Goal: Task Accomplishment & Management: Manage account settings

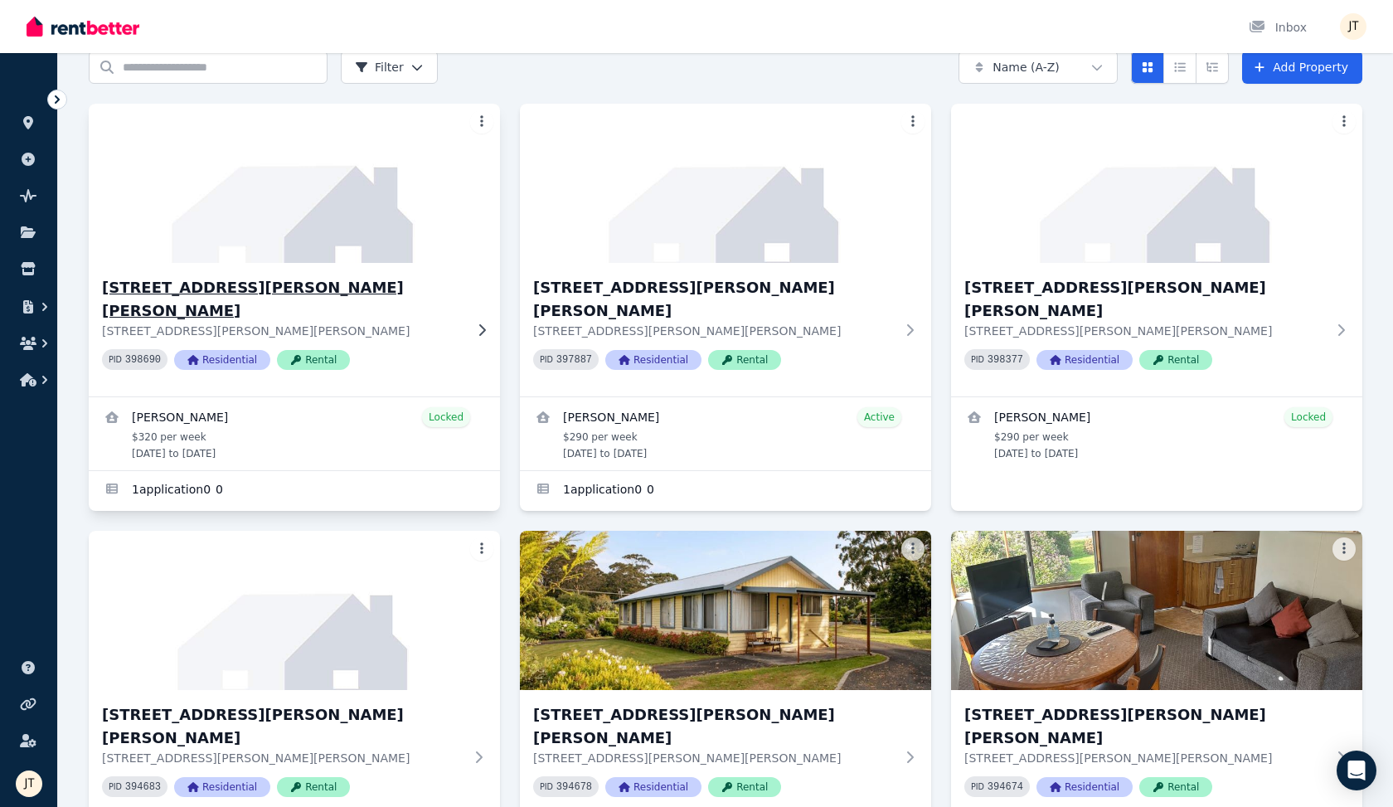
scroll to position [82, 0]
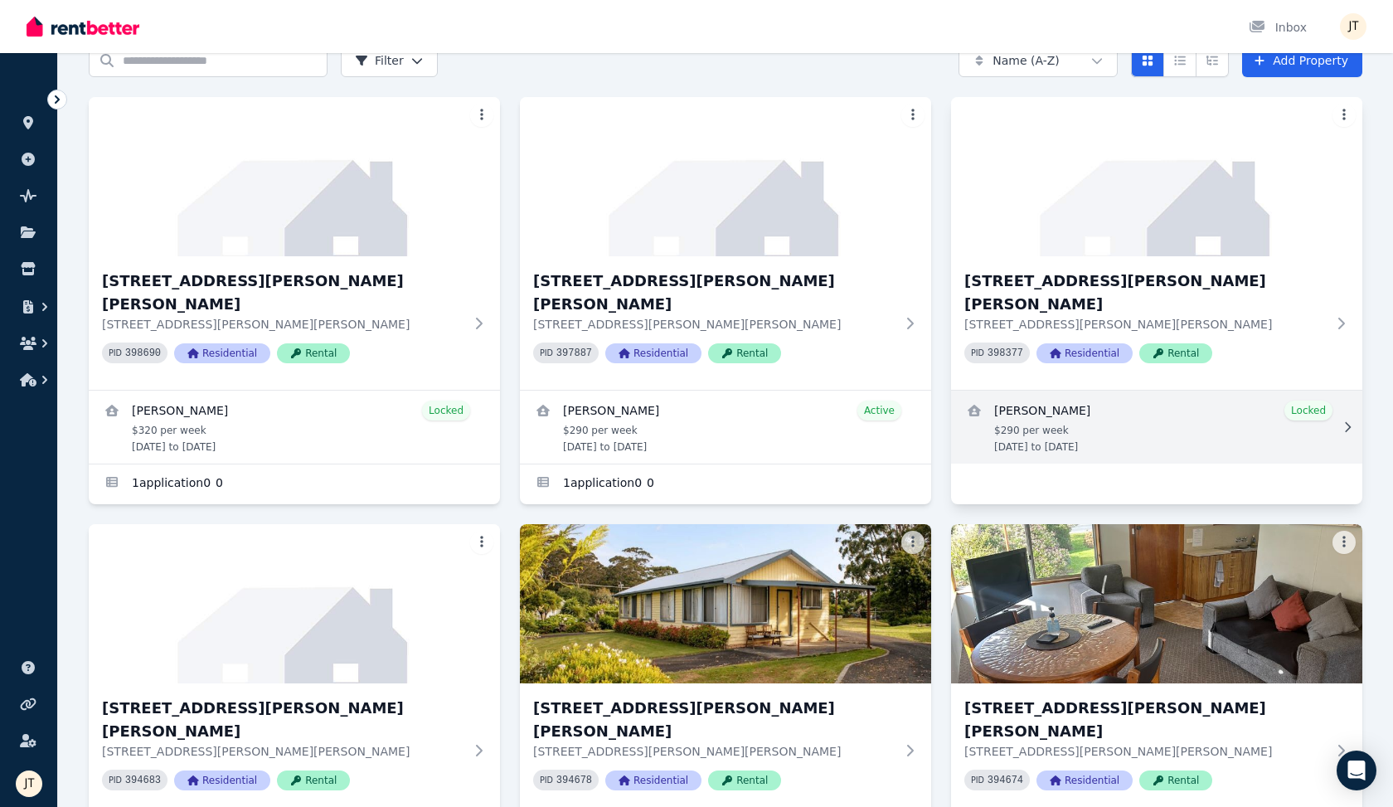
click at [1053, 407] on link "View details for Kineta Tatnell" at bounding box center [1156, 427] width 411 height 73
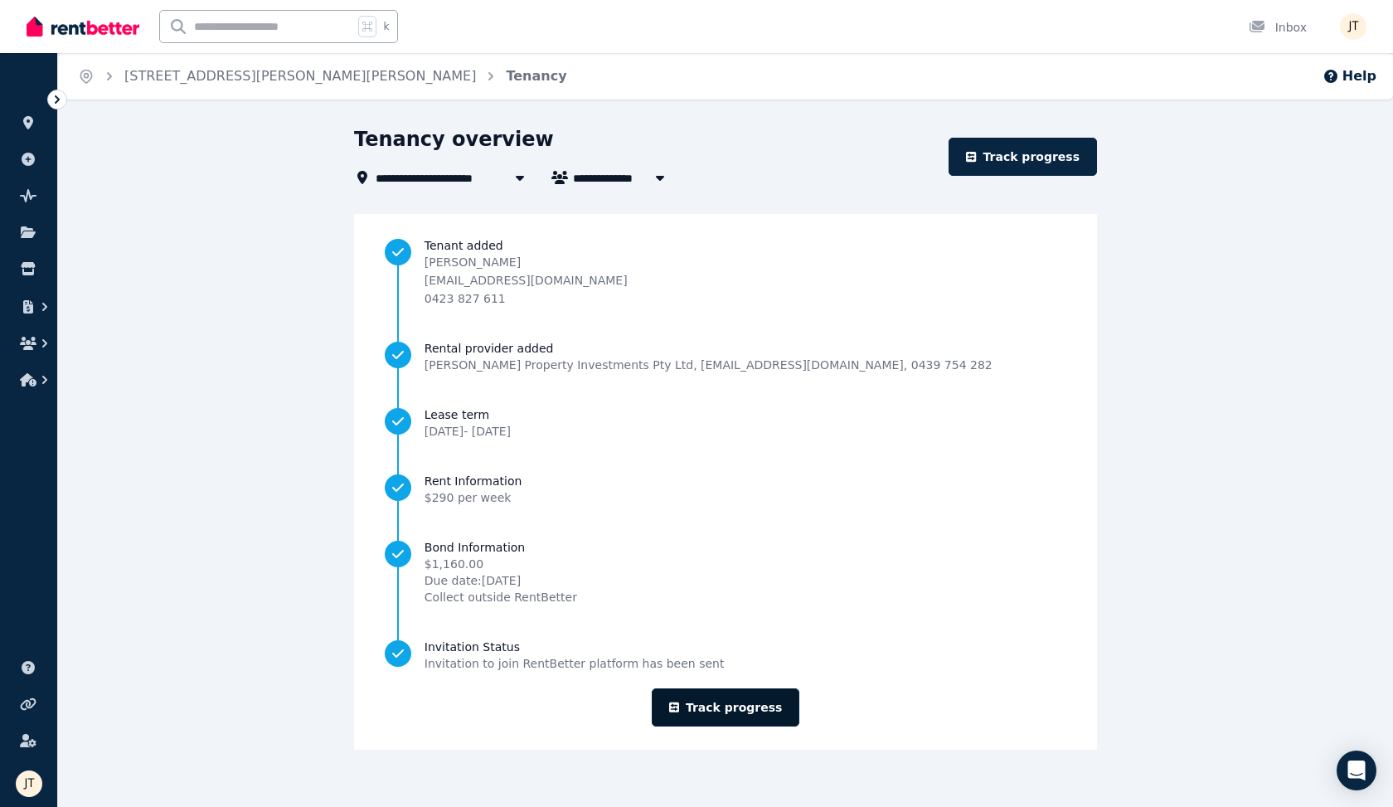
click at [756, 713] on link "Track progress" at bounding box center [726, 707] width 148 height 38
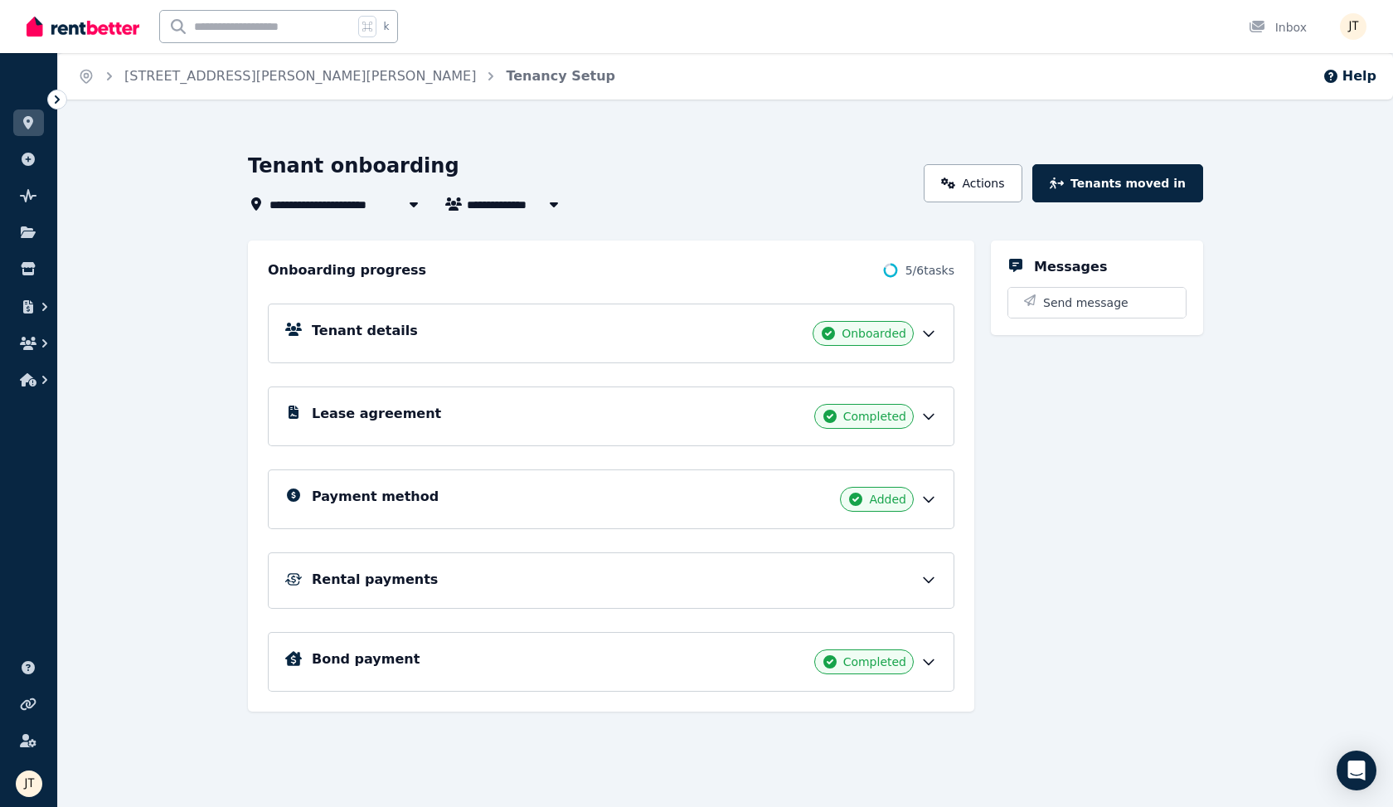
click at [626, 427] on div "Lease agreement Completed" at bounding box center [624, 416] width 625 height 25
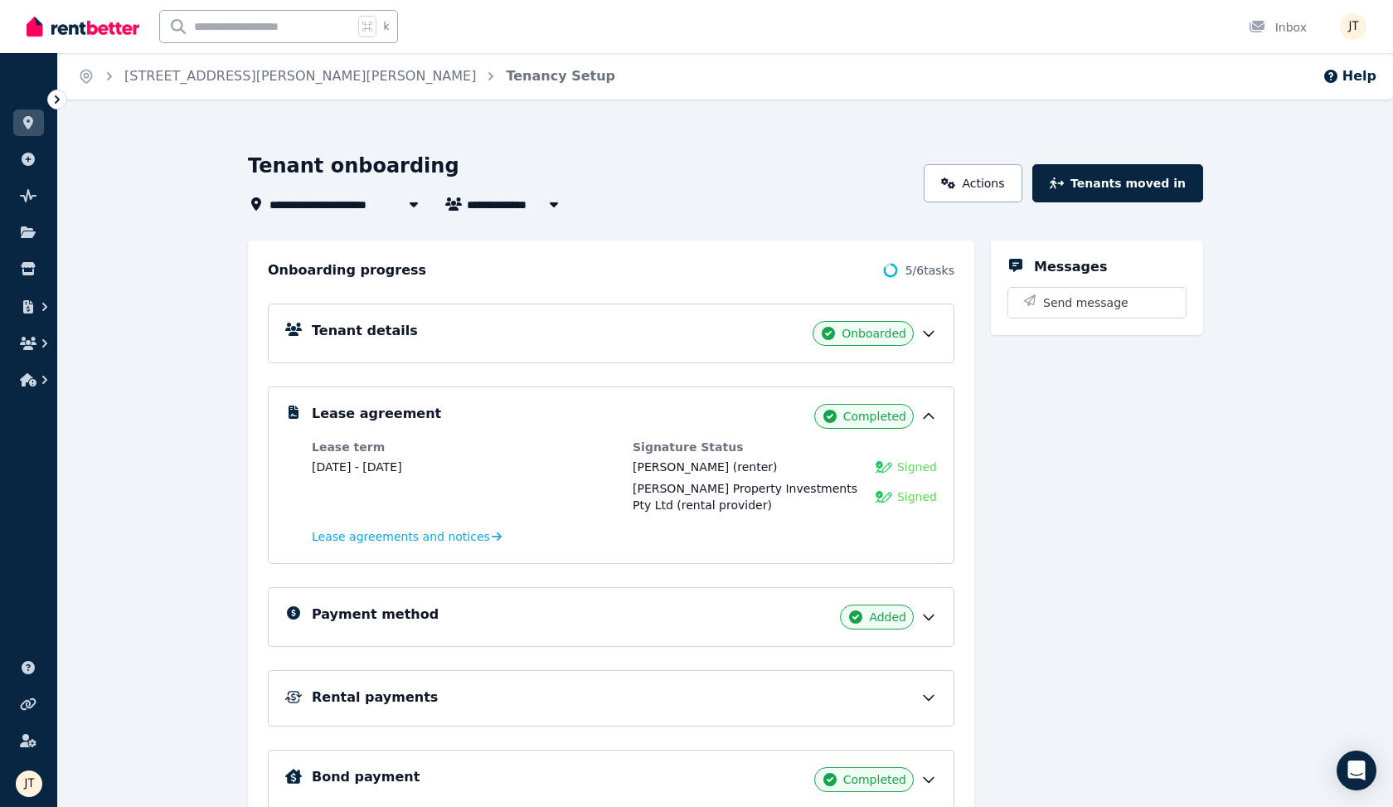
click at [638, 401] on div "Lease agreement Completed Lease term [DATE] - [DATE] Signature Status [PERSON_N…" at bounding box center [611, 474] width 687 height 177
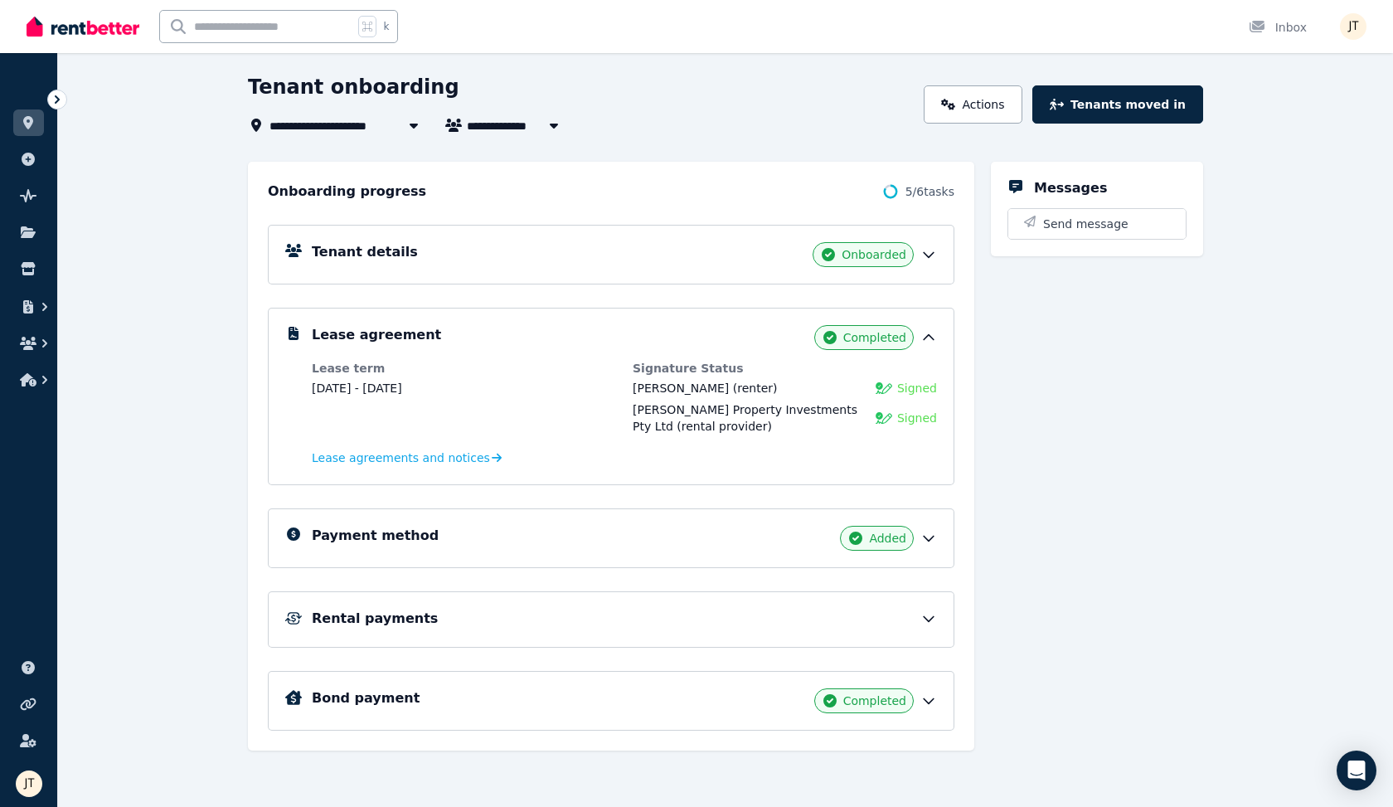
scroll to position [79, 0]
click at [707, 617] on div "Rental payments" at bounding box center [624, 619] width 625 height 20
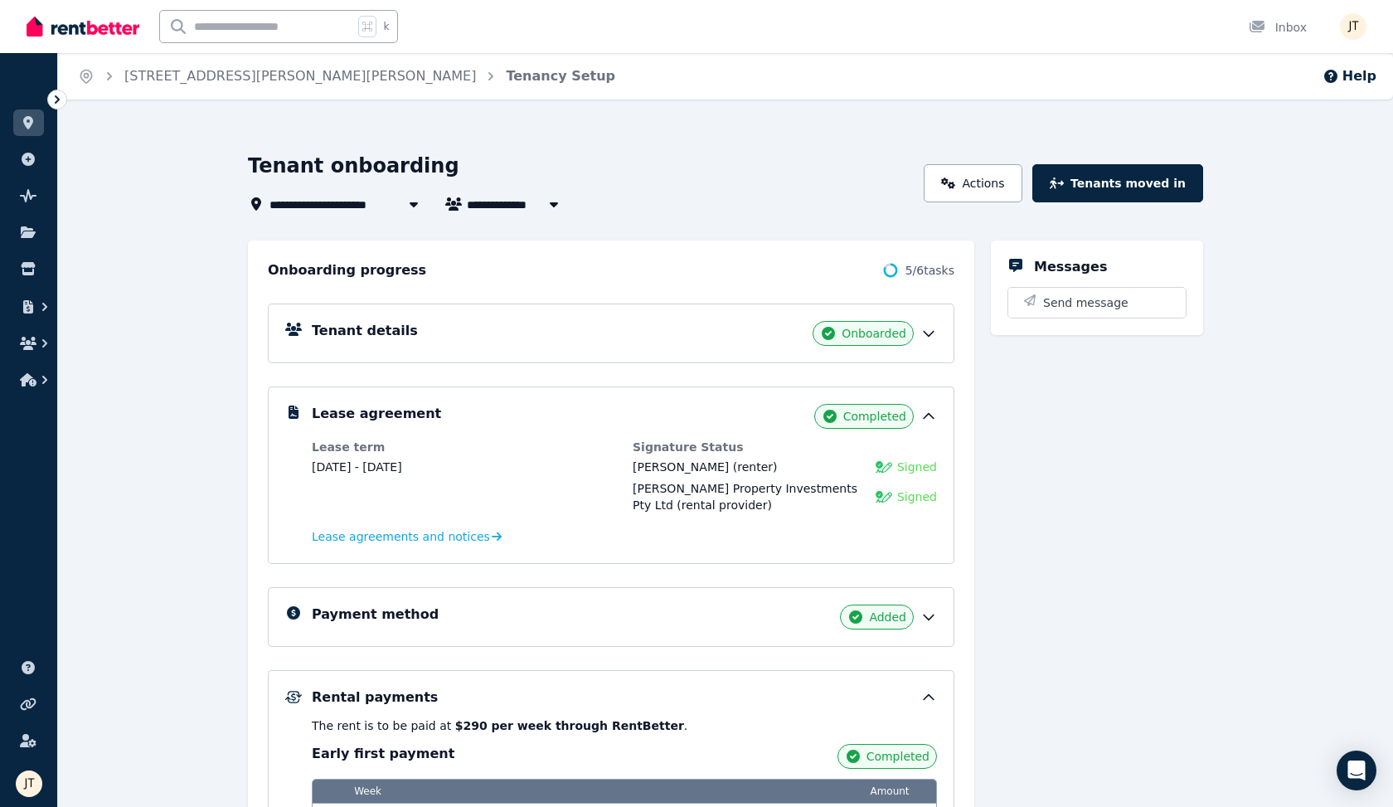
scroll to position [0, 0]
click at [32, 124] on icon at bounding box center [28, 122] width 10 height 13
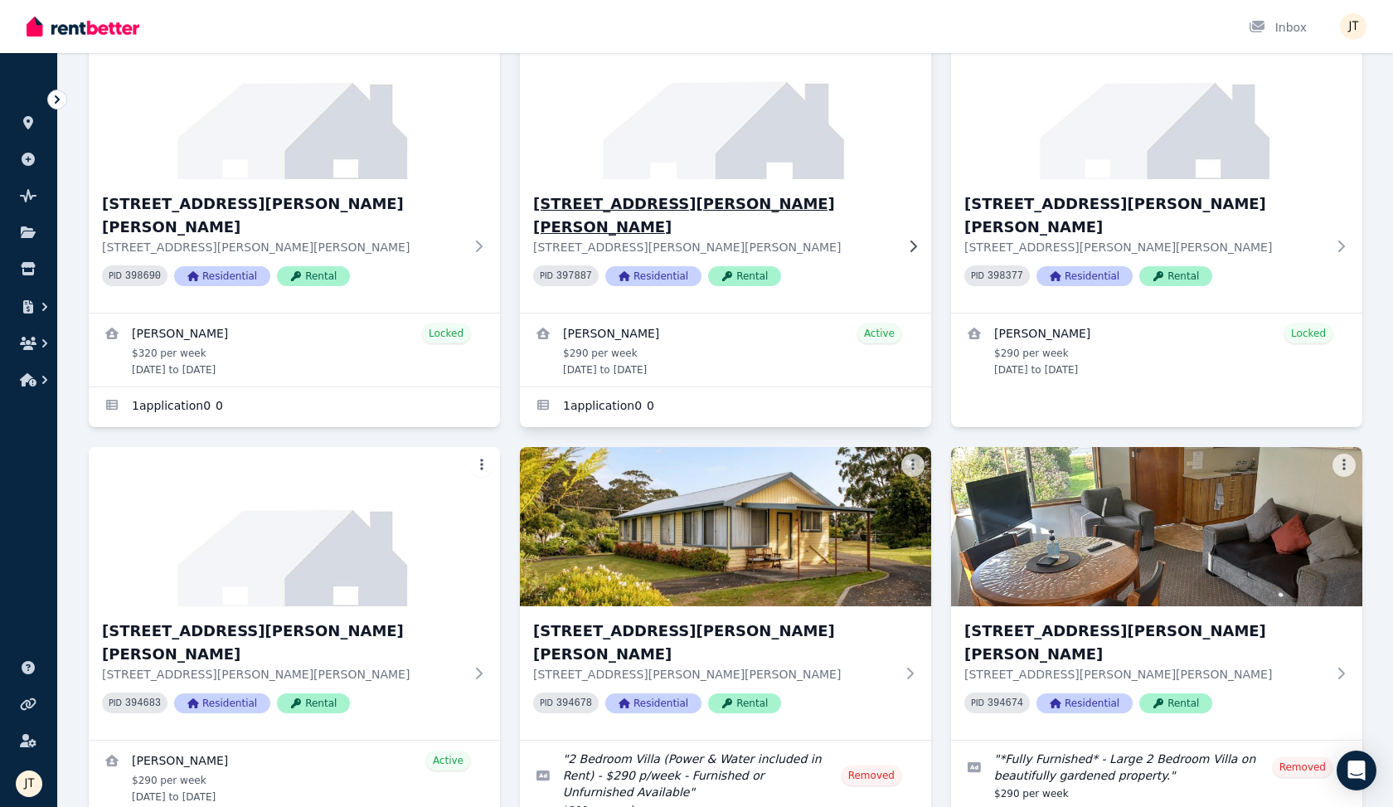
scroll to position [172, 0]
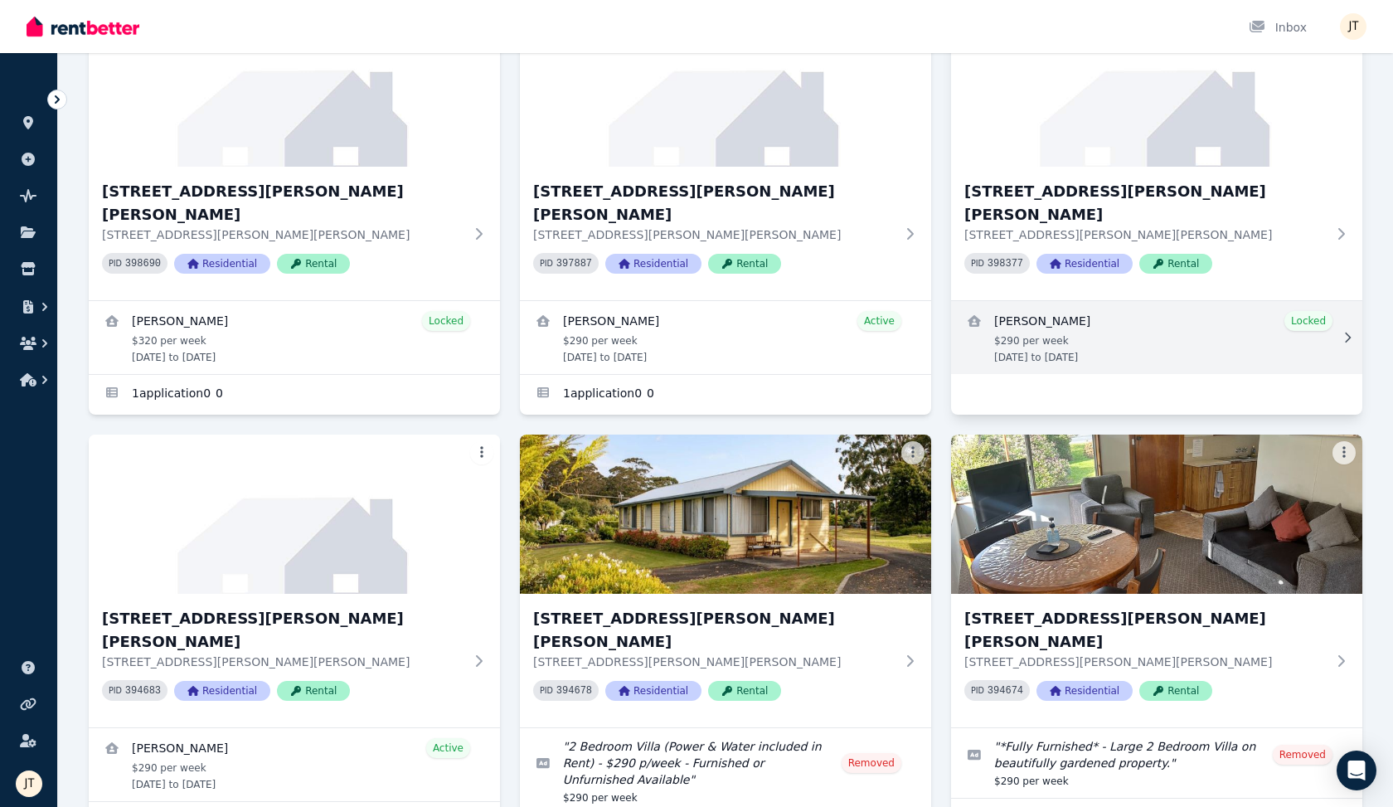
click at [1053, 312] on link "View details for Kineta Tatnell" at bounding box center [1156, 337] width 411 height 73
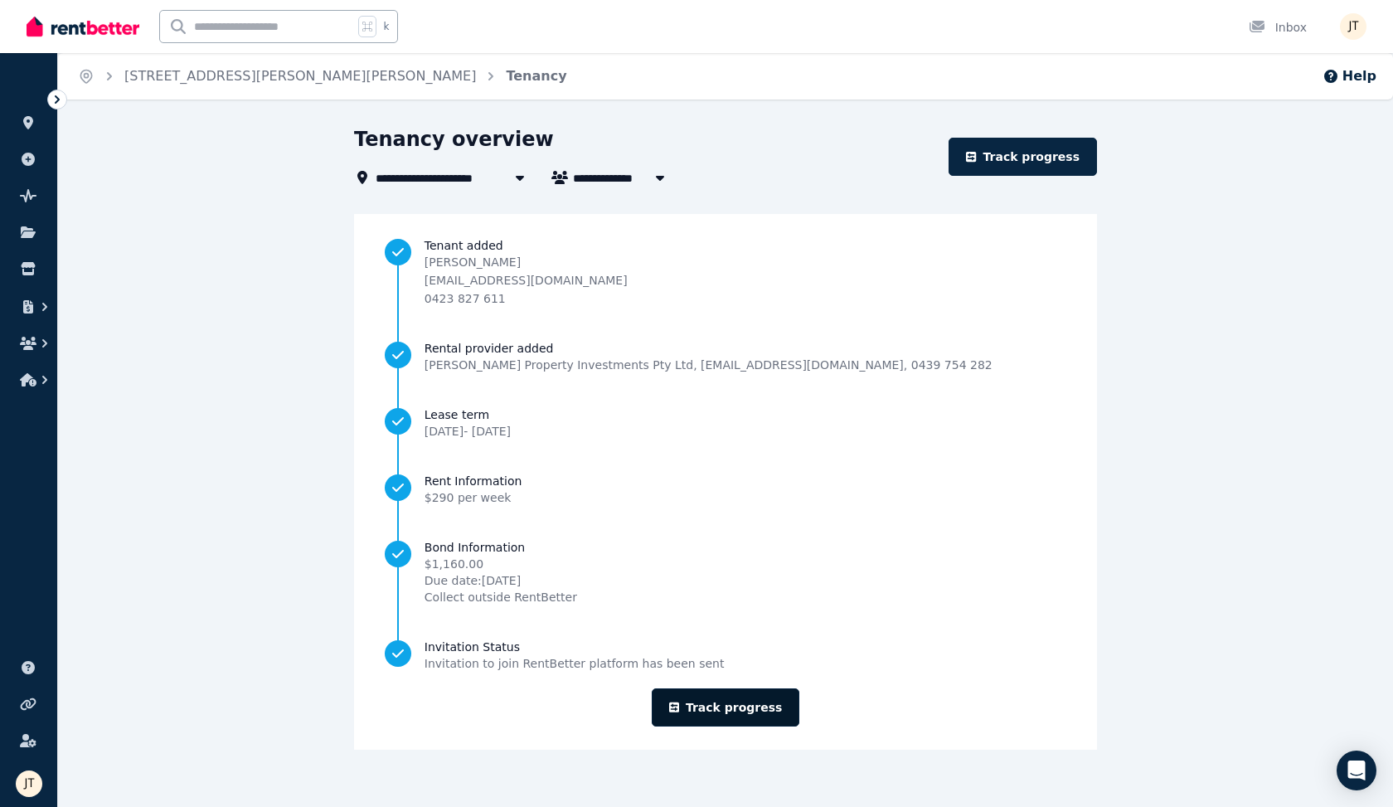
click at [745, 717] on link "Track progress" at bounding box center [726, 707] width 148 height 38
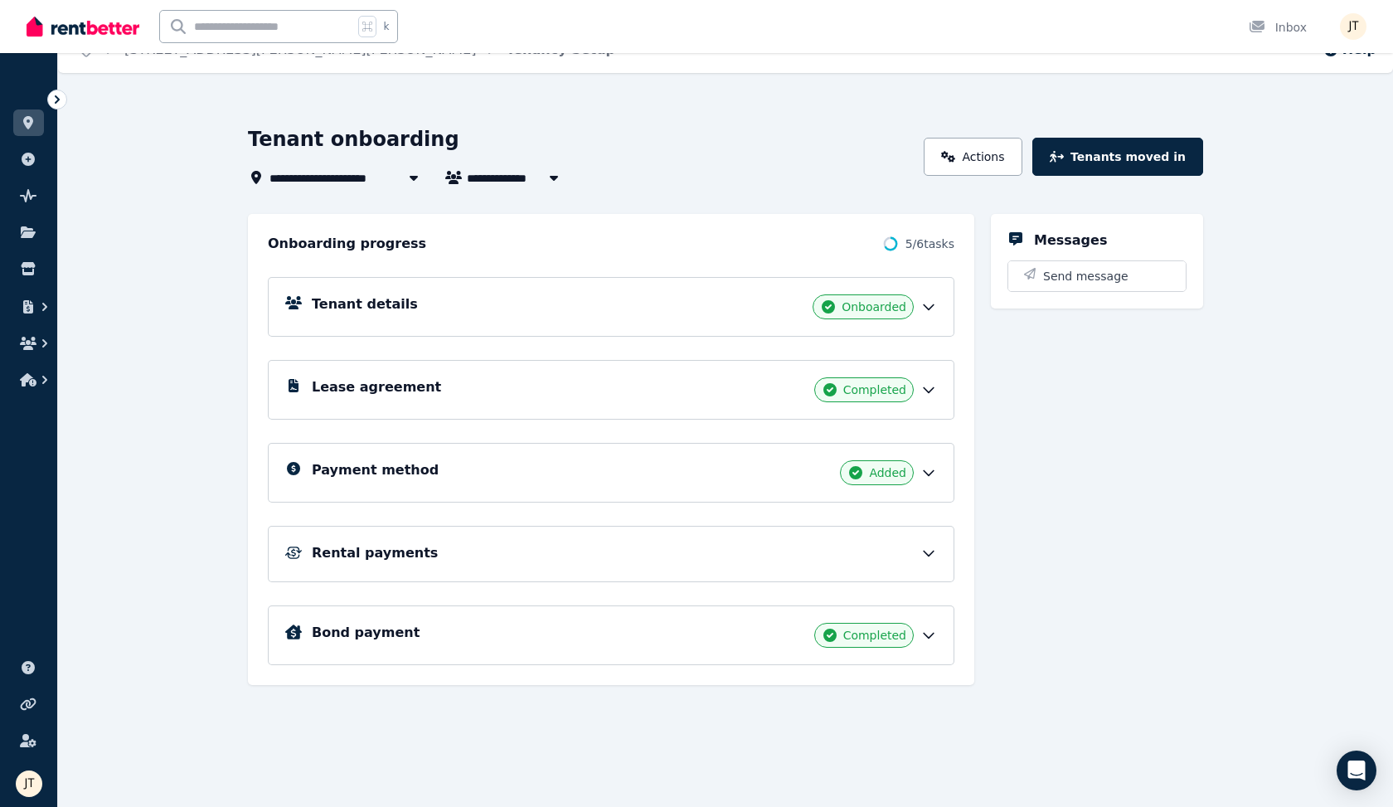
click at [543, 561] on div "Rental payments" at bounding box center [624, 553] width 625 height 20
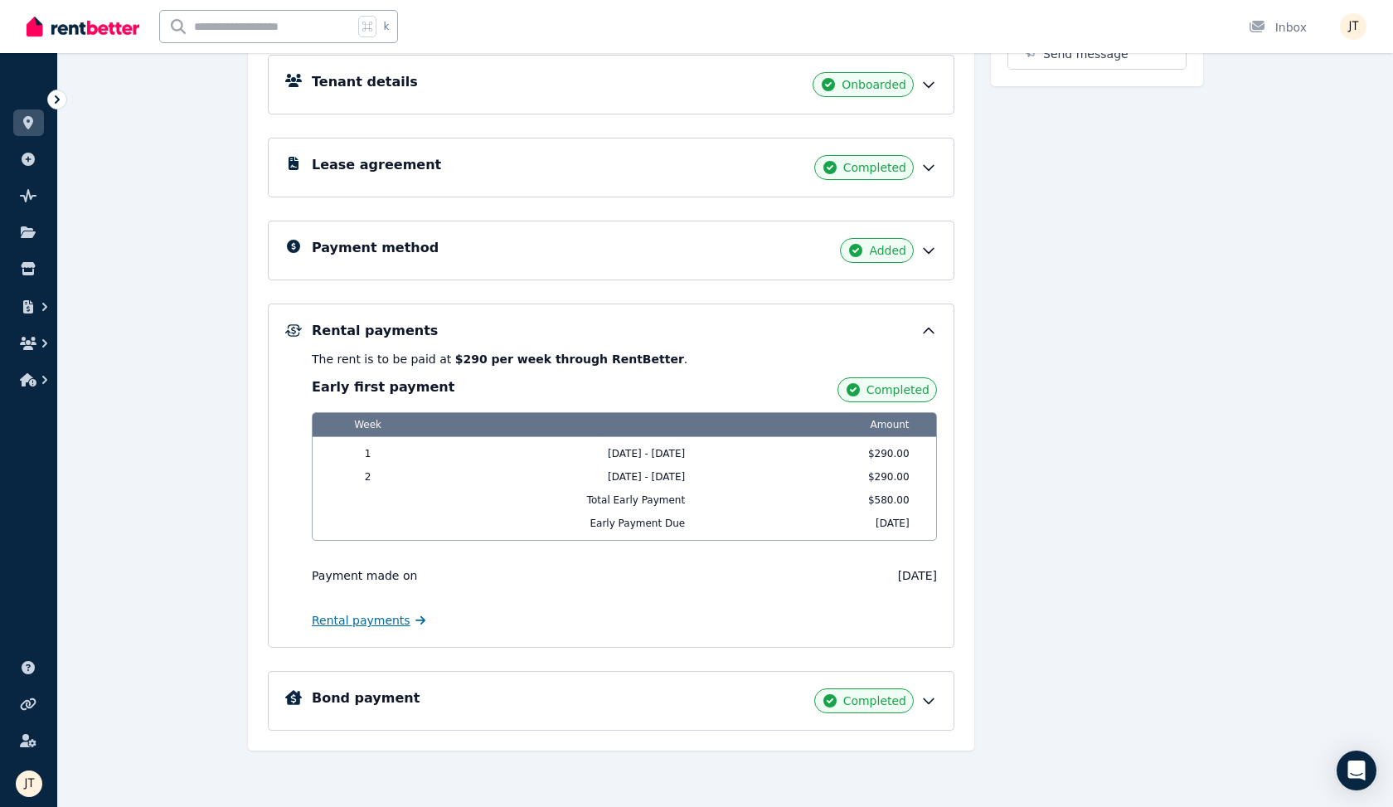
scroll to position [249, 0]
click at [377, 623] on span "Rental payments" at bounding box center [361, 620] width 99 height 17
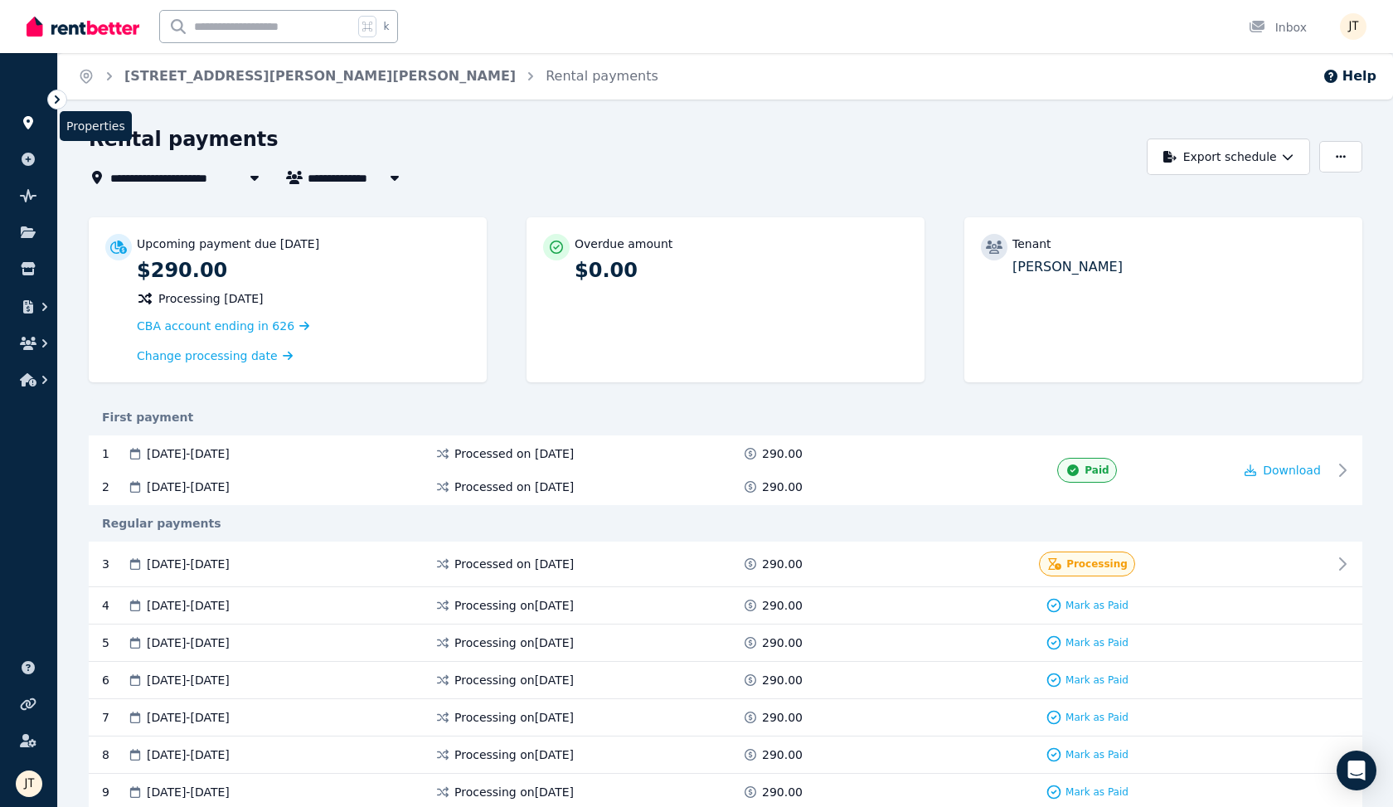
click at [21, 119] on icon at bounding box center [28, 122] width 17 height 13
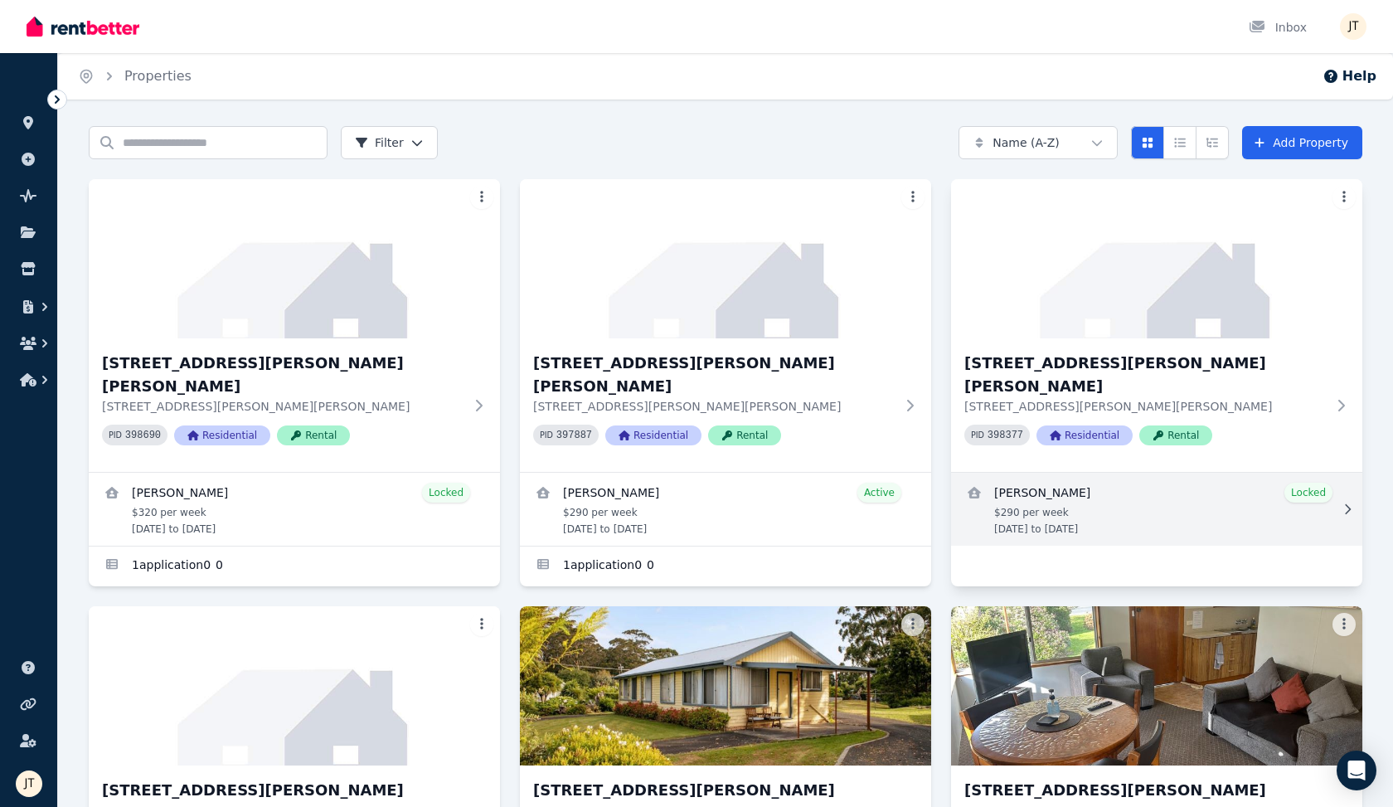
click at [1053, 473] on link "View details for Kineta Tatnell" at bounding box center [1156, 509] width 411 height 73
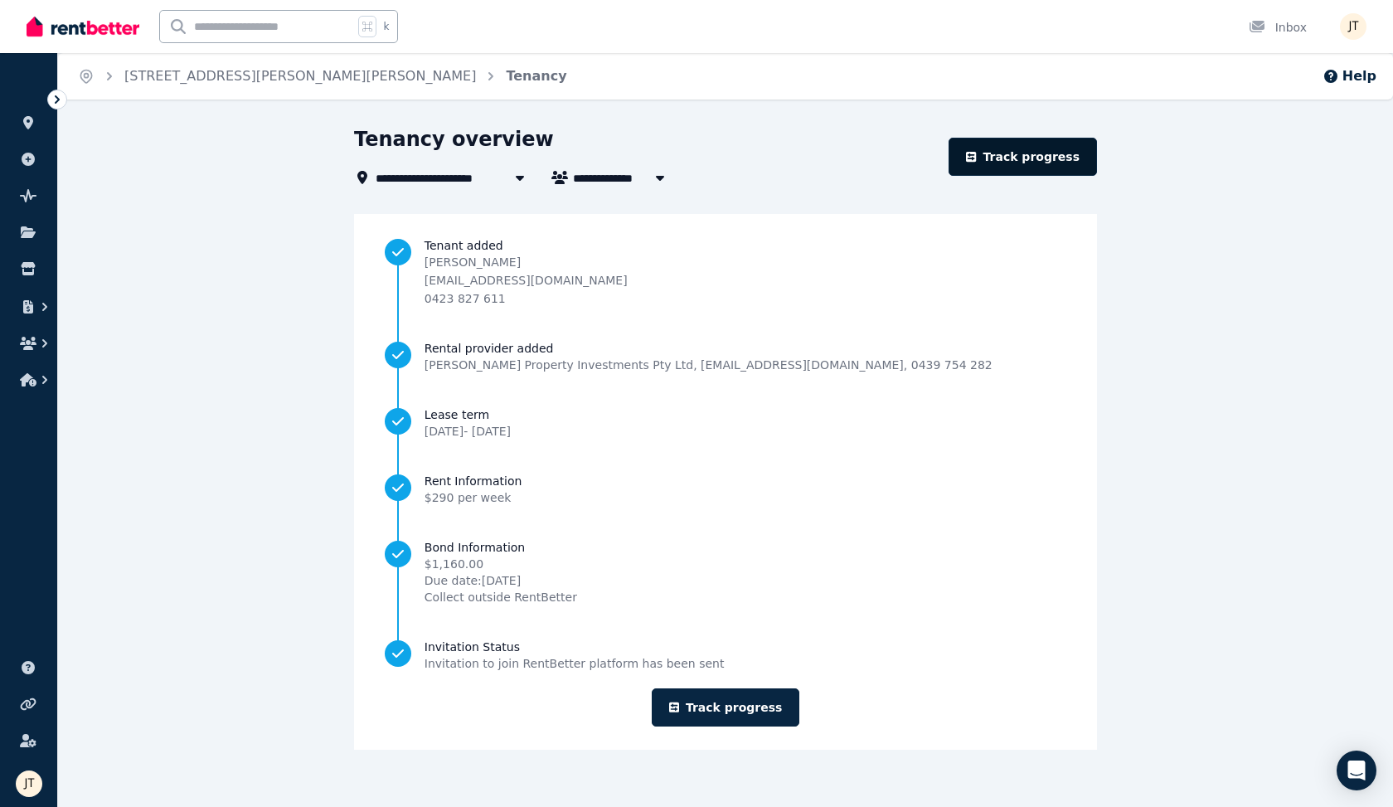
click at [1027, 155] on link "Track progress" at bounding box center [1023, 157] width 148 height 38
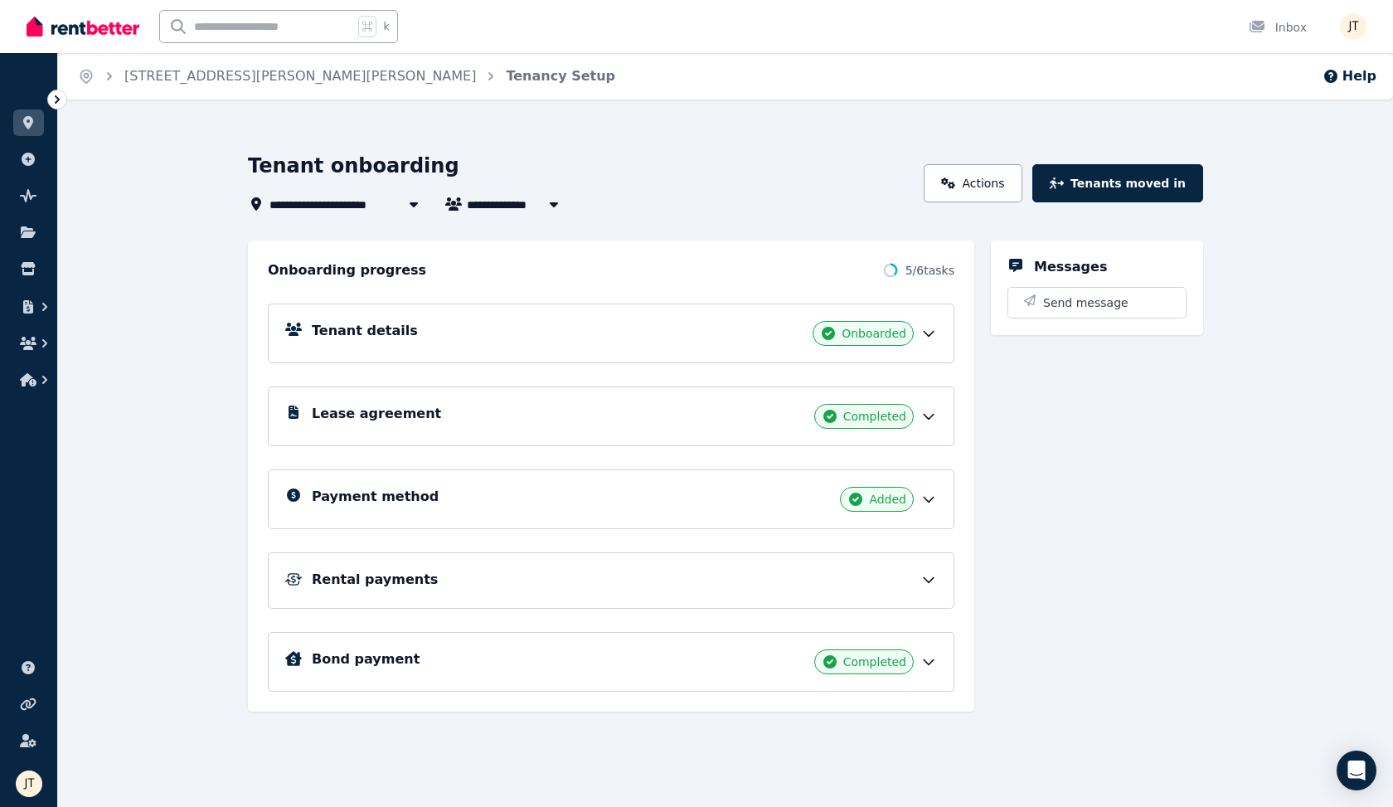
click at [430, 341] on div "Tenant details Onboarded" at bounding box center [624, 333] width 625 height 25
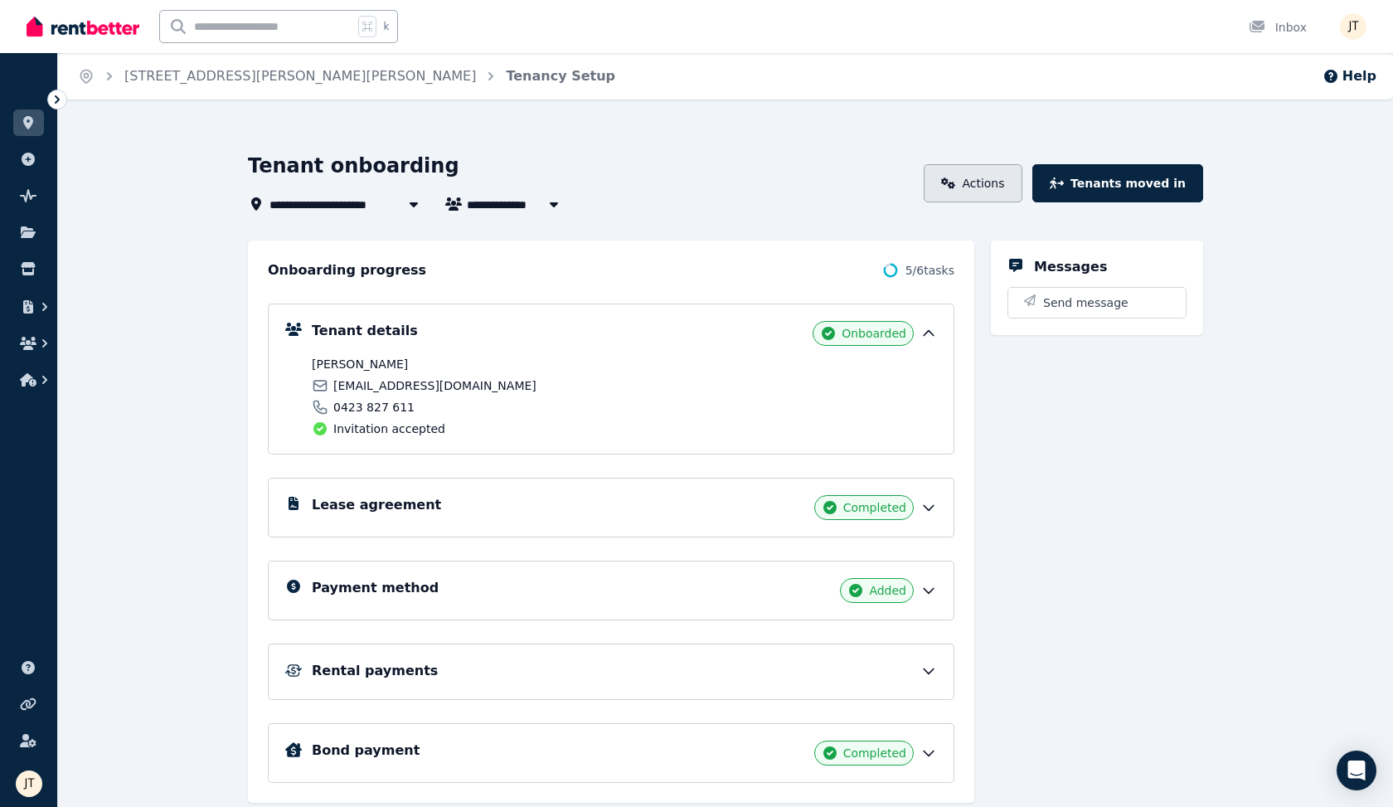
click at [1002, 186] on link "Actions" at bounding box center [973, 183] width 99 height 38
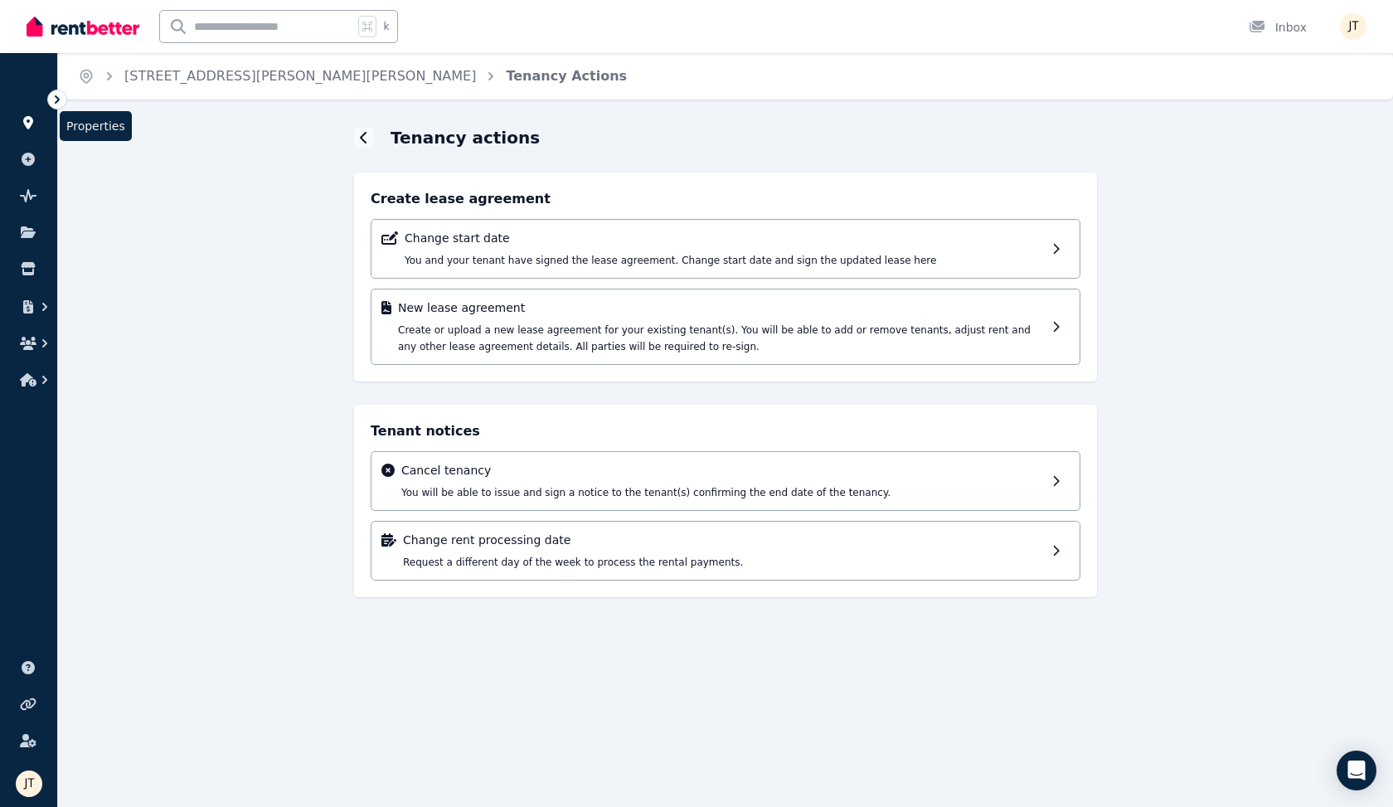
click at [27, 112] on link at bounding box center [28, 122] width 31 height 27
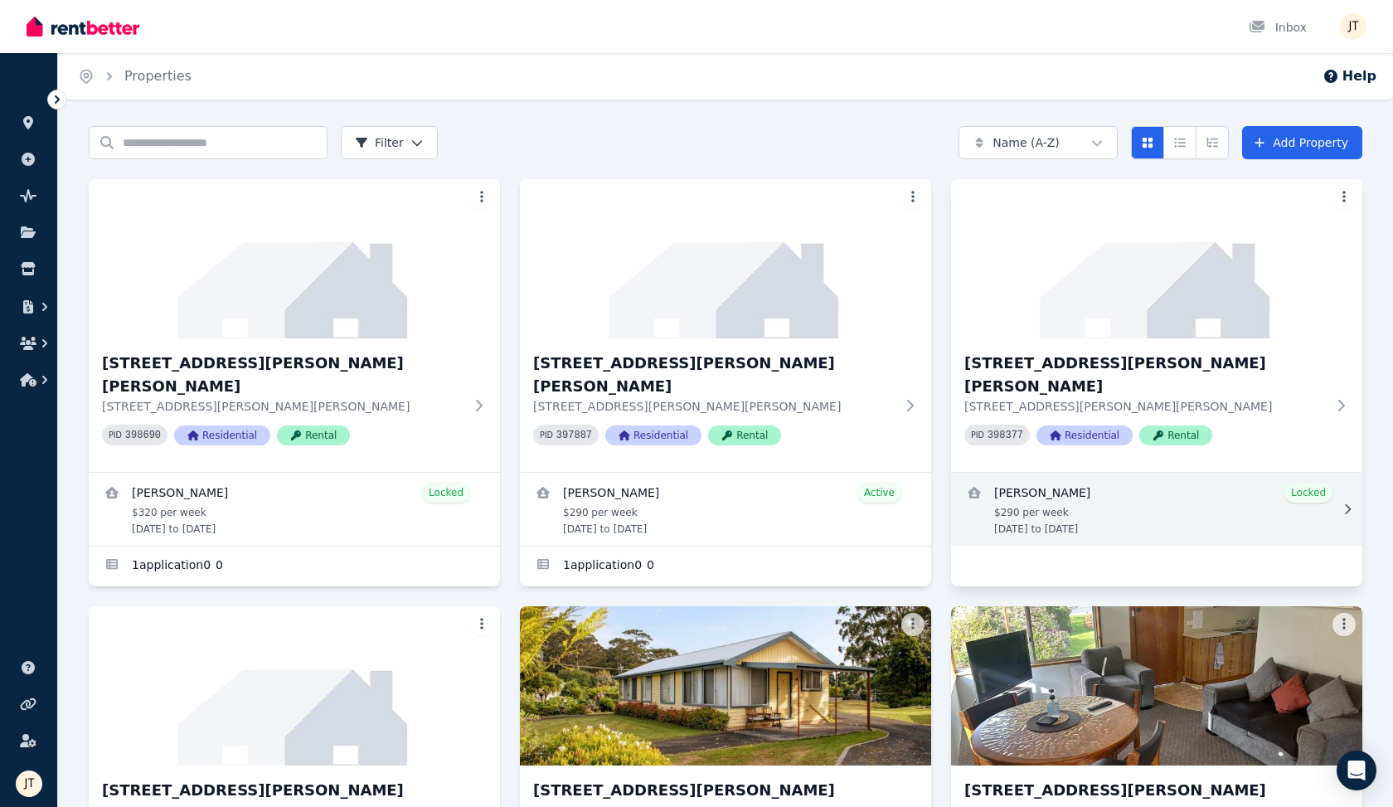
click at [1053, 484] on link "View details for Kineta Tatnell" at bounding box center [1156, 509] width 411 height 73
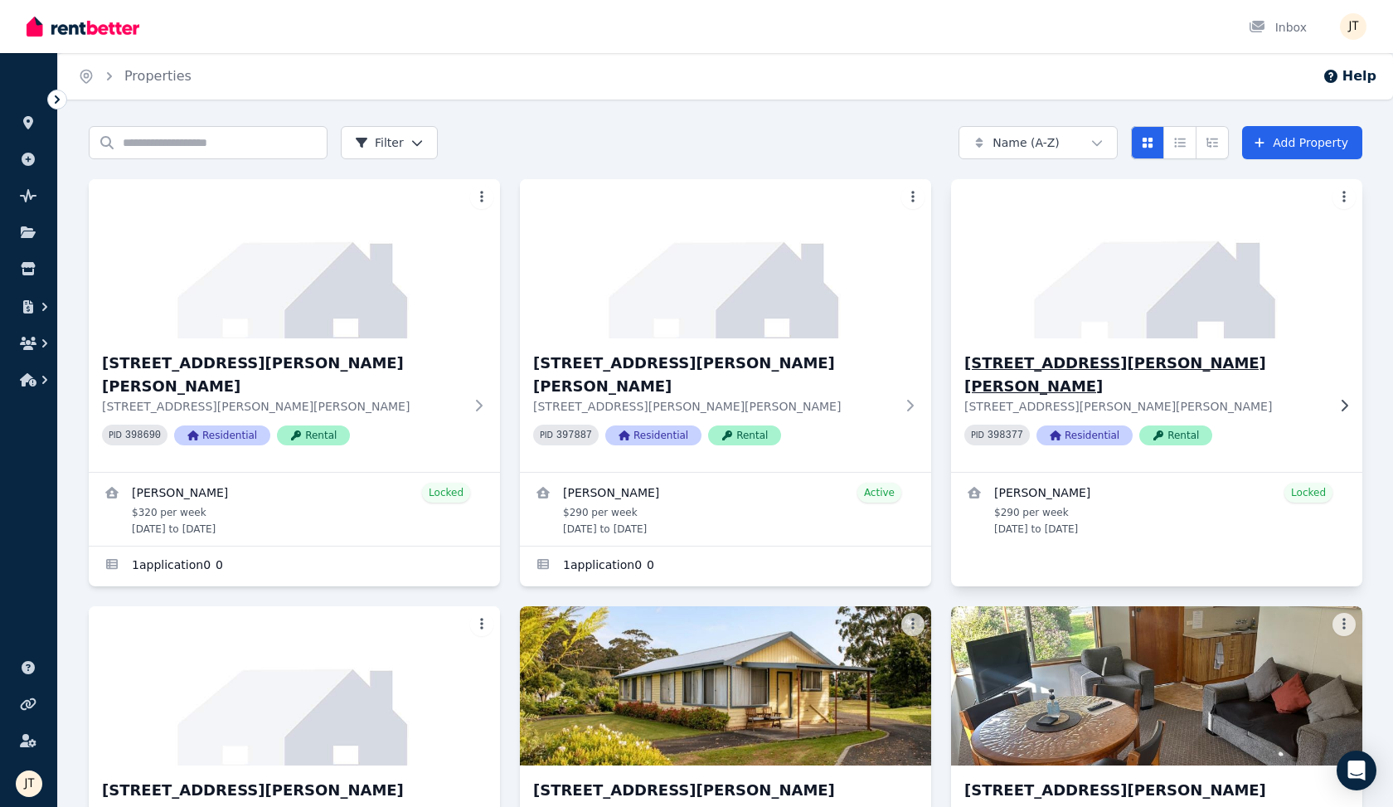
click at [1053, 344] on div "[STREET_ADDRESS][PERSON_NAME][PERSON_NAME][PERSON_NAME][PERSON_NAME] PID 398377…" at bounding box center [1156, 405] width 411 height 134
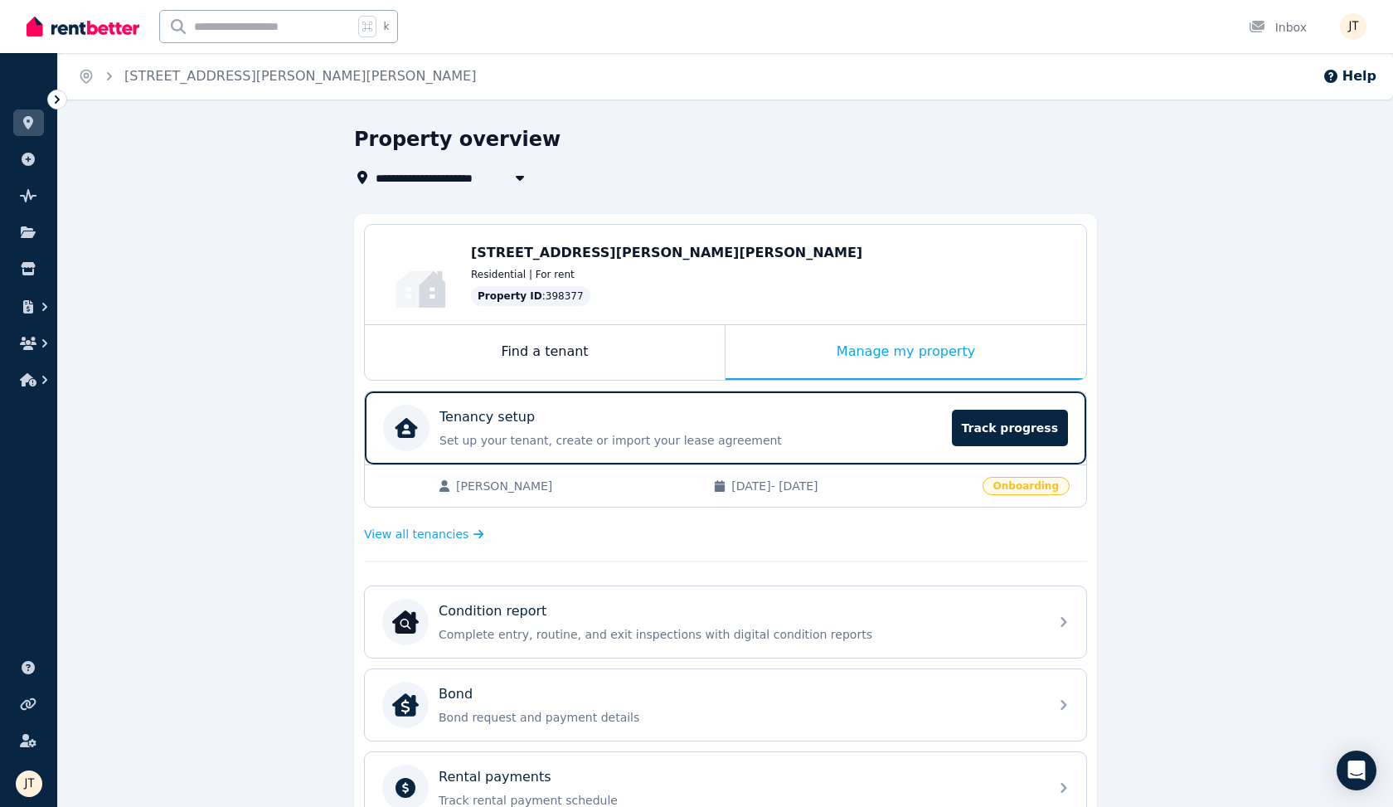
click at [595, 488] on span "[PERSON_NAME]" at bounding box center [576, 486] width 241 height 17
click at [606, 344] on div "Find a tenant" at bounding box center [545, 352] width 360 height 55
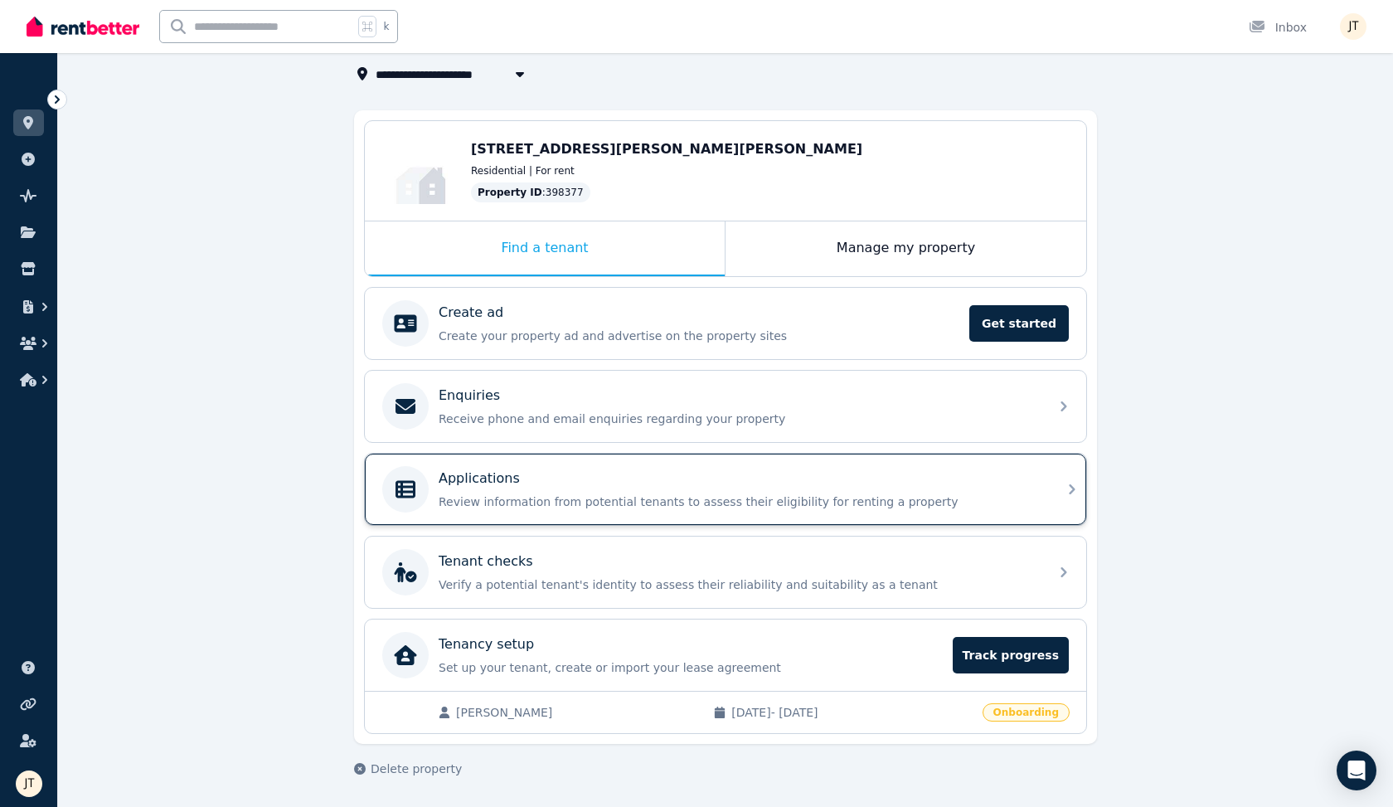
scroll to position [104, 0]
click at [658, 472] on div "Applications" at bounding box center [739, 479] width 600 height 20
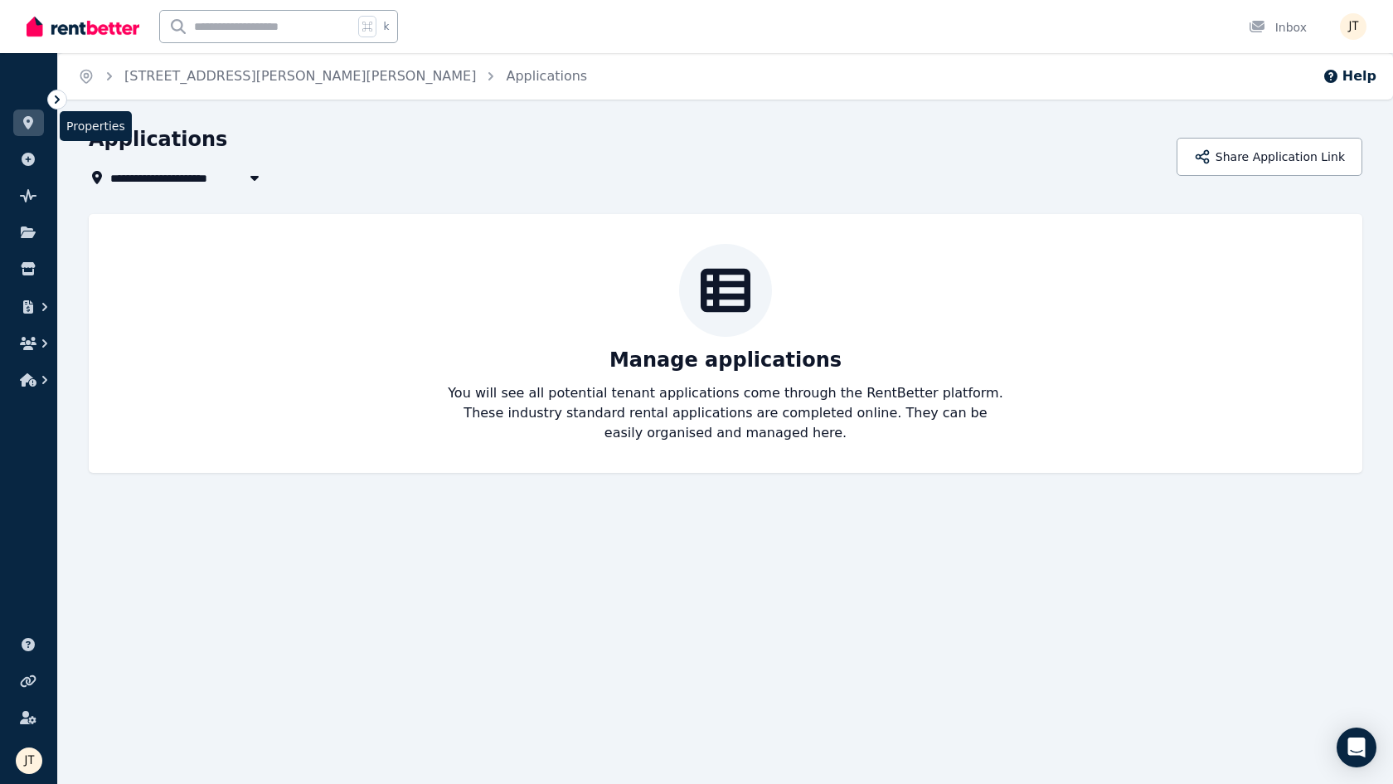
click at [28, 122] on icon at bounding box center [28, 122] width 17 height 13
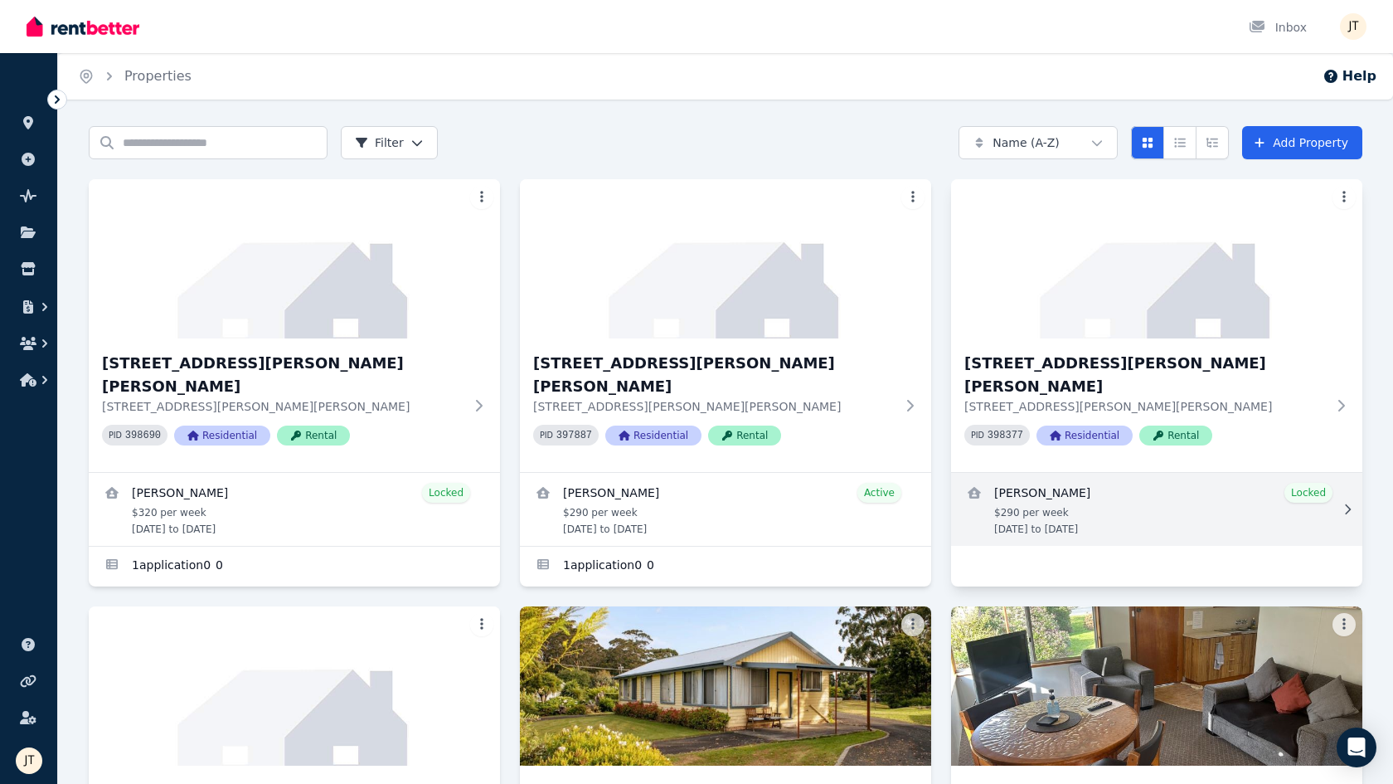
click at [1026, 477] on link "View details for Kineta Tatnell" at bounding box center [1156, 509] width 411 height 73
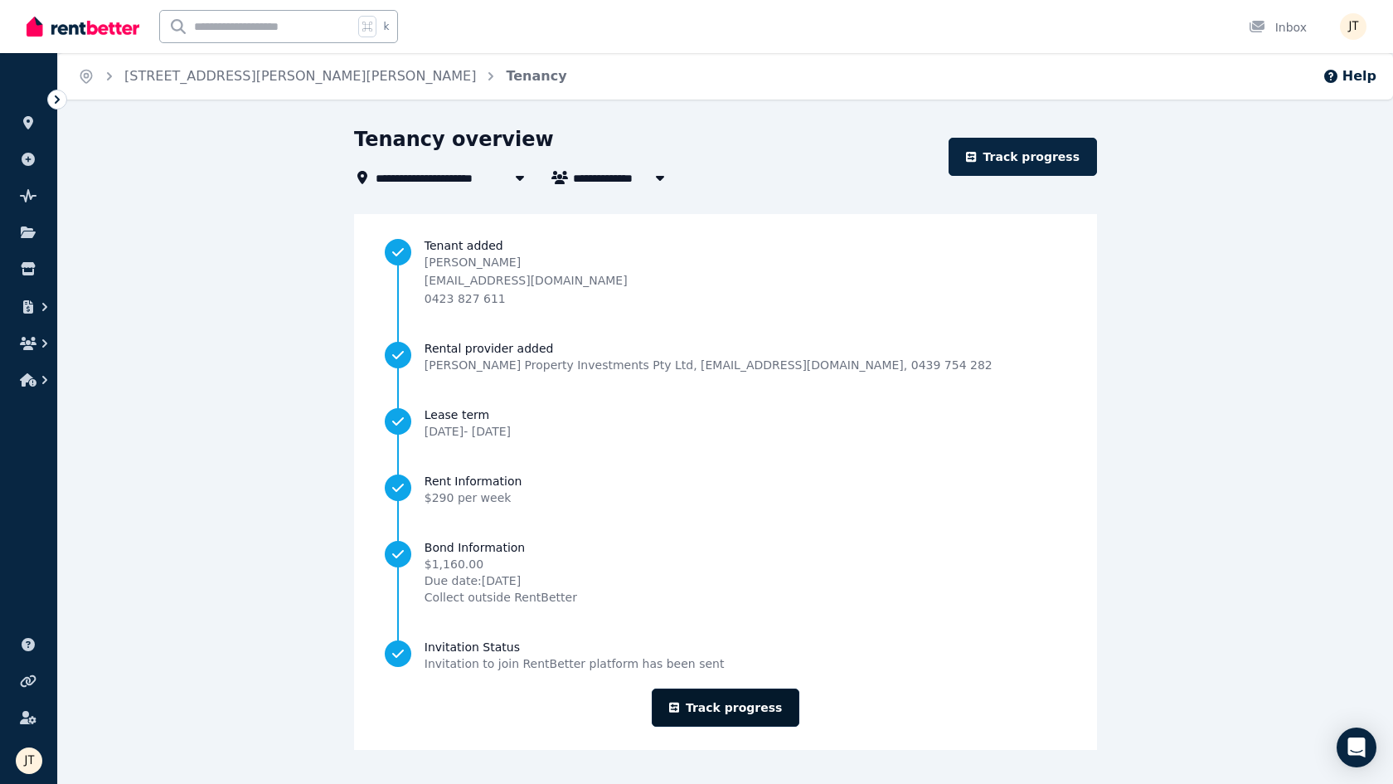
click at [753, 712] on link "Track progress" at bounding box center [726, 707] width 148 height 38
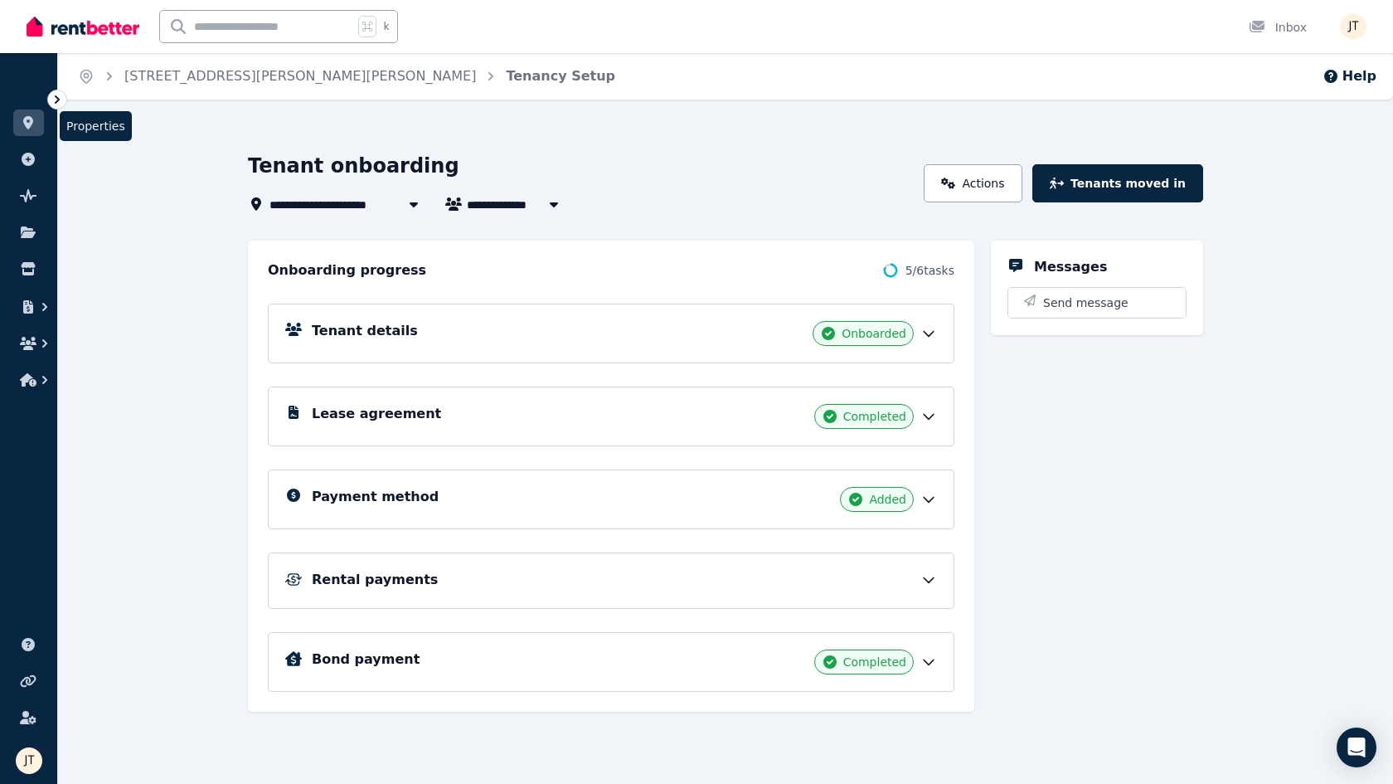
click at [38, 121] on link at bounding box center [28, 122] width 31 height 27
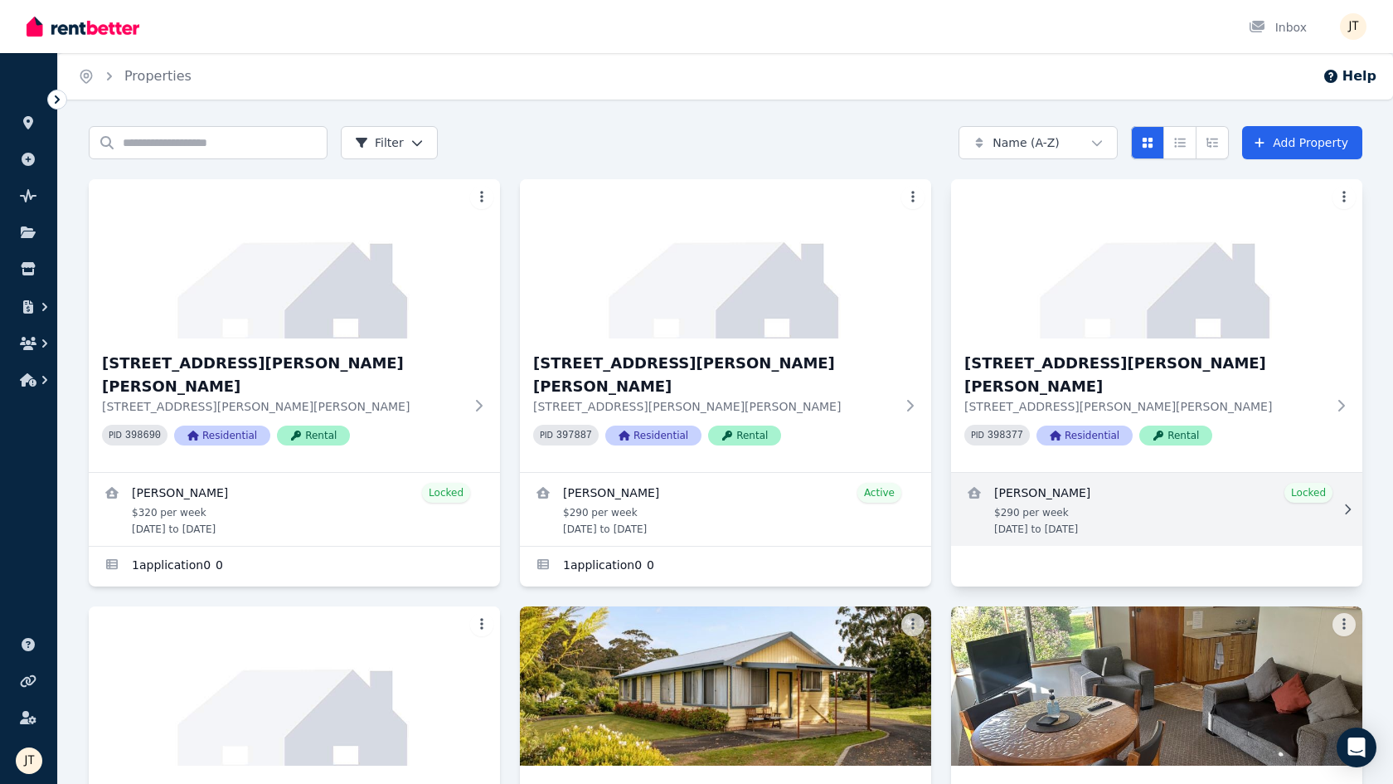
click at [1053, 473] on link "View details for Kineta Tatnell" at bounding box center [1156, 509] width 411 height 73
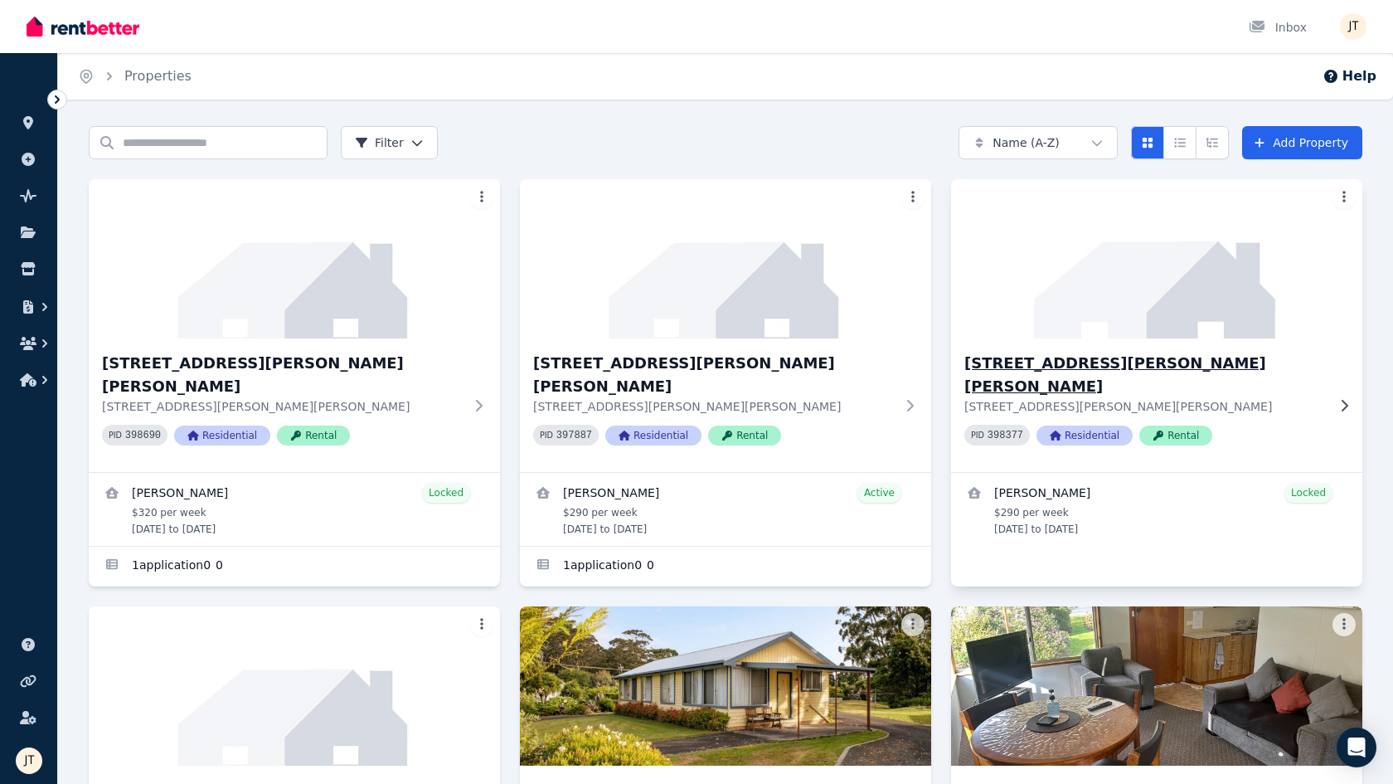
click at [1053, 372] on h3 "[STREET_ADDRESS][PERSON_NAME][PERSON_NAME]" at bounding box center [1146, 375] width 362 height 46
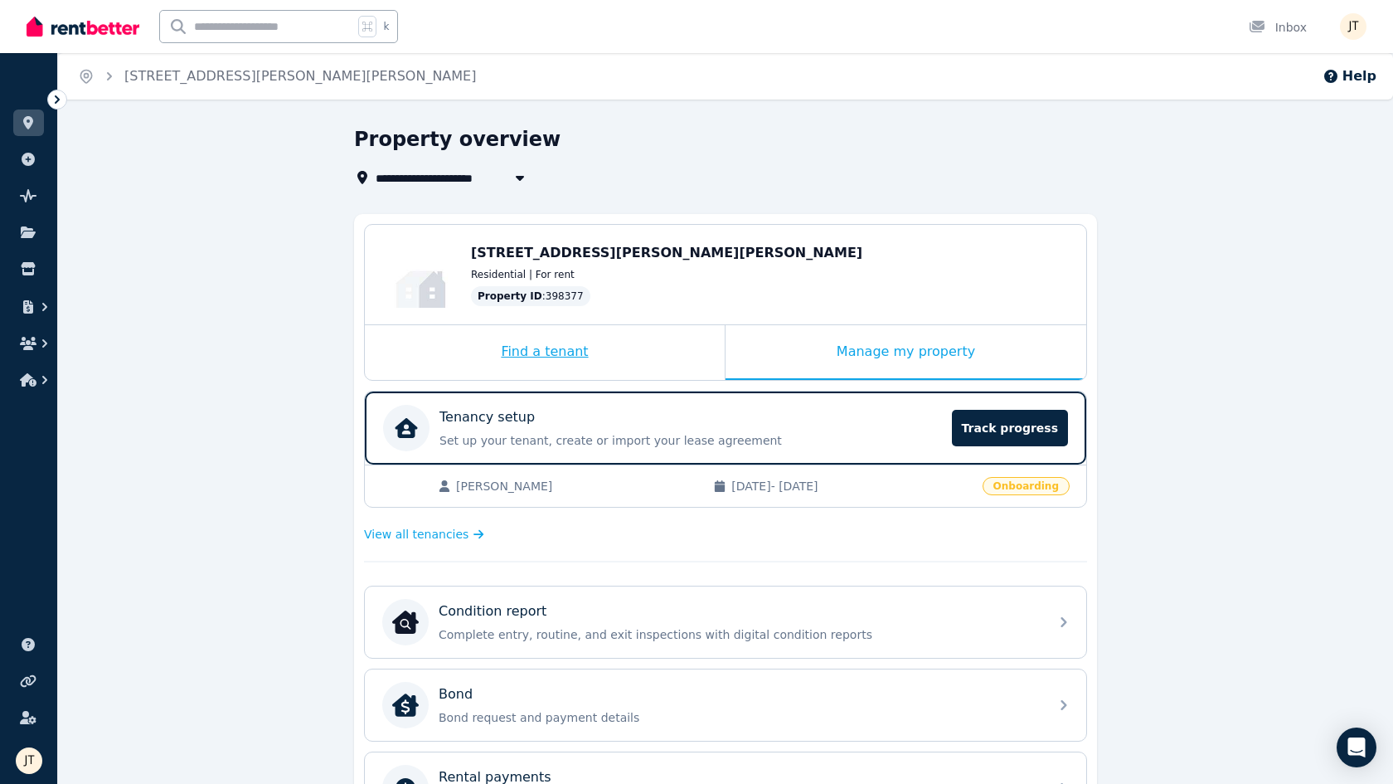
click at [643, 349] on div "Find a tenant" at bounding box center [545, 352] width 360 height 55
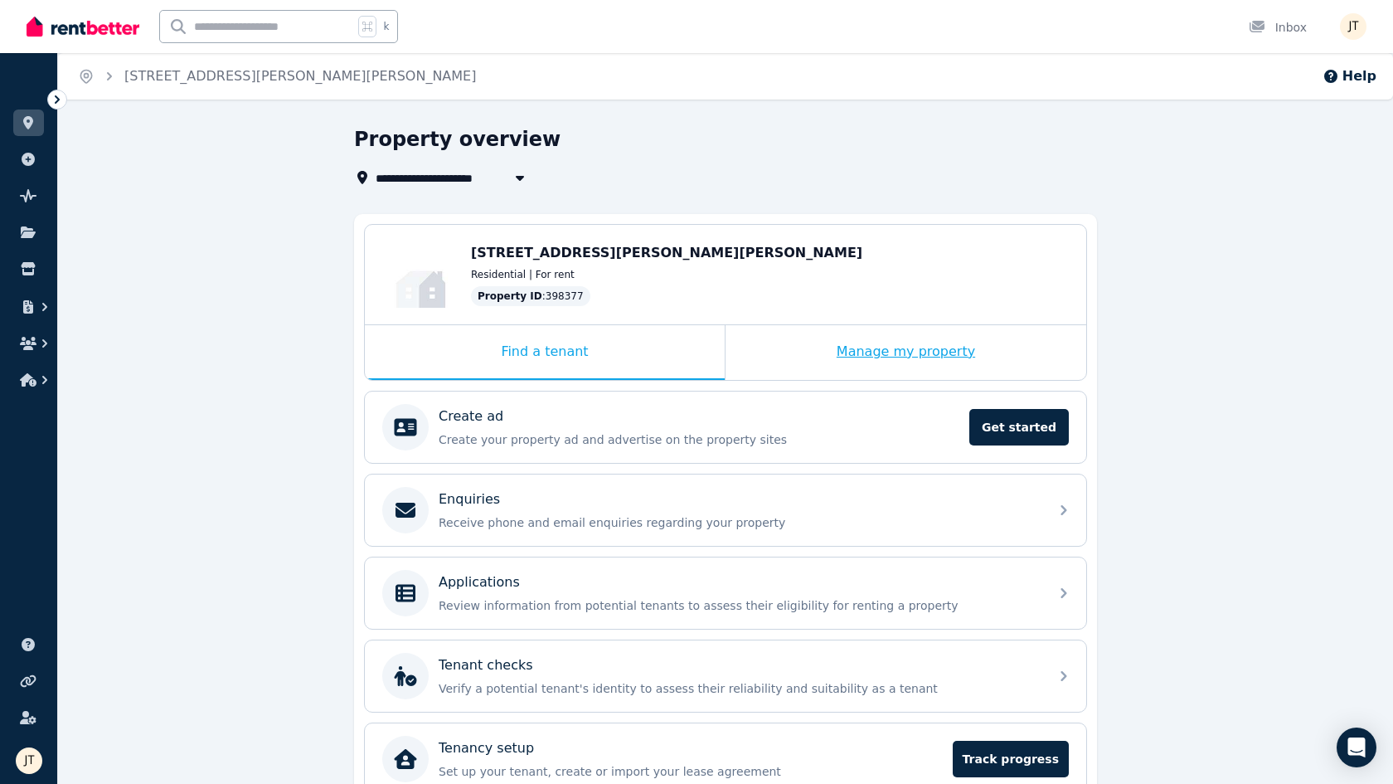
click at [829, 346] on div "Manage my property" at bounding box center [906, 352] width 361 height 55
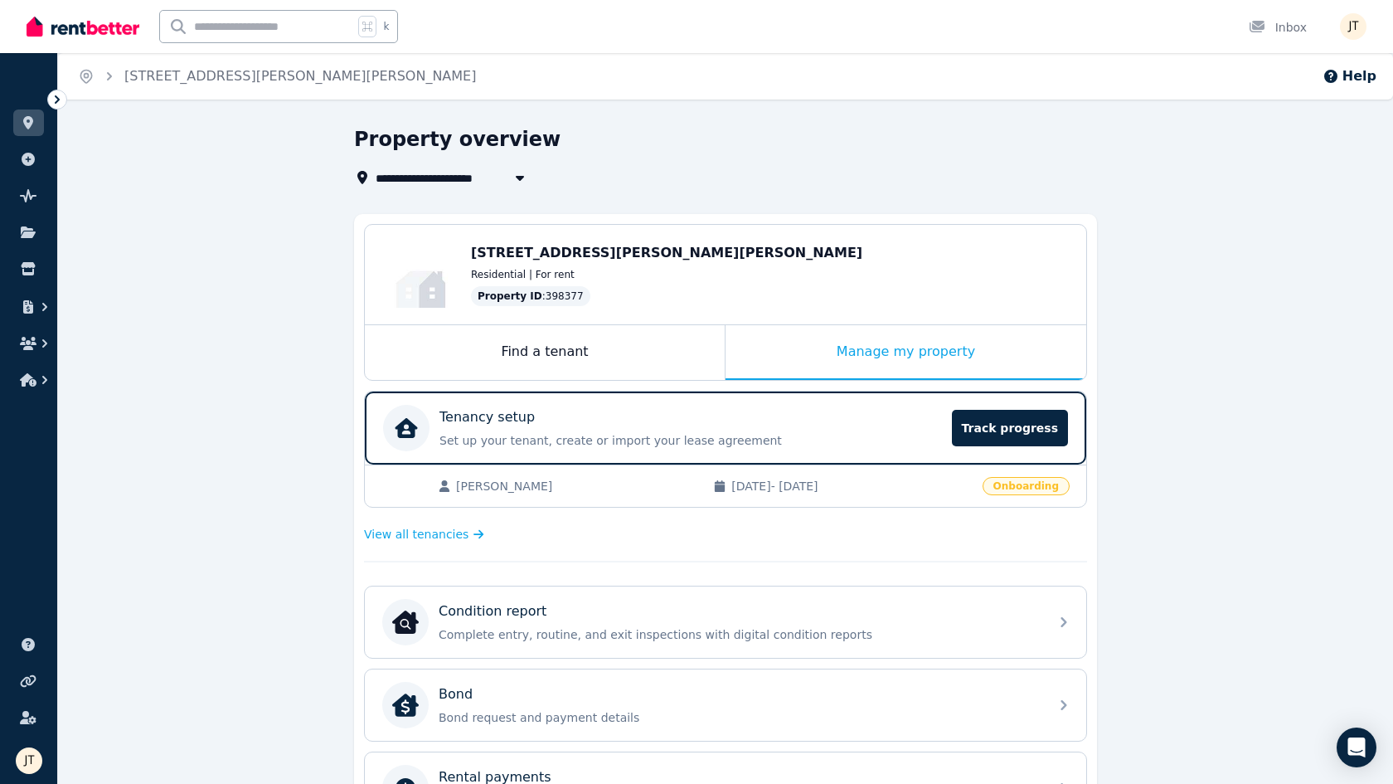
click at [555, 492] on span "[PERSON_NAME]" at bounding box center [576, 486] width 241 height 17
click at [596, 351] on div "Find a tenant" at bounding box center [545, 352] width 360 height 55
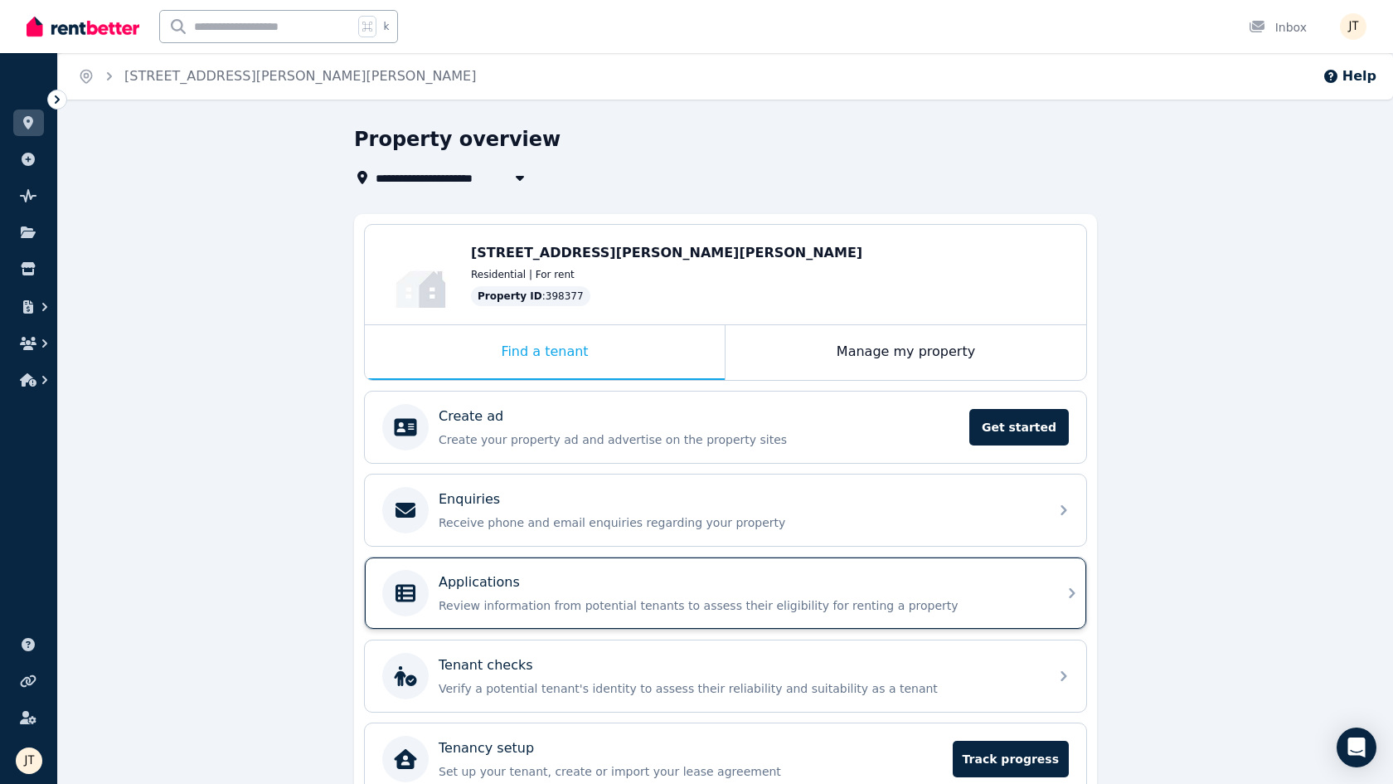
click at [616, 605] on p "Review information from potential tenants to assess their eligibility for renti…" at bounding box center [739, 605] width 600 height 17
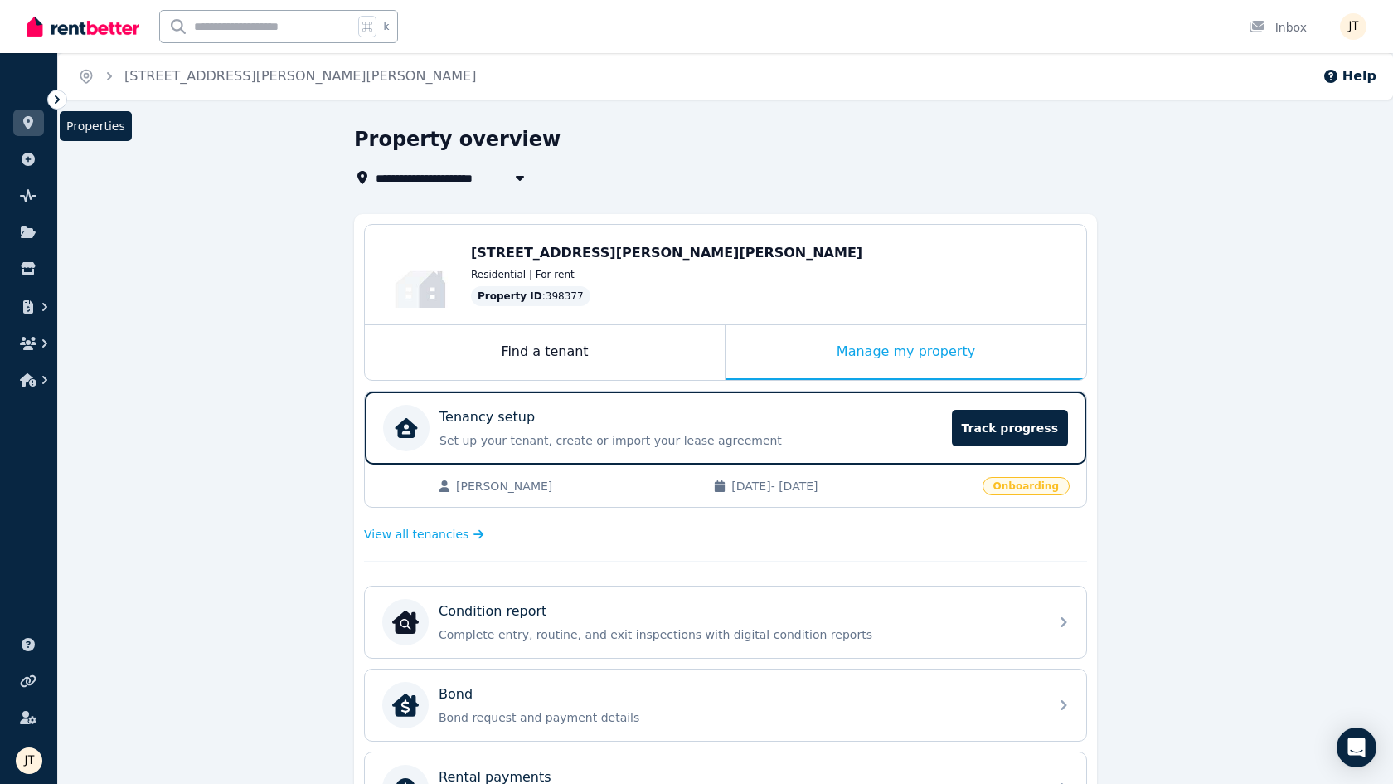
click at [36, 122] on icon at bounding box center [28, 122] width 17 height 13
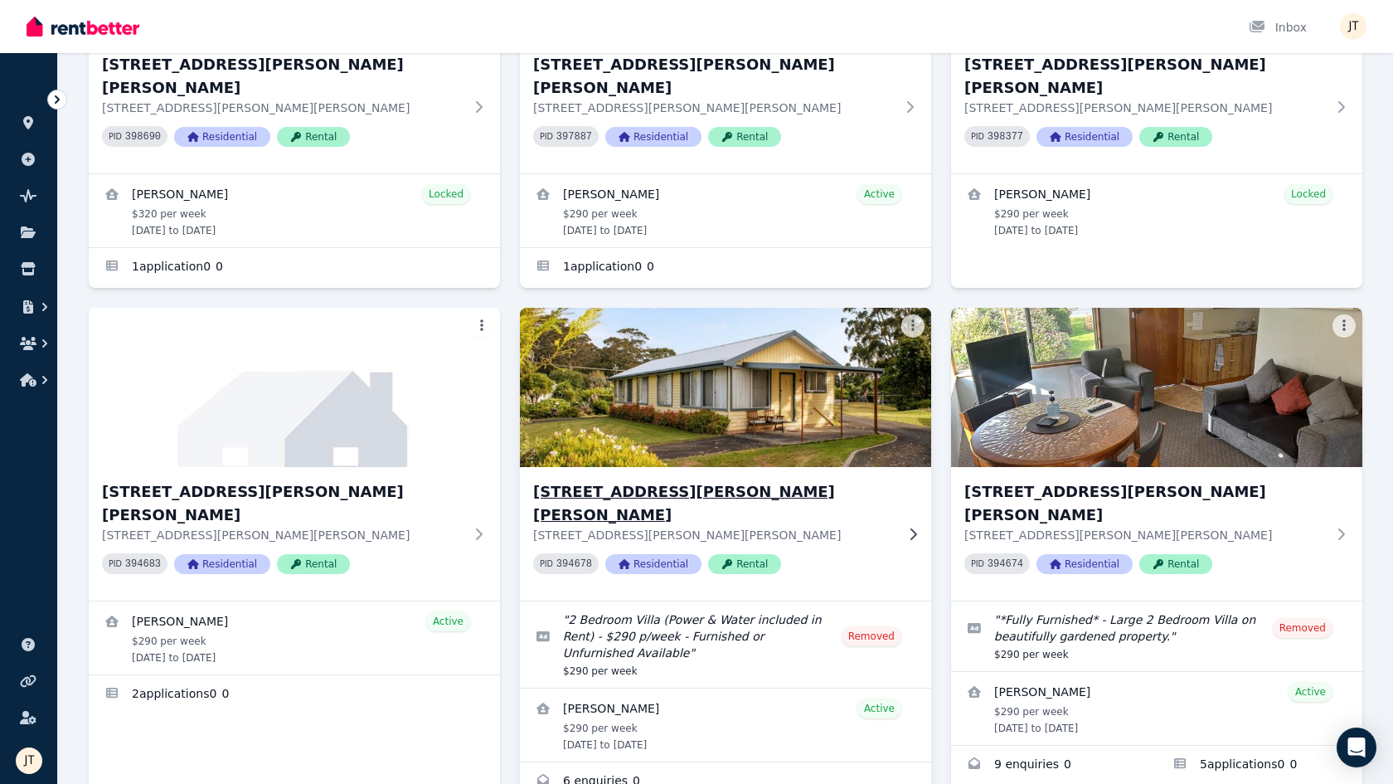
scroll to position [394, 0]
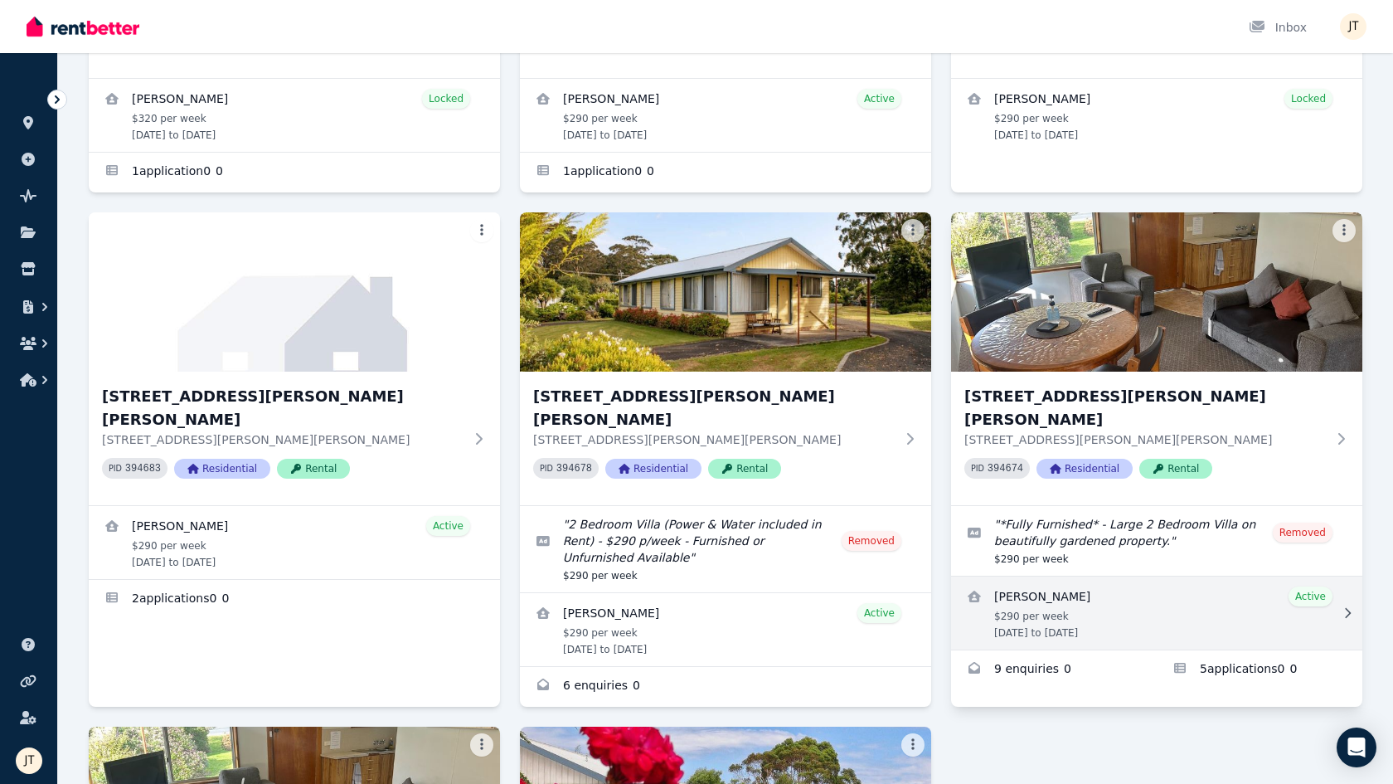
click at [1053, 576] on link "View details for Deborah Purdon" at bounding box center [1156, 612] width 411 height 73
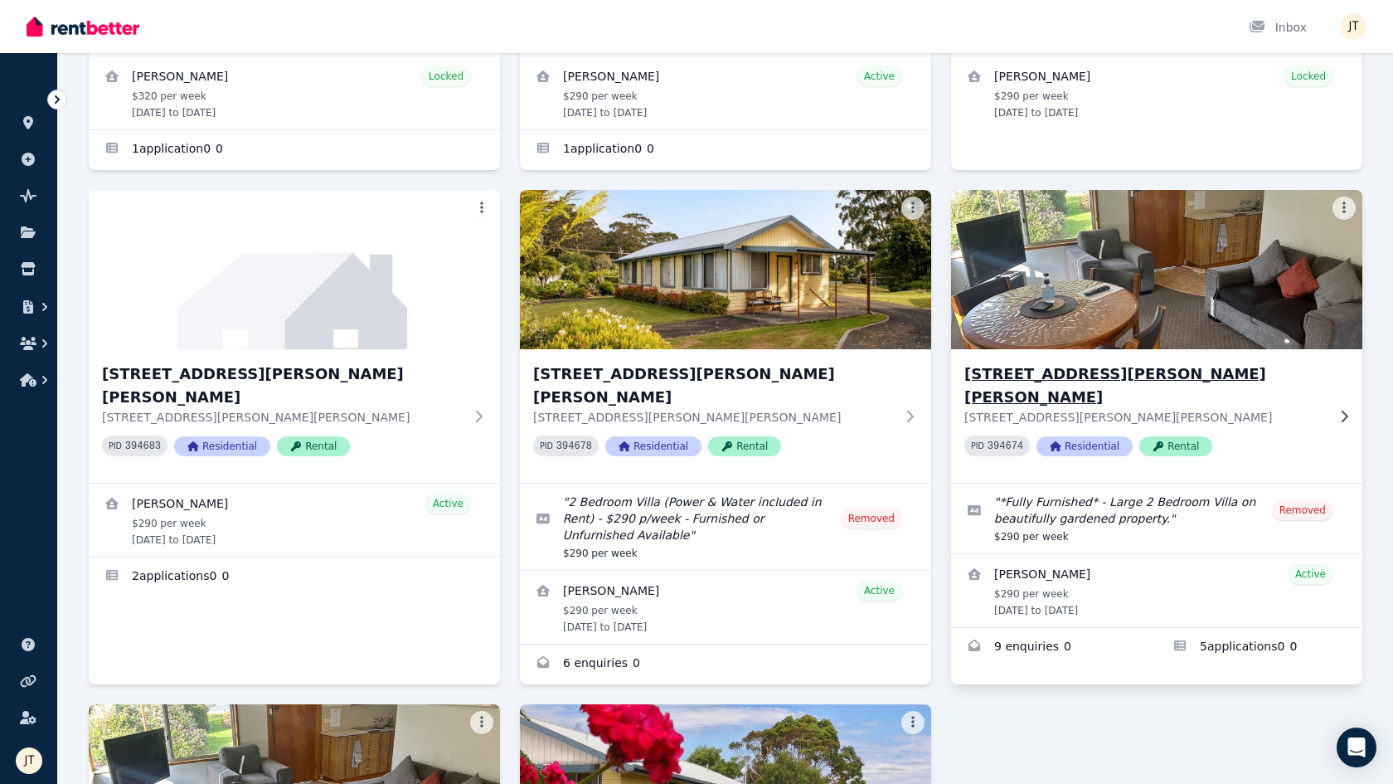
scroll to position [399, 0]
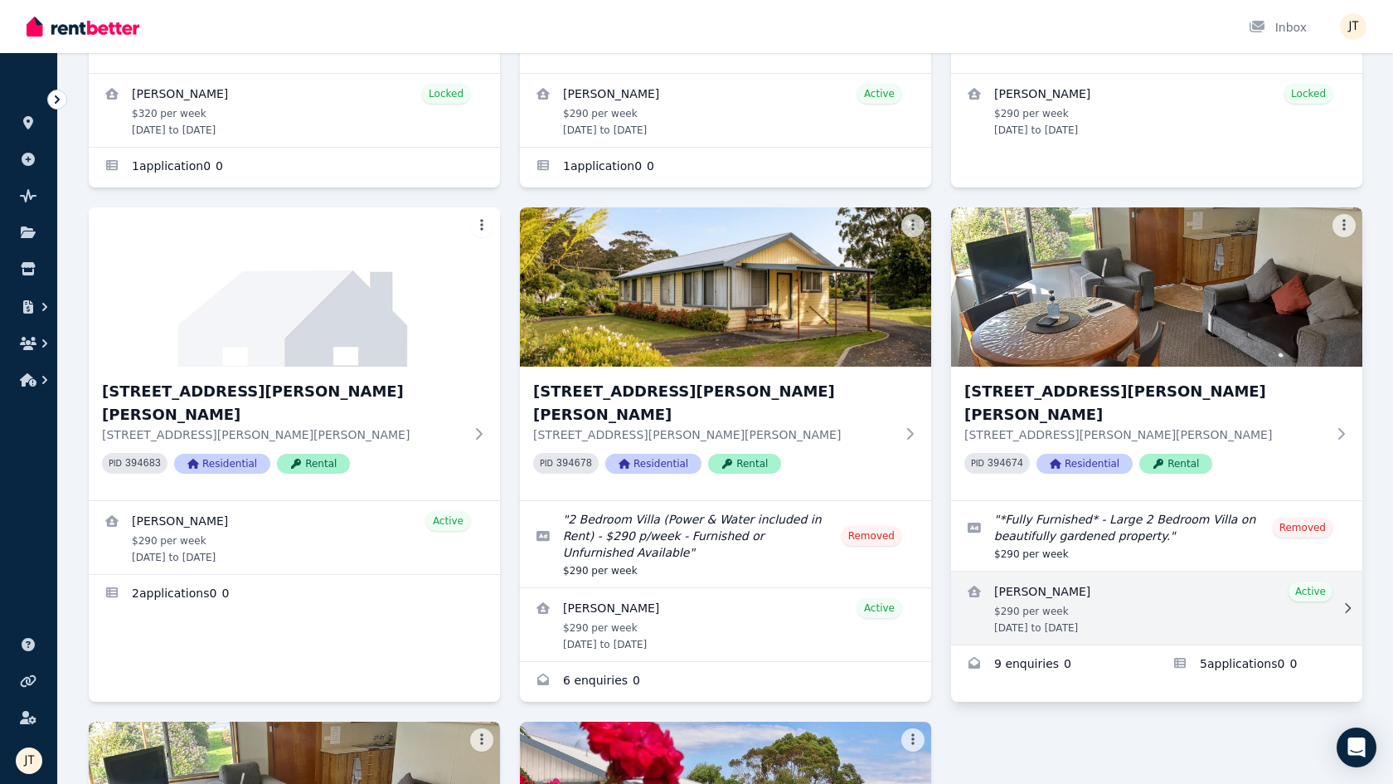
click at [1053, 571] on link "View details for Deborah Purdon" at bounding box center [1156, 607] width 411 height 73
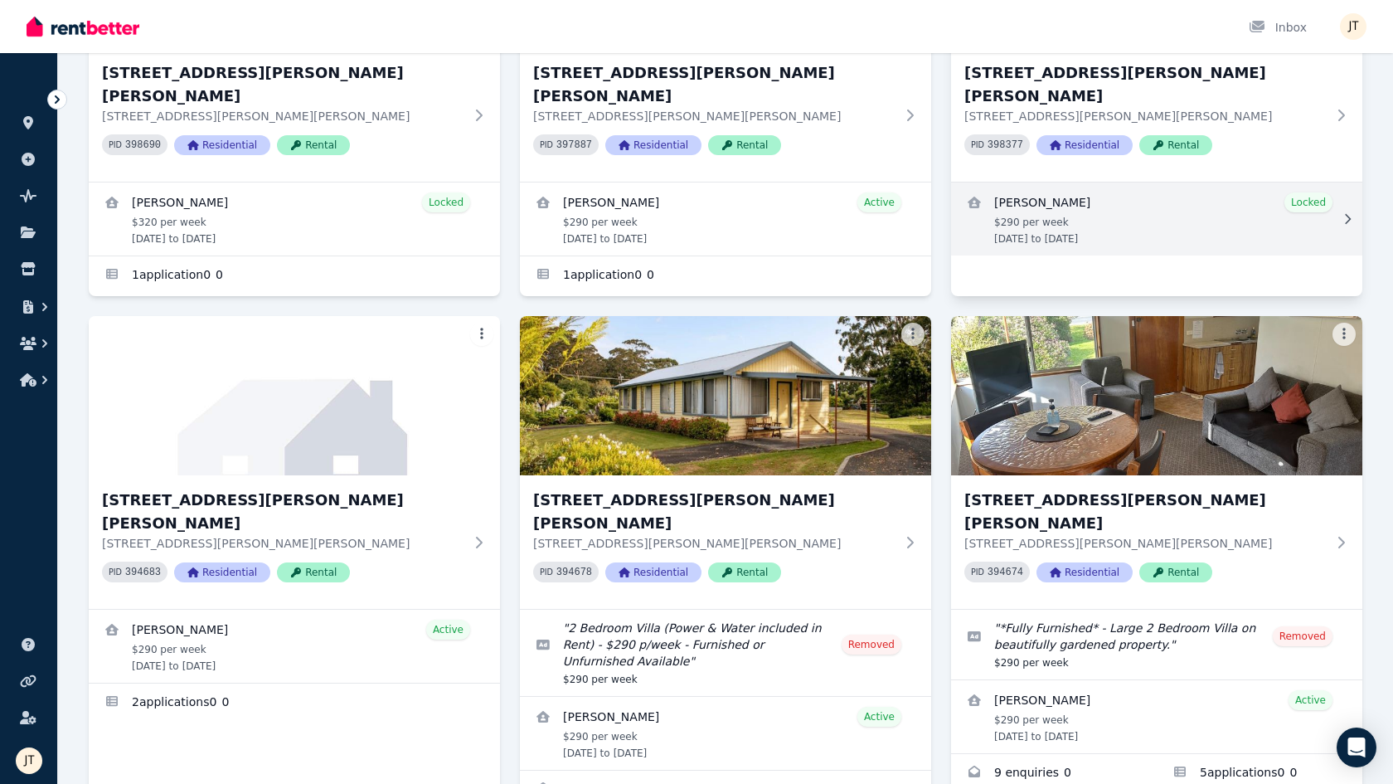
scroll to position [315, 0]
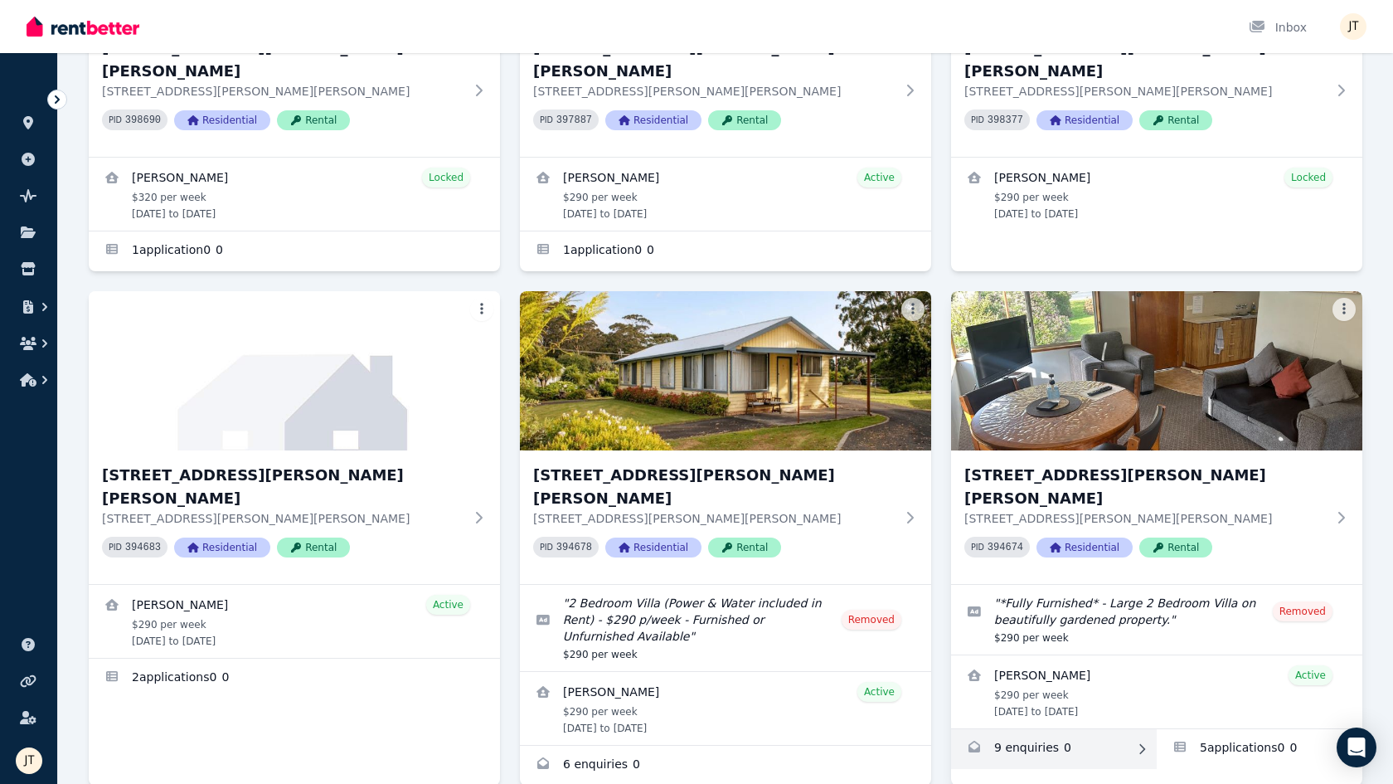
click at [1039, 729] on link "Enquiries for 6/21 Andrew St, Strahan" at bounding box center [1054, 749] width 206 height 40
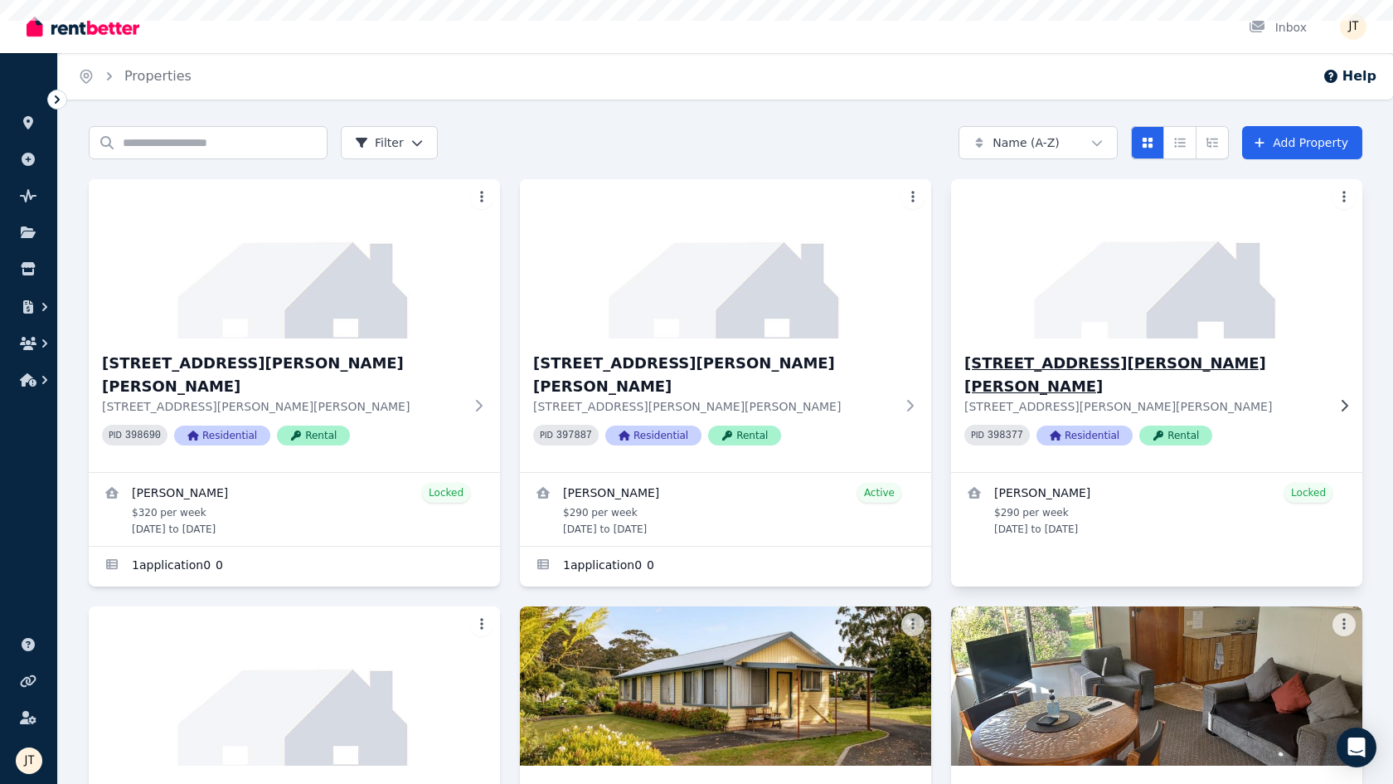
scroll to position [504, 0]
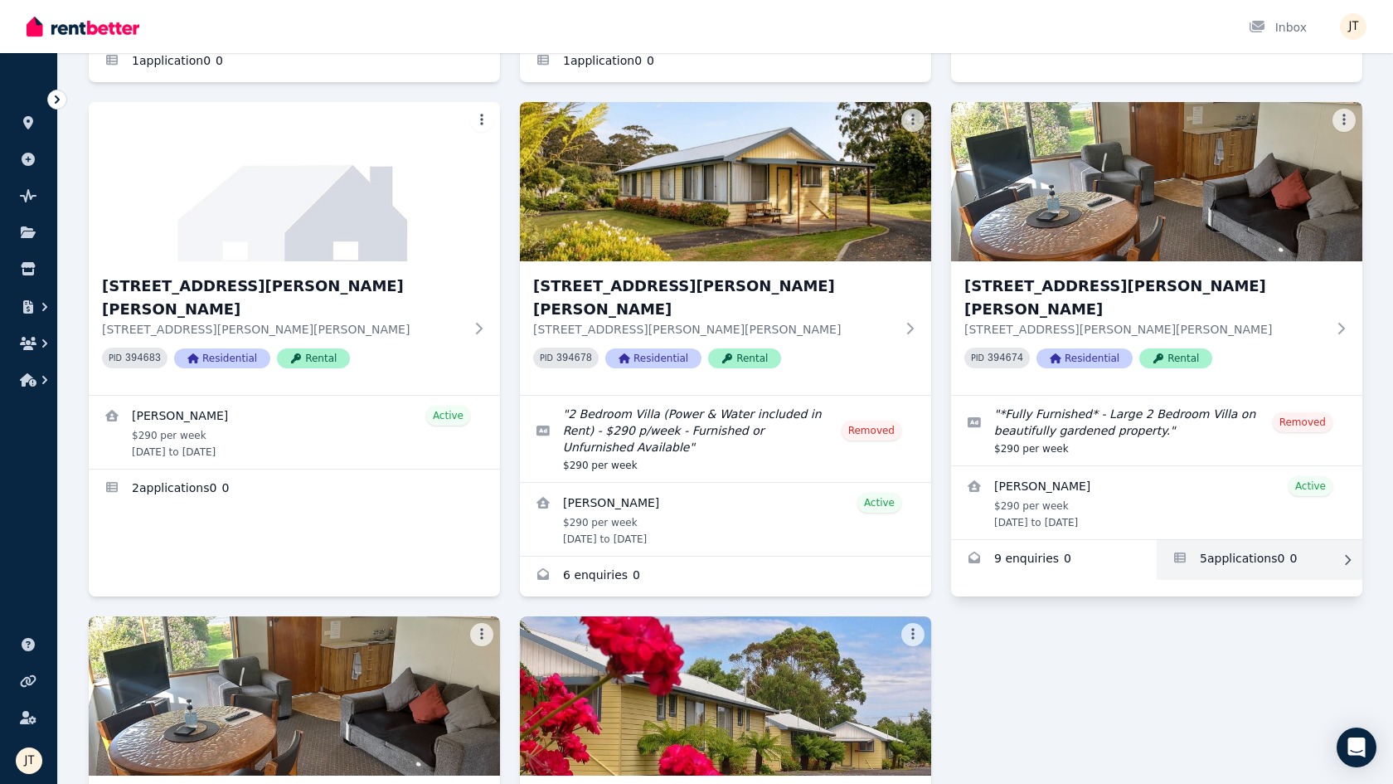
click at [1053, 540] on link "Applications for 6/21 Andrew St, Strahan" at bounding box center [1260, 560] width 206 height 40
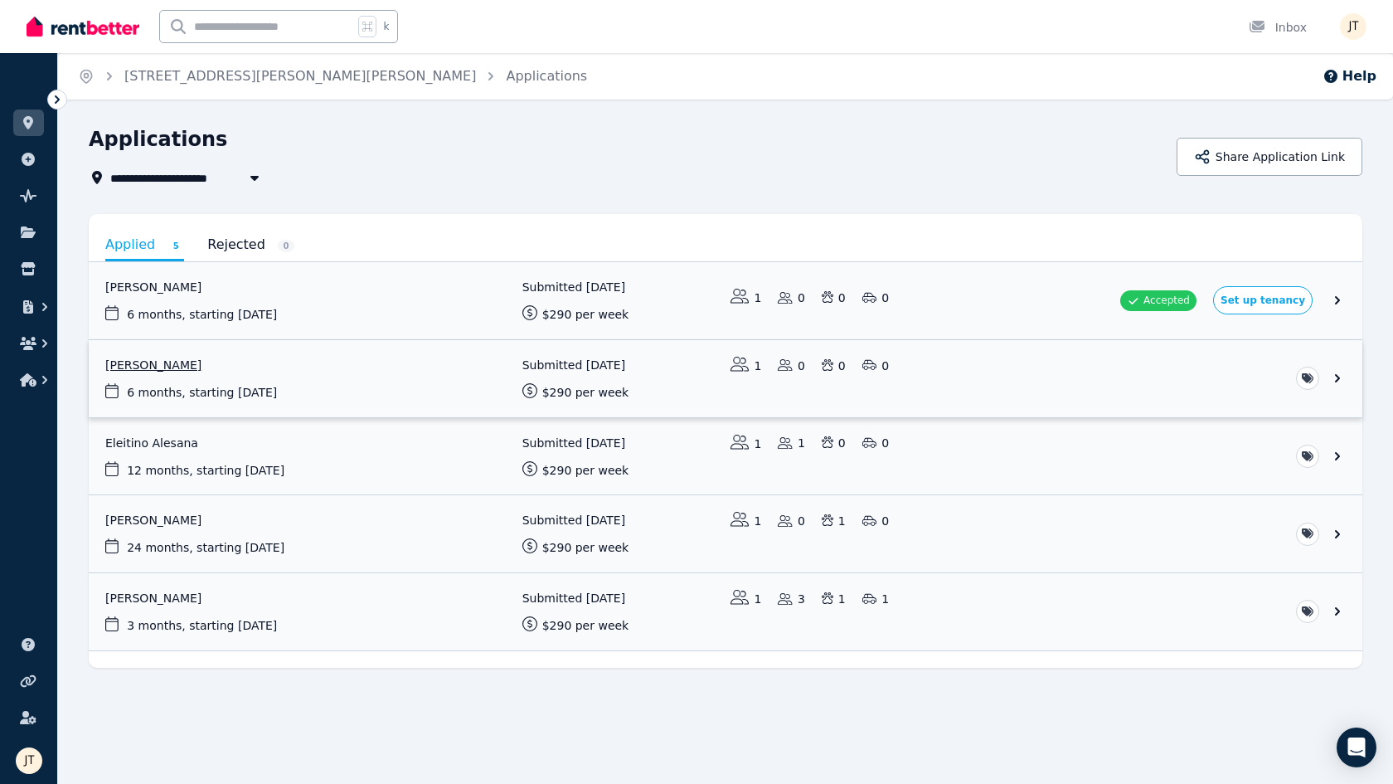
click at [222, 382] on link "View application: Kineta Tatnell" at bounding box center [726, 378] width 1274 height 77
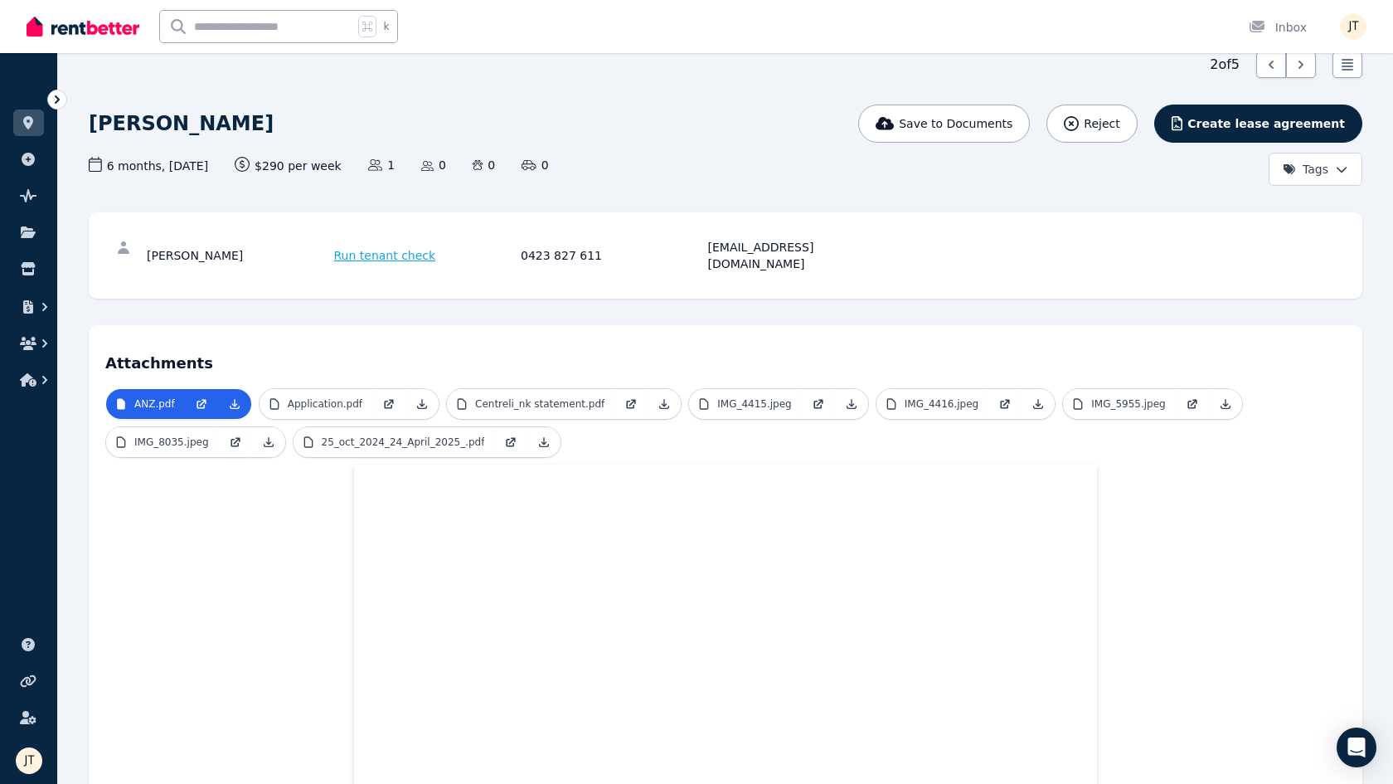
scroll to position [6, 0]
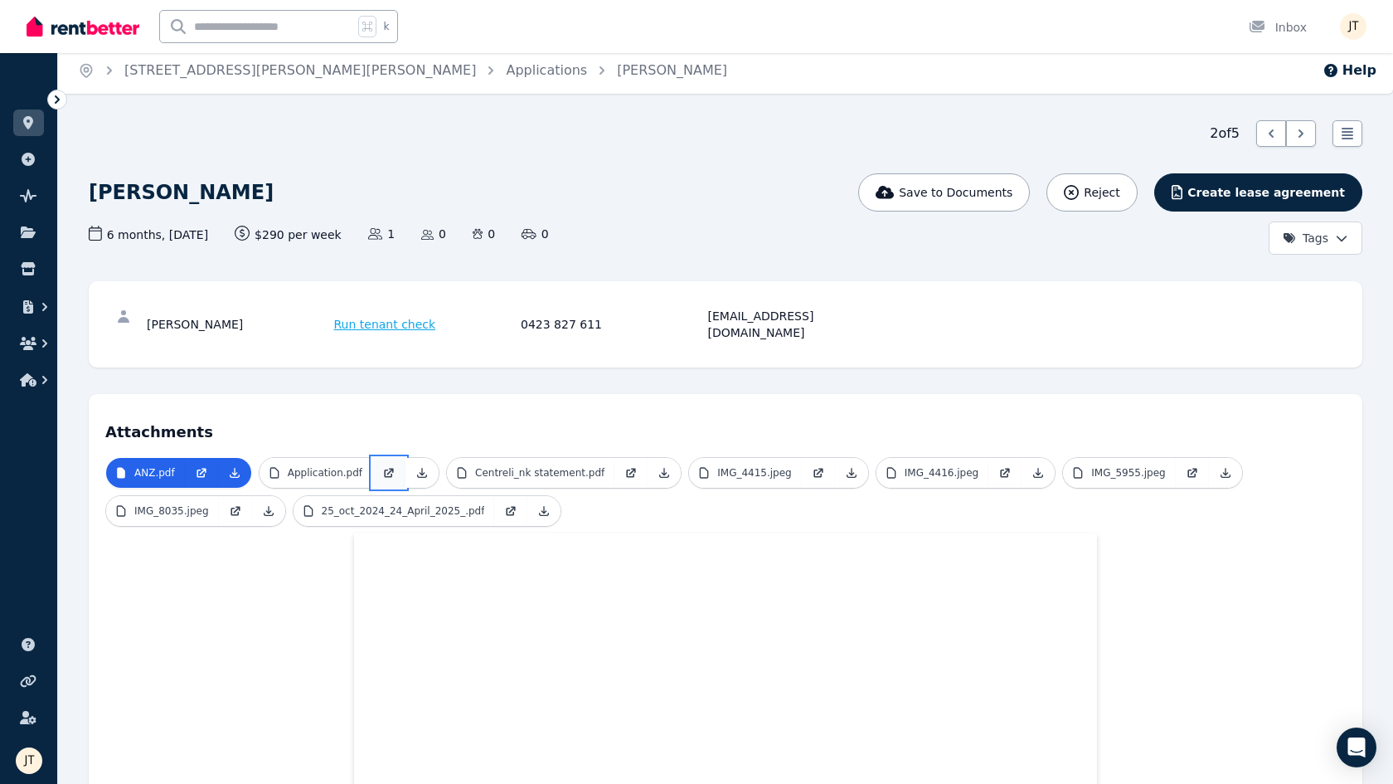
click at [372, 462] on link at bounding box center [388, 473] width 33 height 30
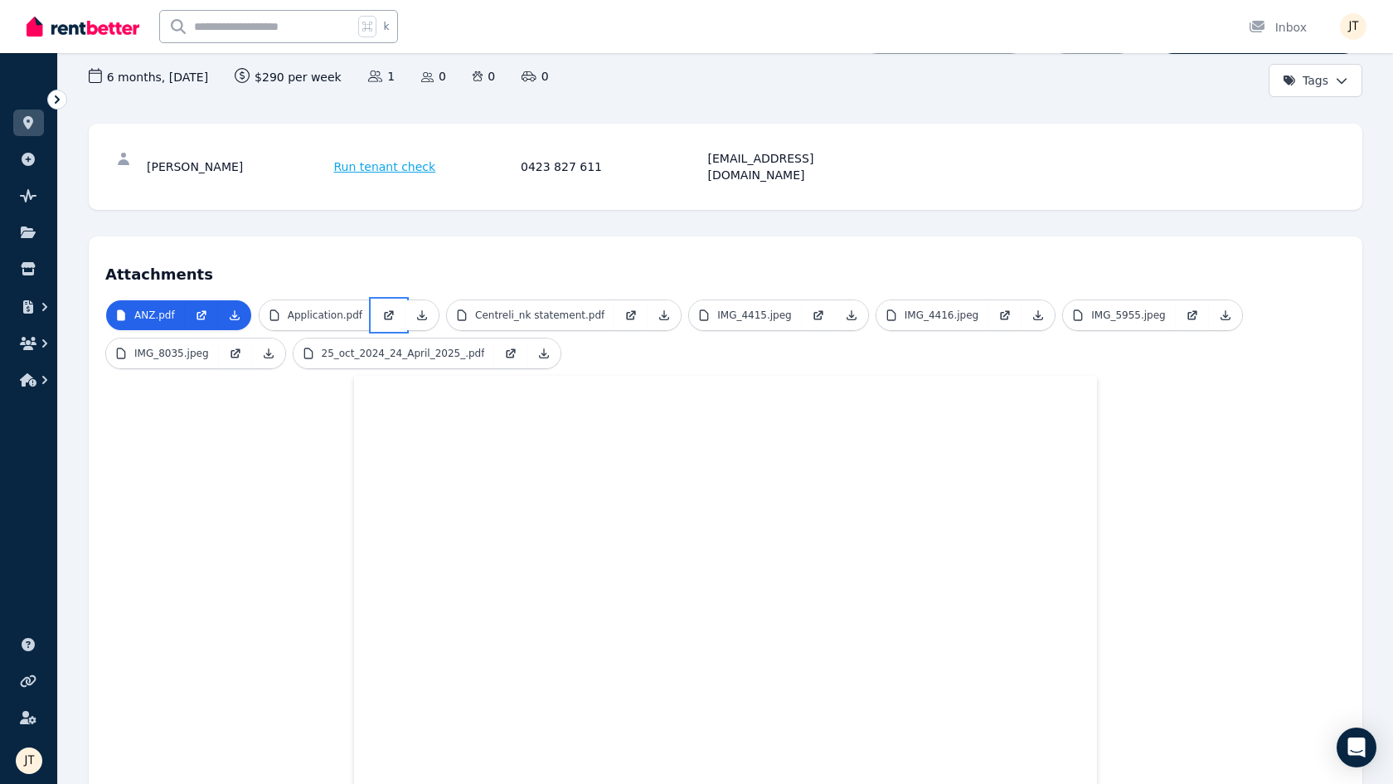
scroll to position [80, 0]
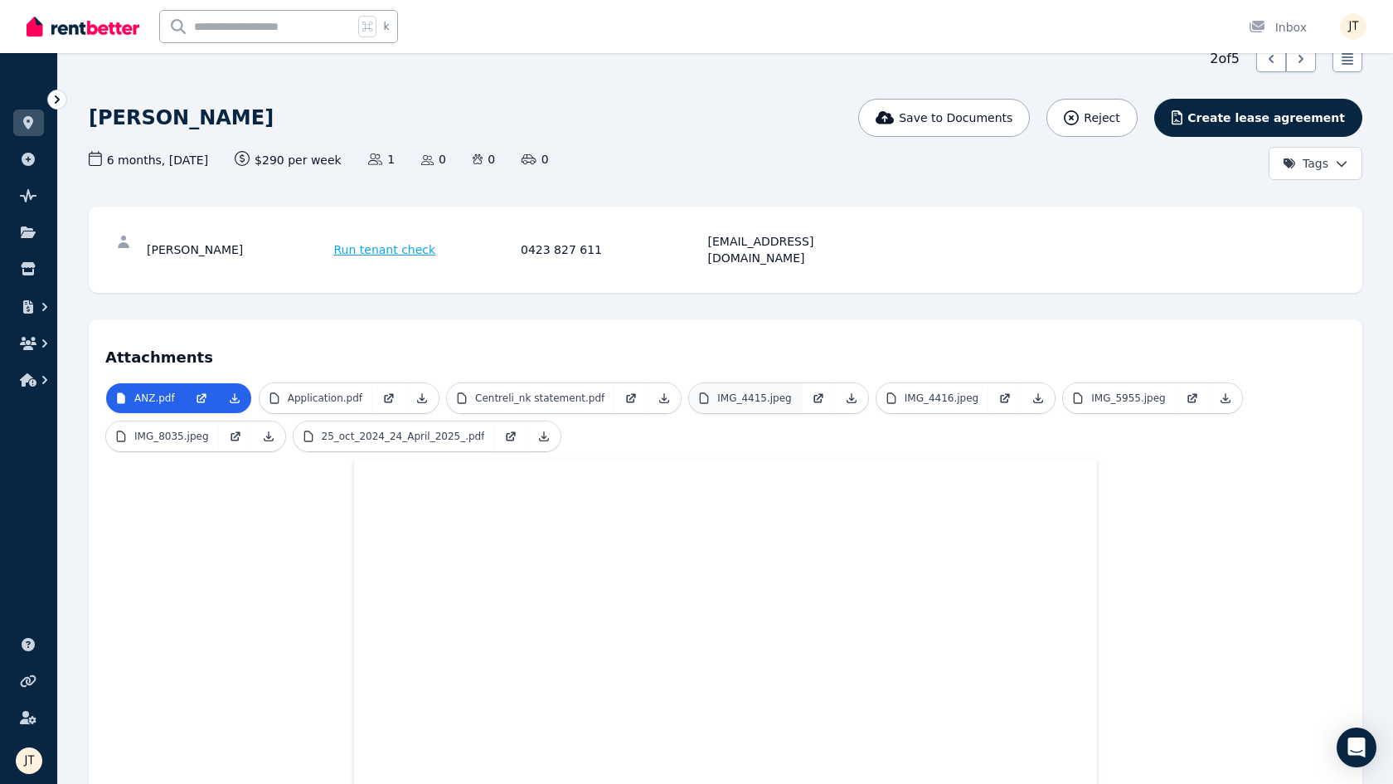
click at [780, 391] on p "IMG_4415.jpeg" at bounding box center [754, 397] width 75 height 13
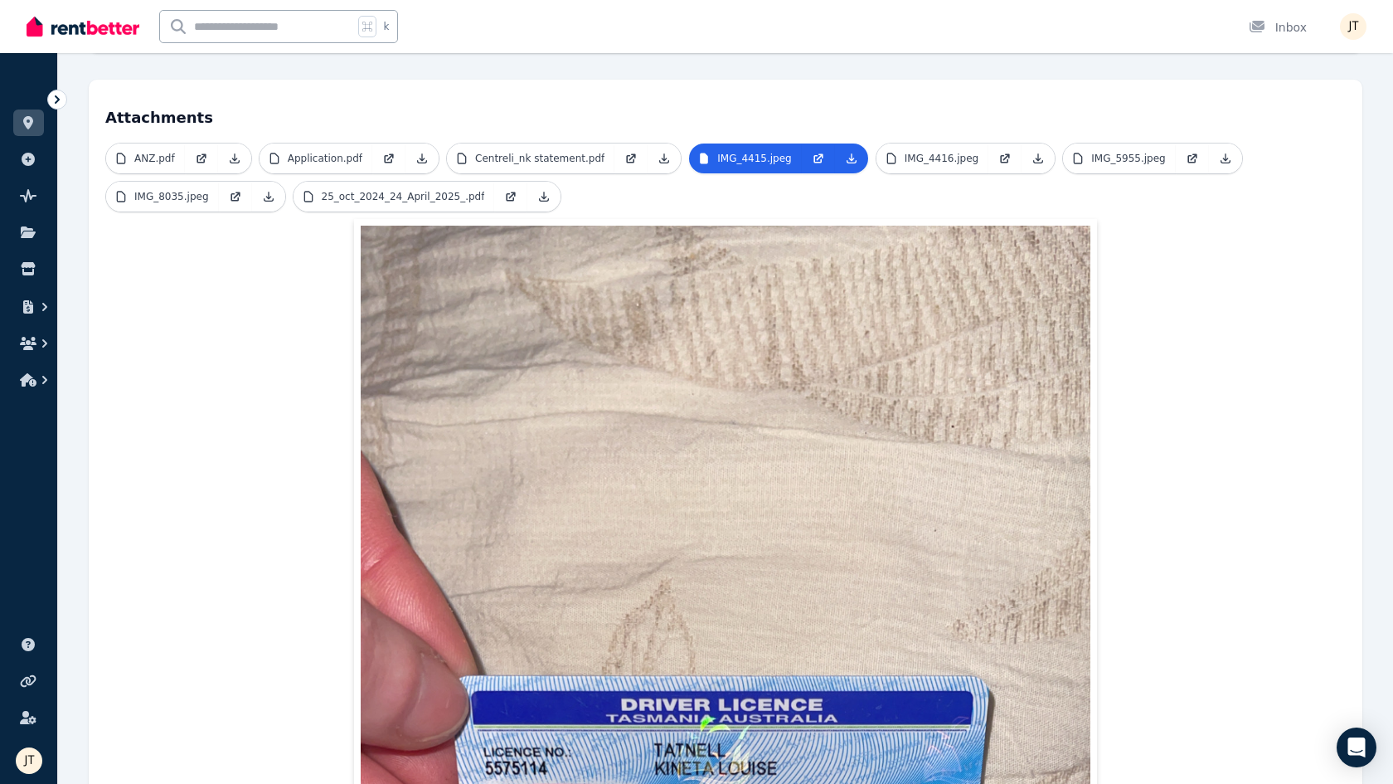
scroll to position [21, 0]
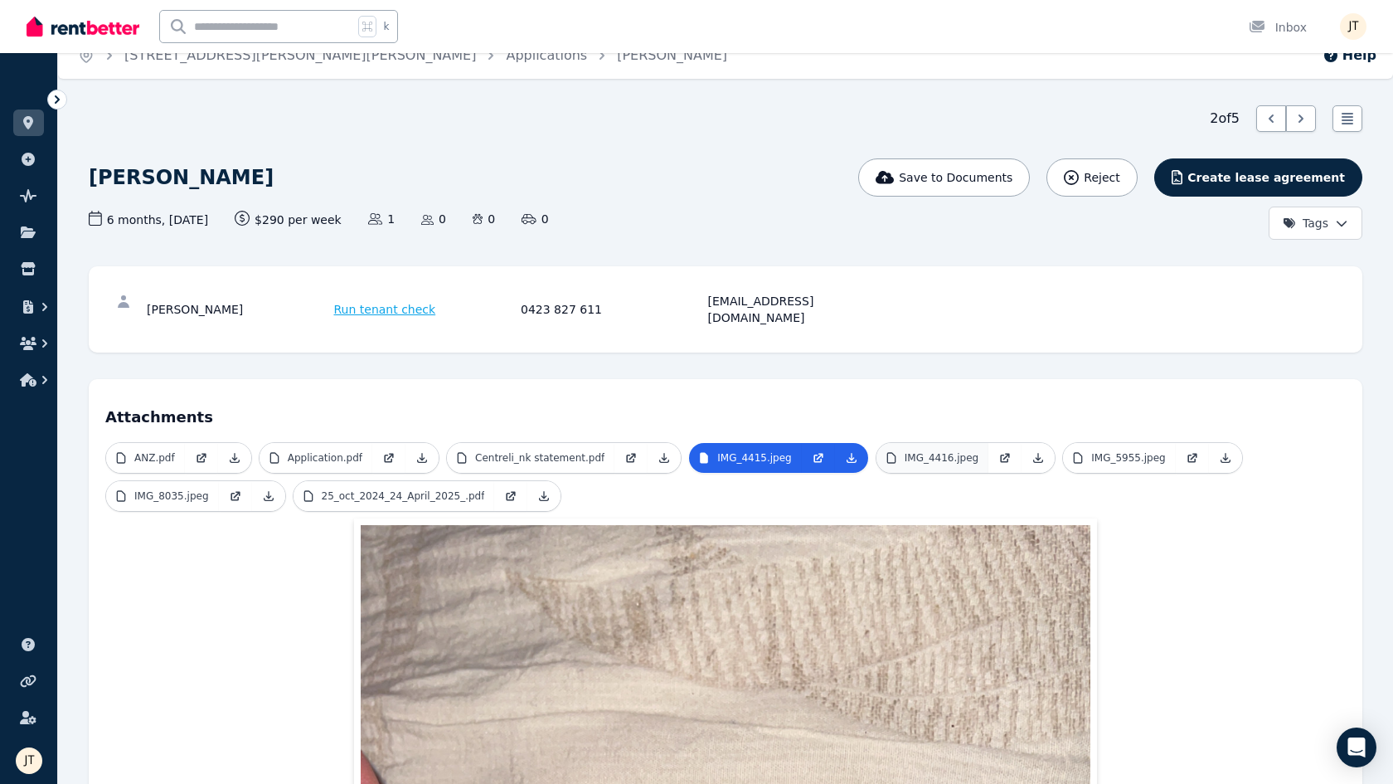
click at [940, 451] on p "IMG_4416.jpeg" at bounding box center [942, 457] width 75 height 13
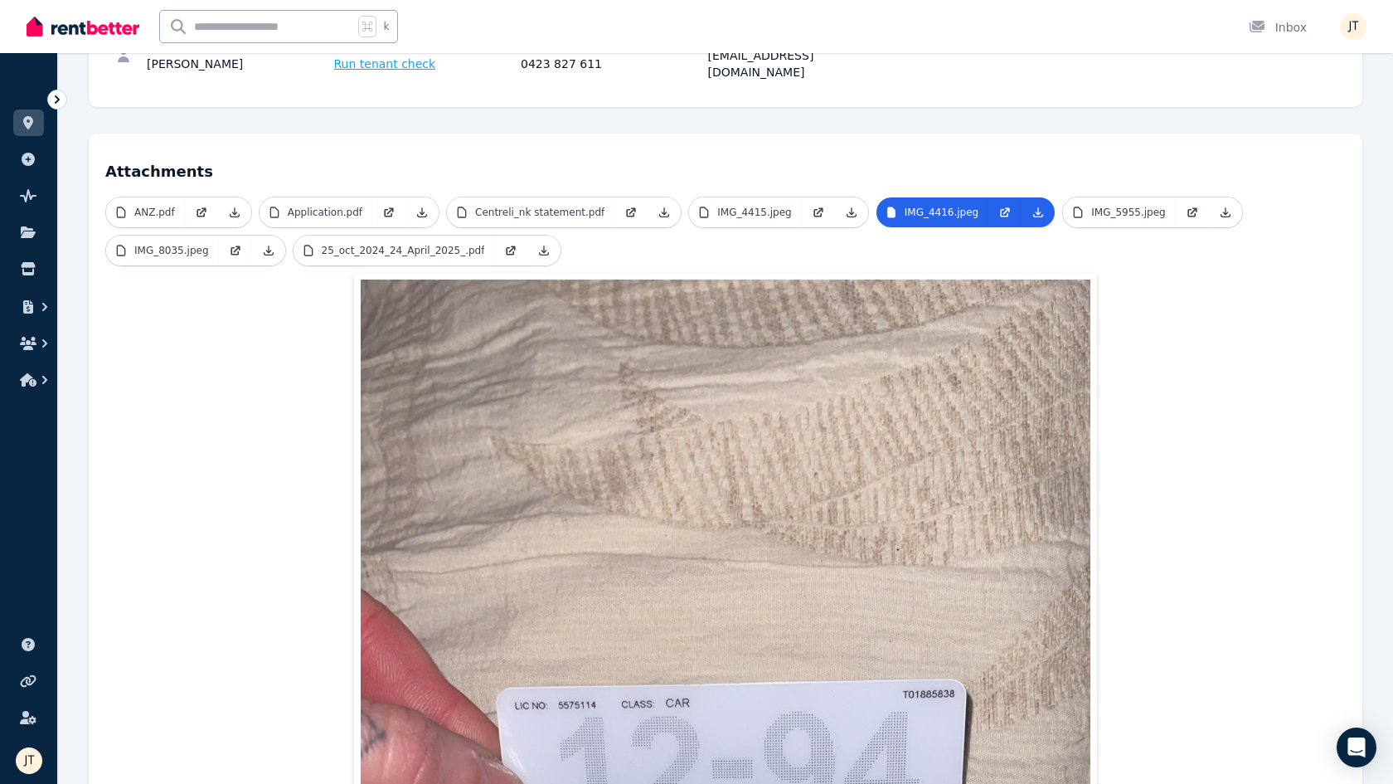
scroll to position [160, 0]
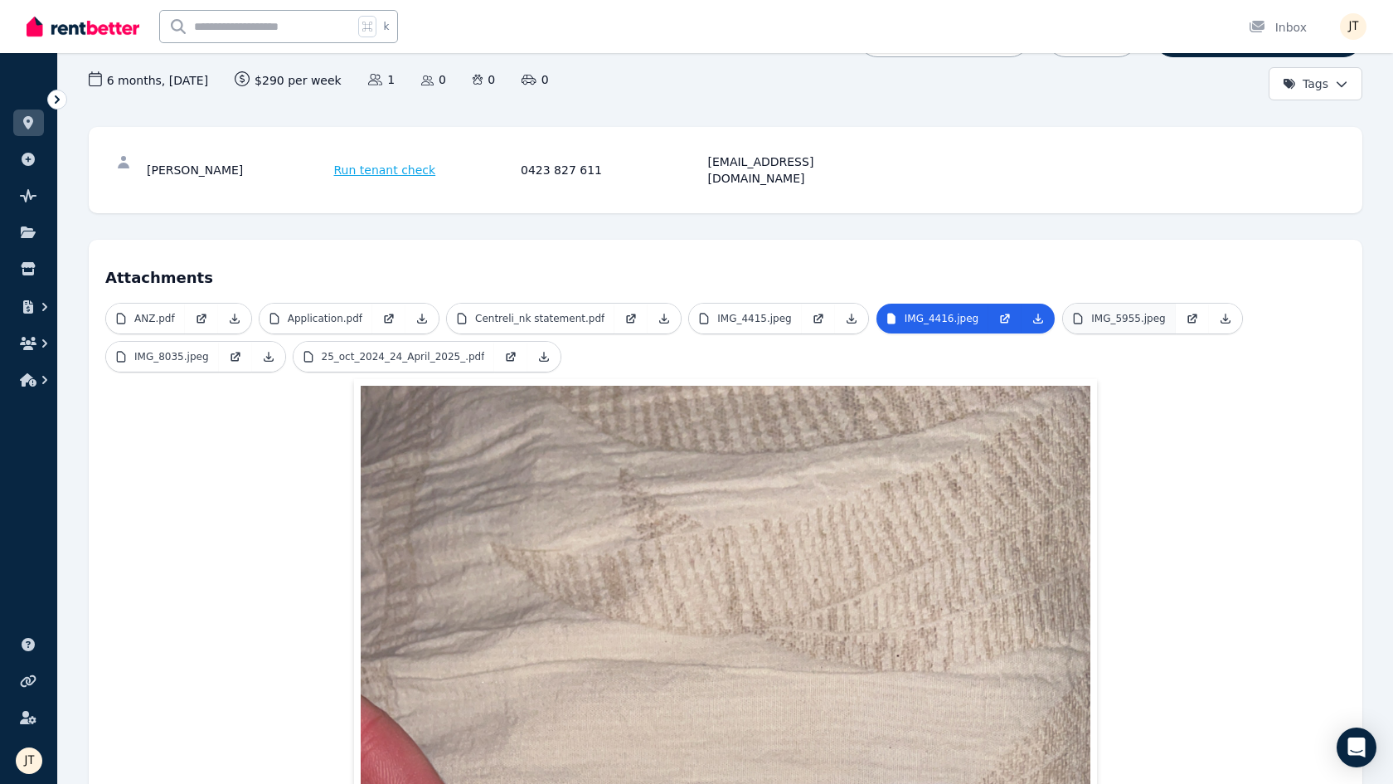
click at [1053, 310] on link "IMG_5955.jpeg" at bounding box center [1119, 319] width 113 height 30
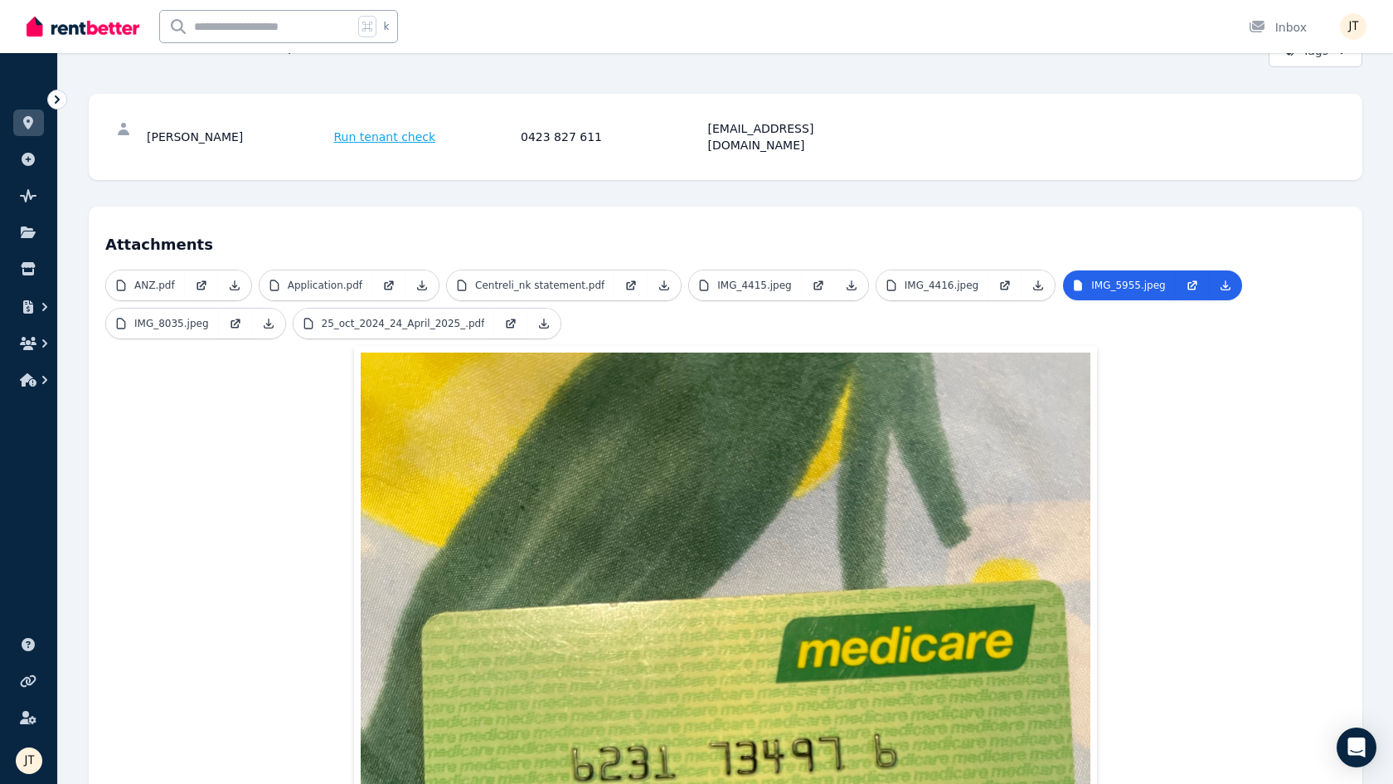
scroll to position [172, 0]
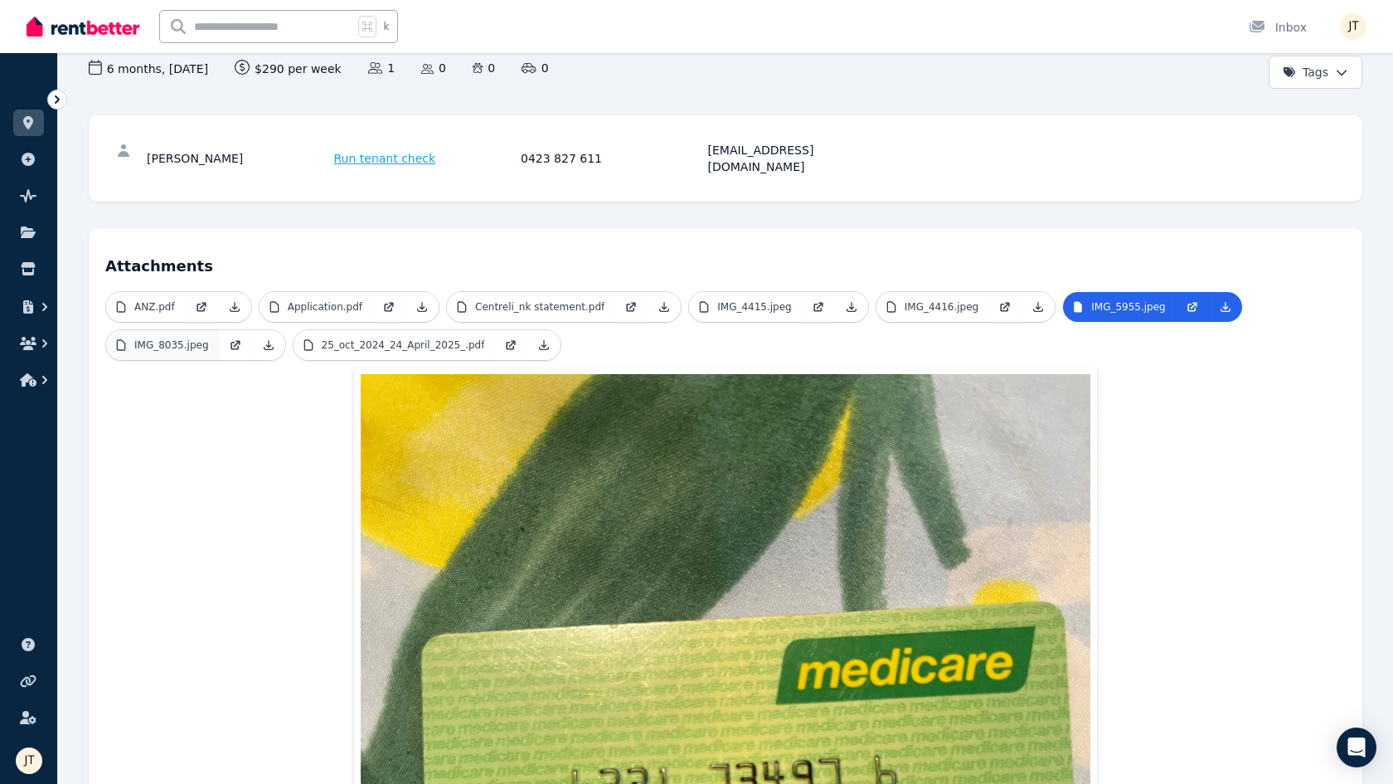
click at [211, 330] on link "IMG_8035.jpeg" at bounding box center [162, 345] width 113 height 30
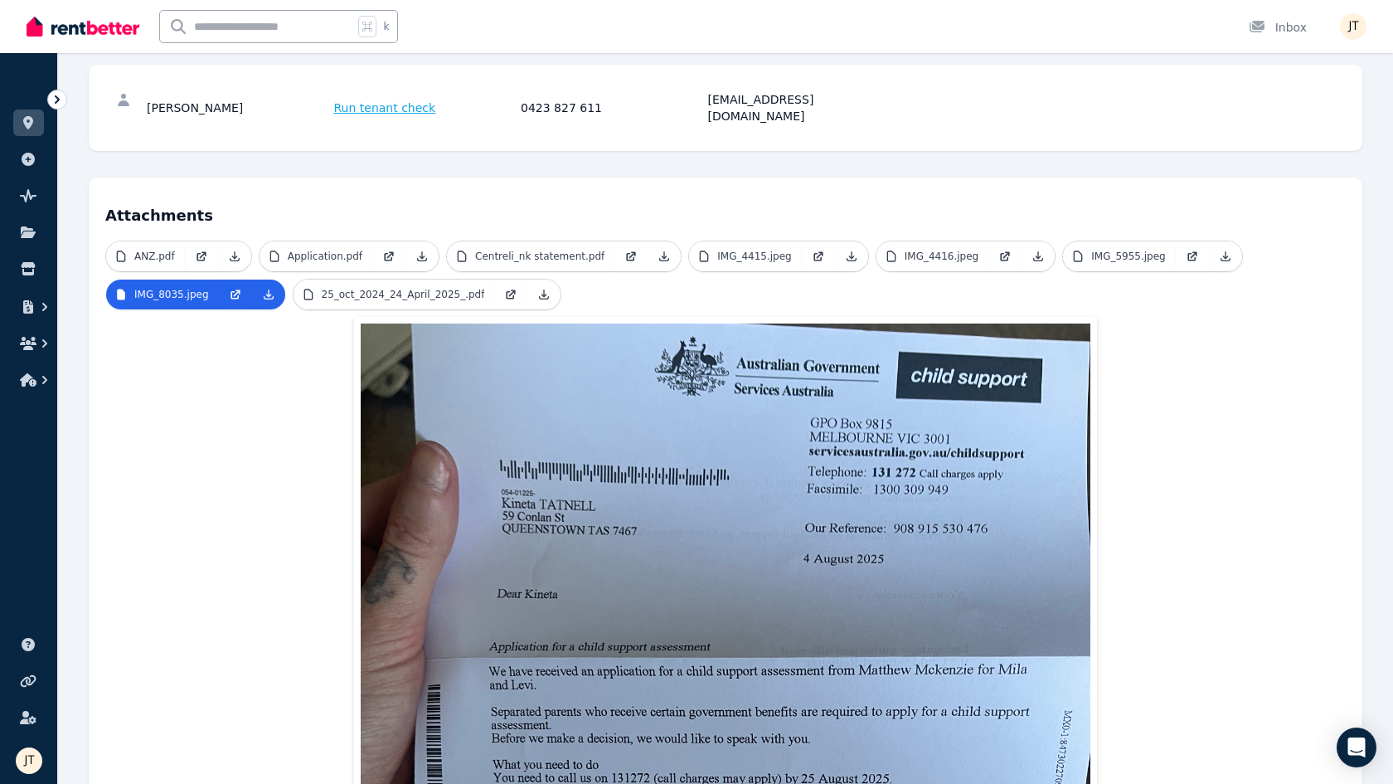
scroll to position [227, 0]
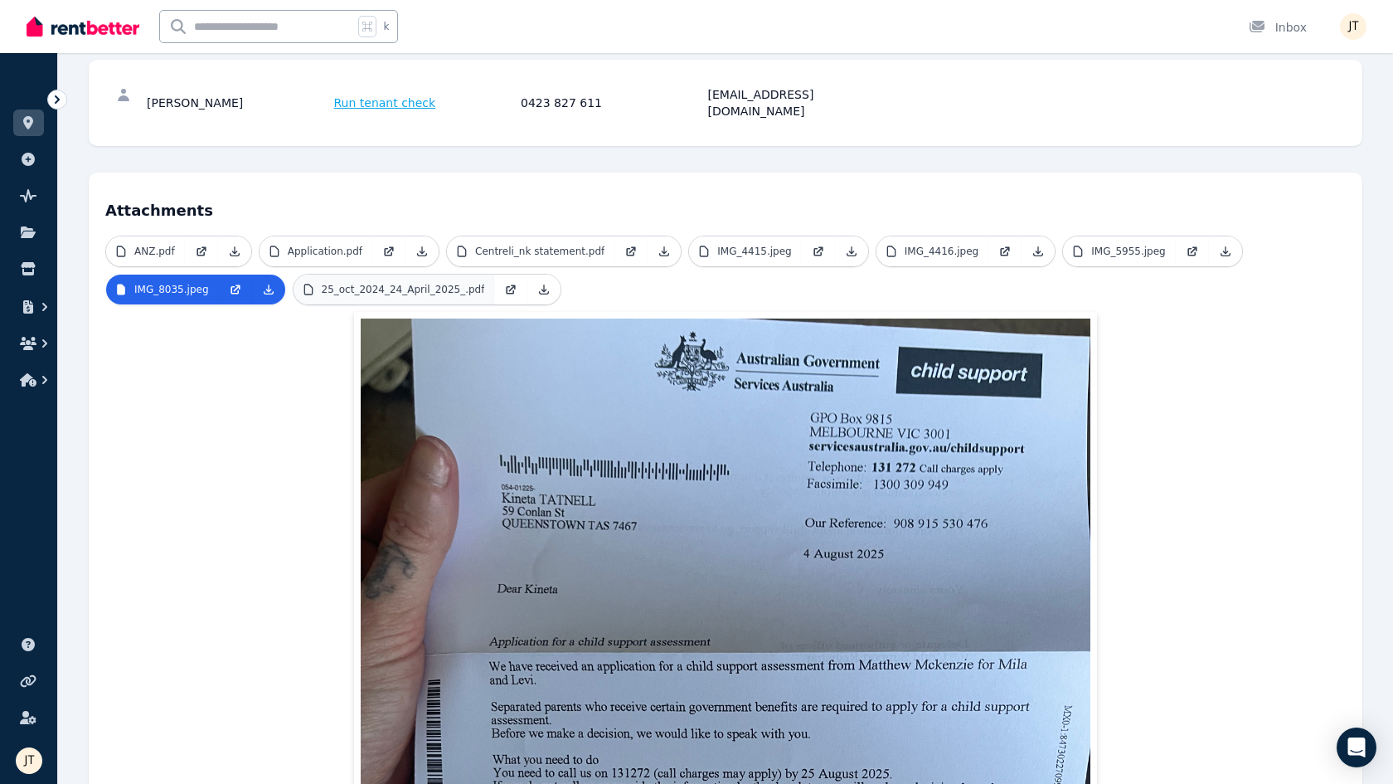
click at [435, 283] on p "25_oct_2024_24_April_2025_.pdf" at bounding box center [403, 289] width 163 height 13
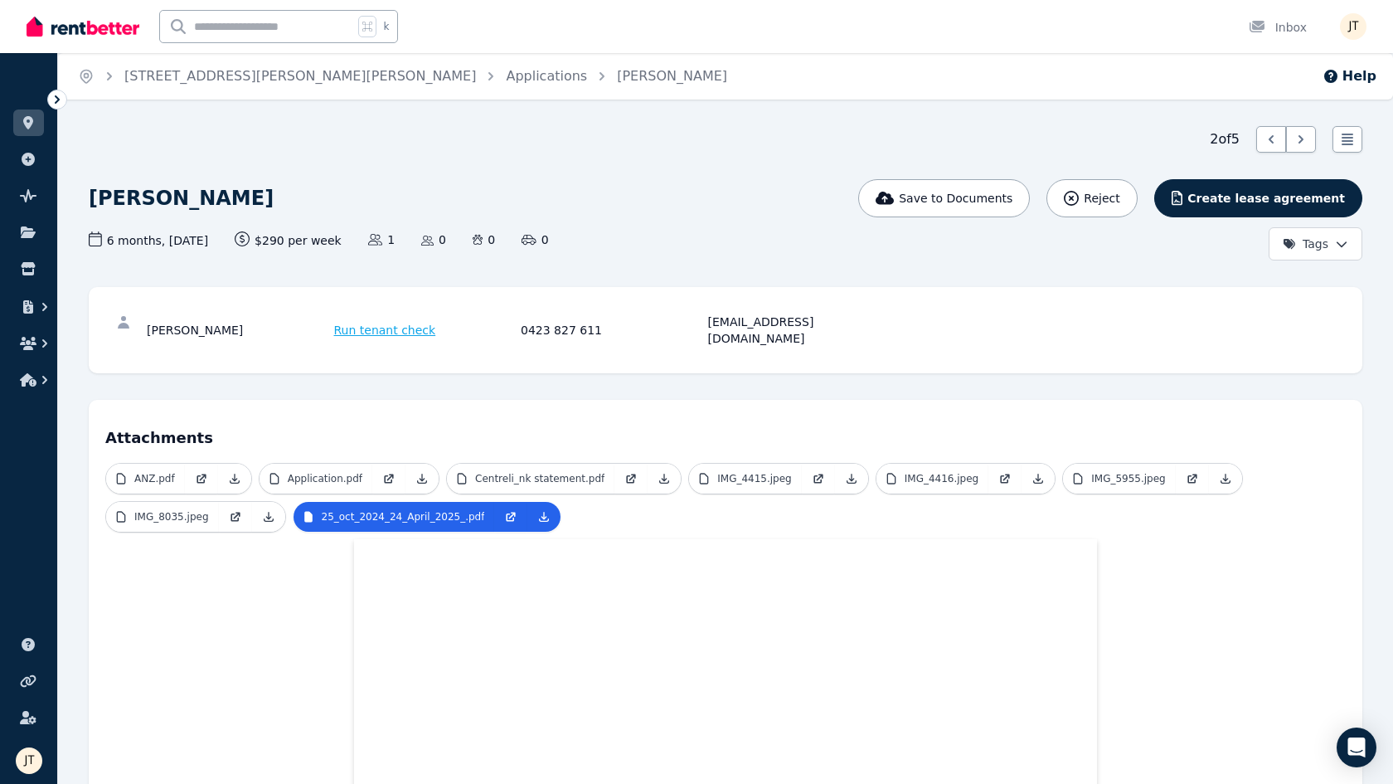
scroll to position [0, 0]
click at [170, 472] on p "ANZ.pdf" at bounding box center [154, 478] width 41 height 13
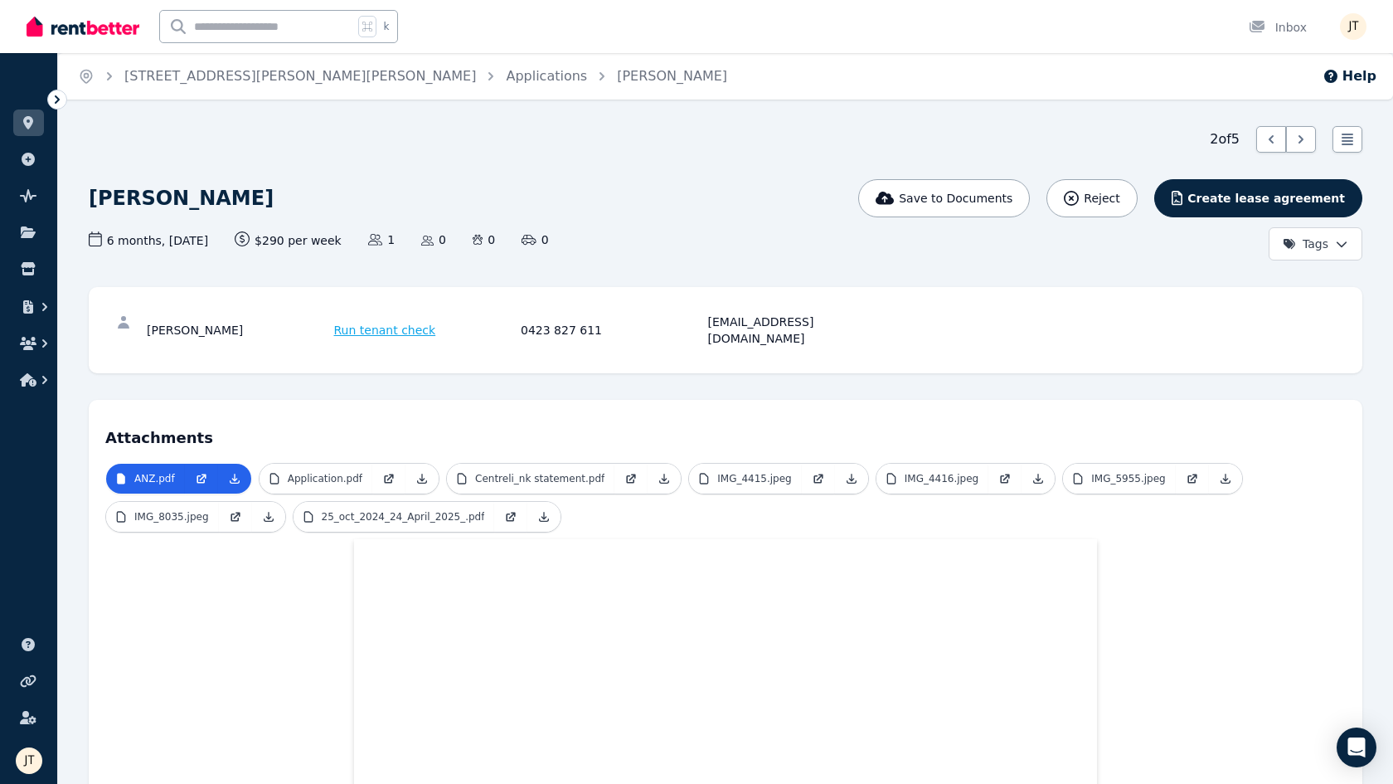
click at [402, 322] on span "Run tenant check" at bounding box center [385, 330] width 102 height 17
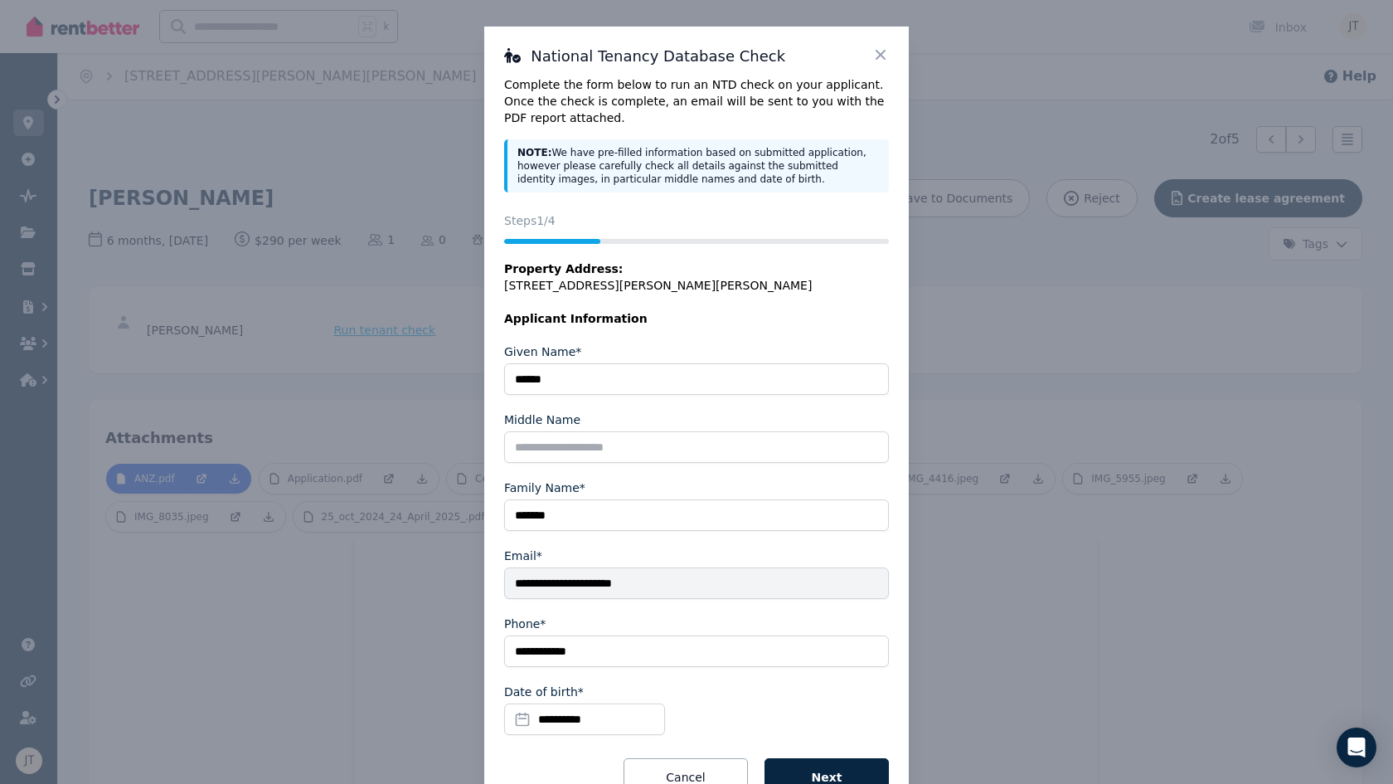
click at [888, 48] on icon at bounding box center [880, 54] width 17 height 17
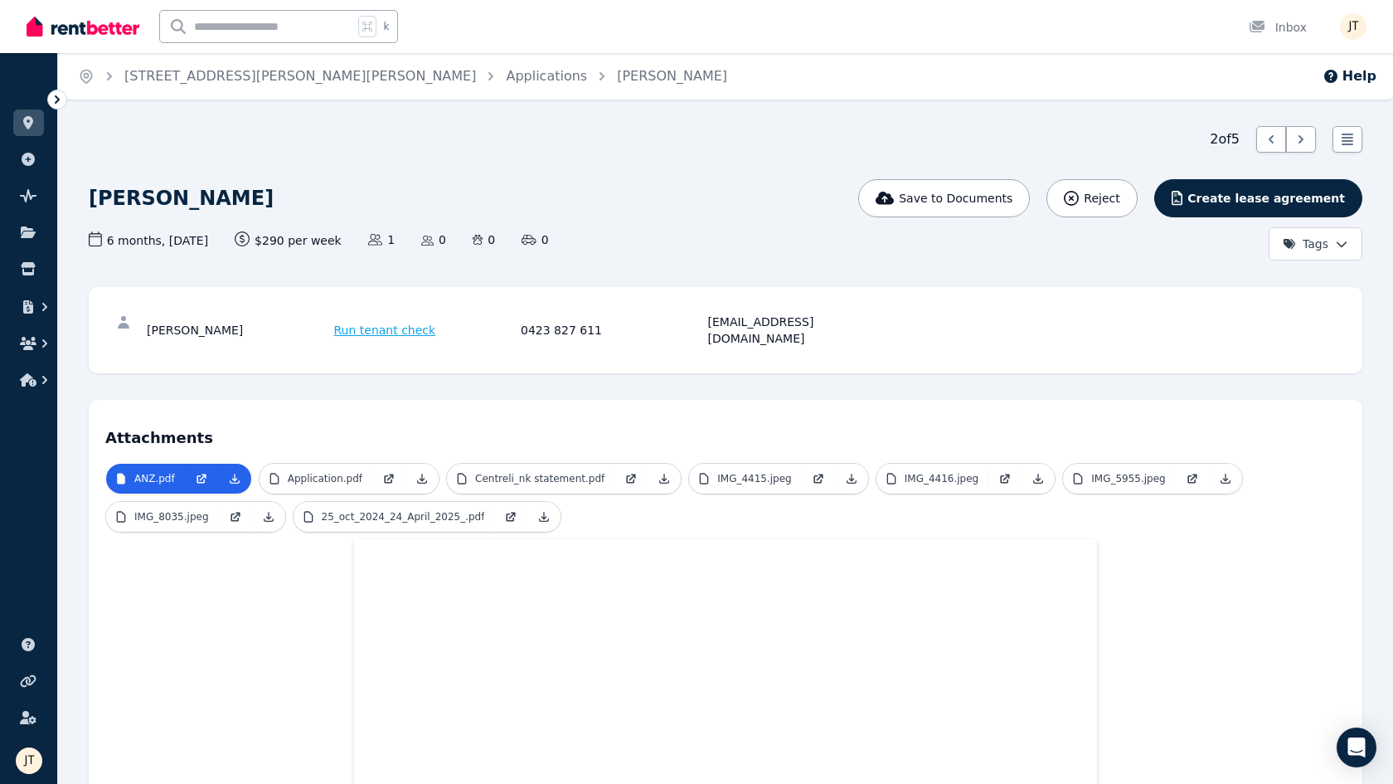
click at [296, 322] on div "[PERSON_NAME]" at bounding box center [238, 329] width 182 height 33
drag, startPoint x: 265, startPoint y: 325, endPoint x: 144, endPoint y: 323, distance: 120.3
click at [144, 323] on div "[PERSON_NAME] Run tenant check 0423 827 611 [EMAIL_ADDRESS][DOMAIN_NAME]" at bounding box center [725, 330] width 1241 height 53
copy div "[PERSON_NAME]"
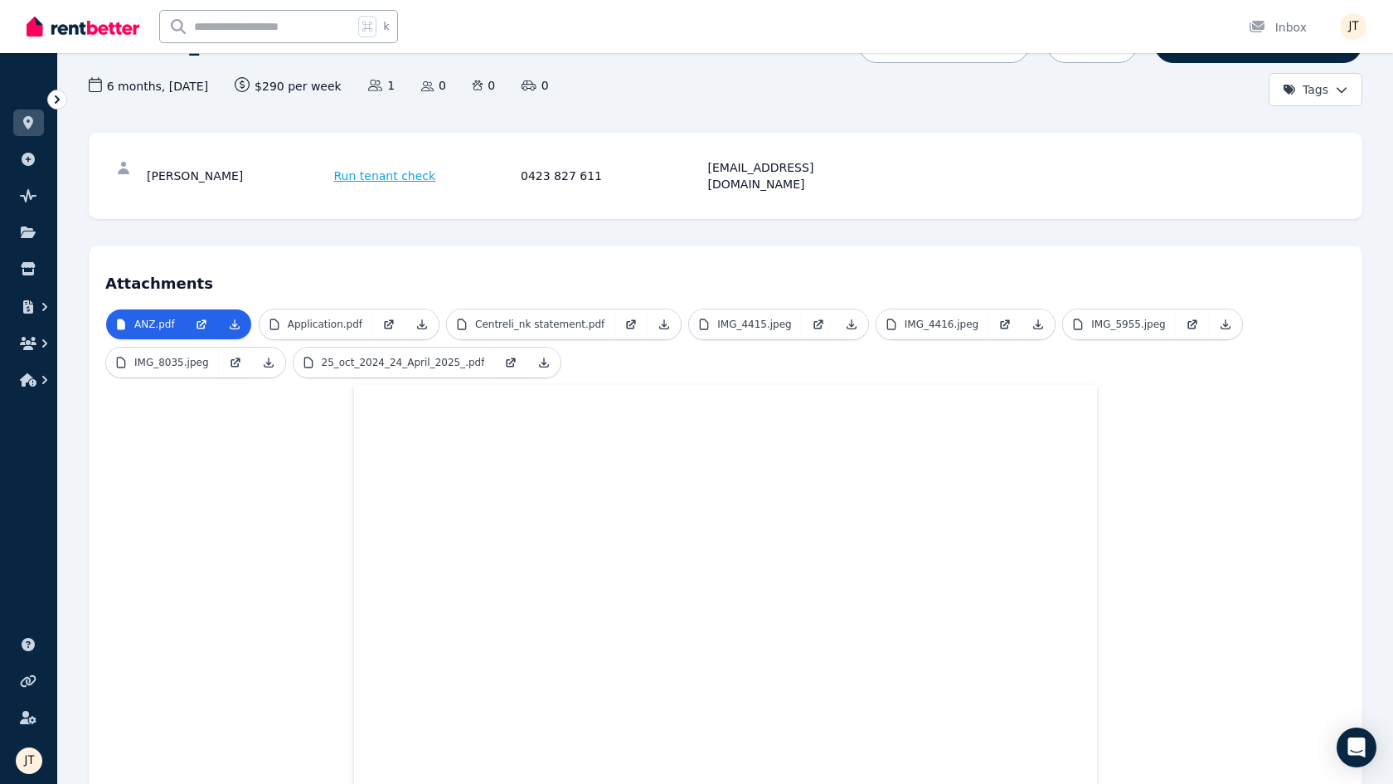
scroll to position [119, 0]
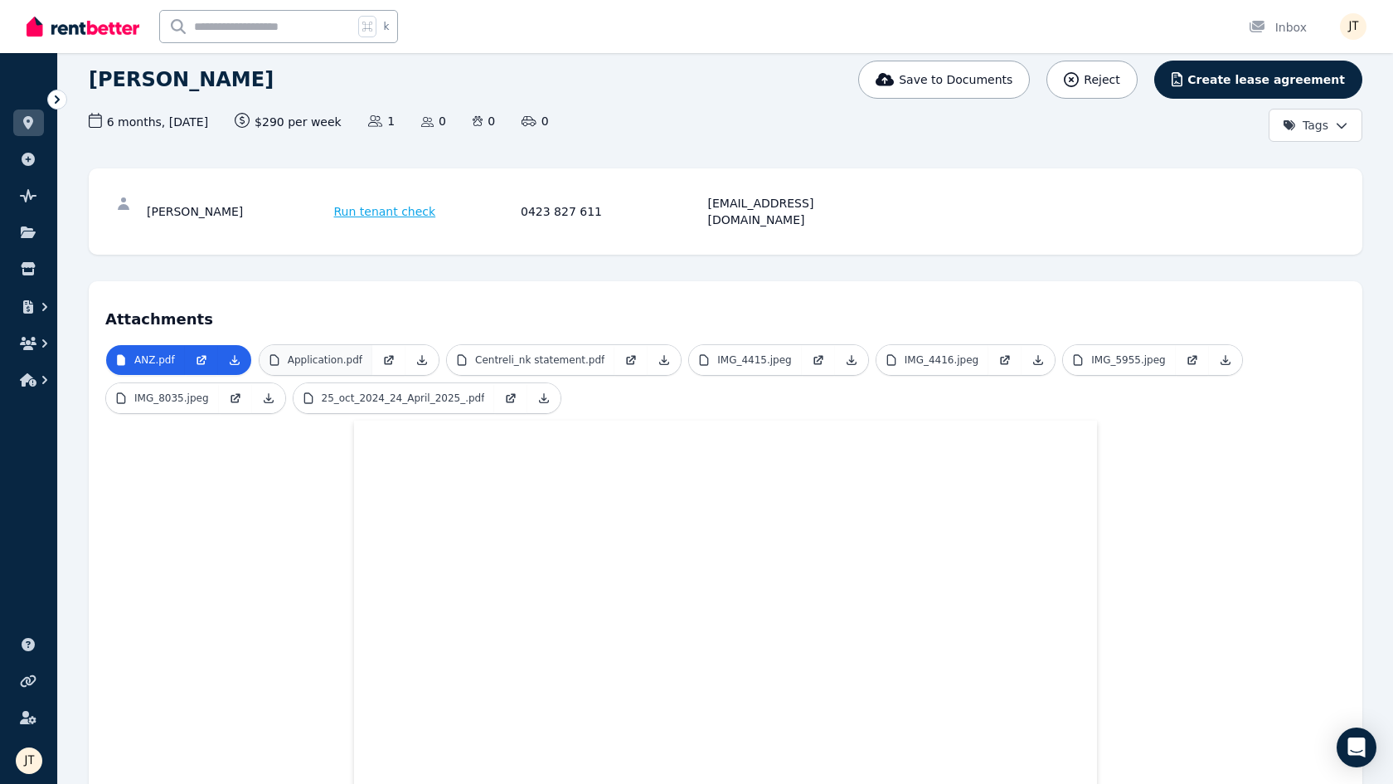
click at [365, 348] on link "Application.pdf" at bounding box center [316, 360] width 113 height 30
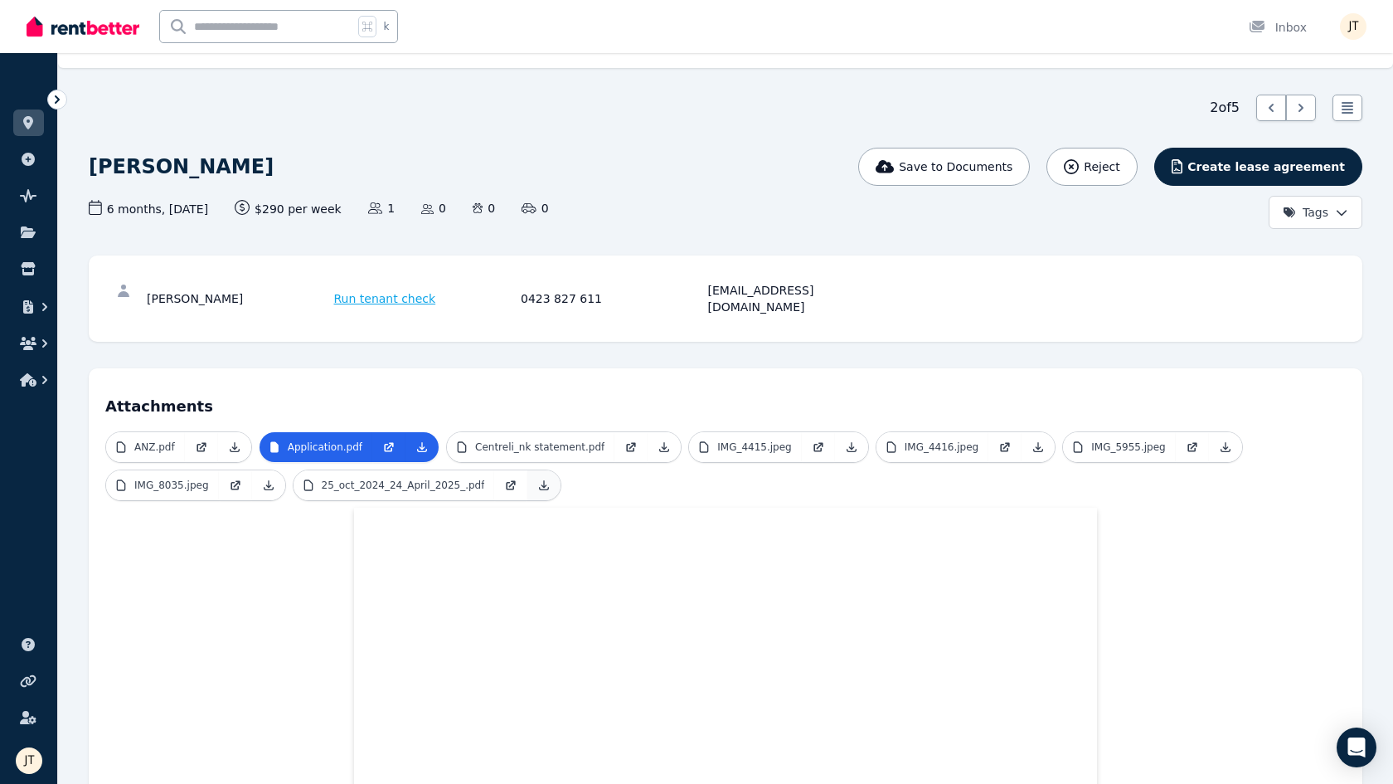
scroll to position [32, 0]
click at [577, 440] on p "Centreli_nk statement.pdf" at bounding box center [539, 446] width 129 height 13
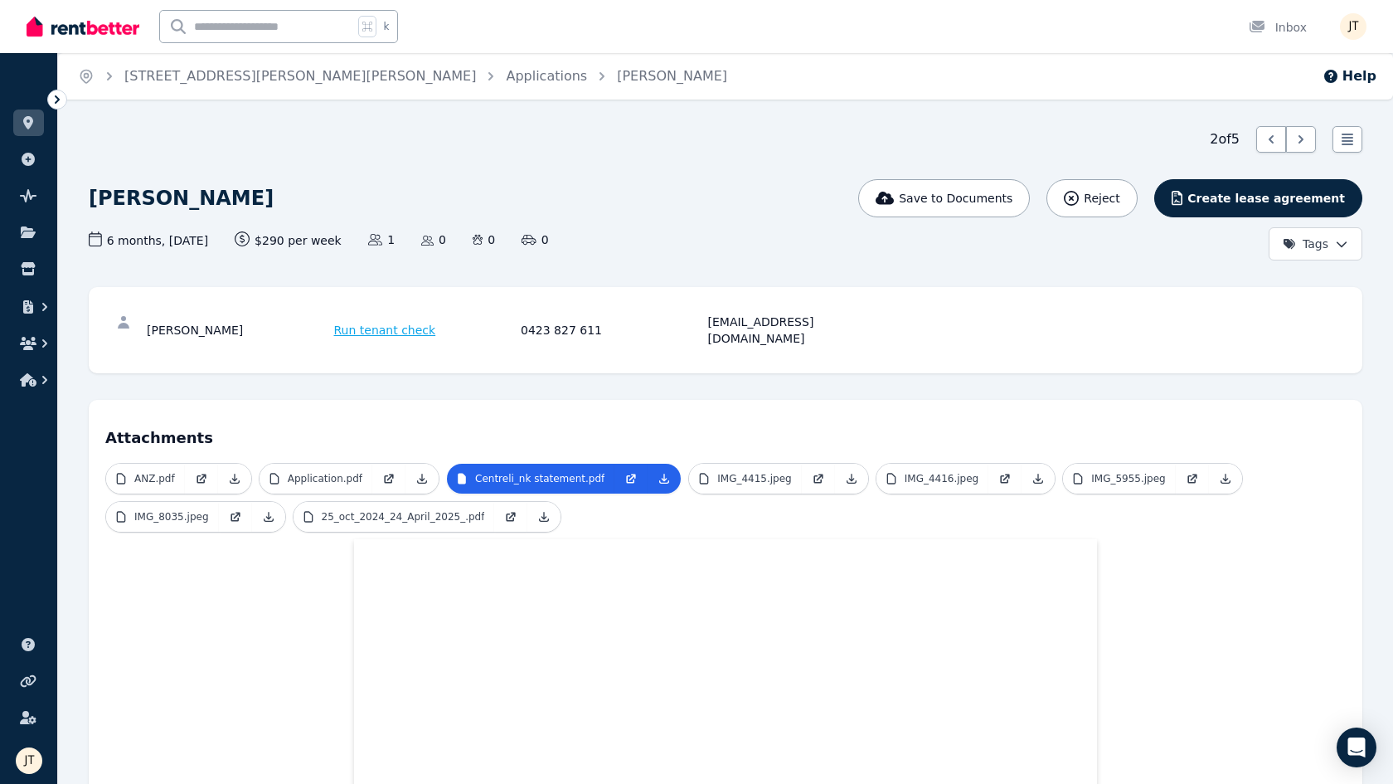
scroll to position [0, 0]
click at [1053, 472] on p "IMG_5955.jpeg" at bounding box center [1128, 478] width 75 height 13
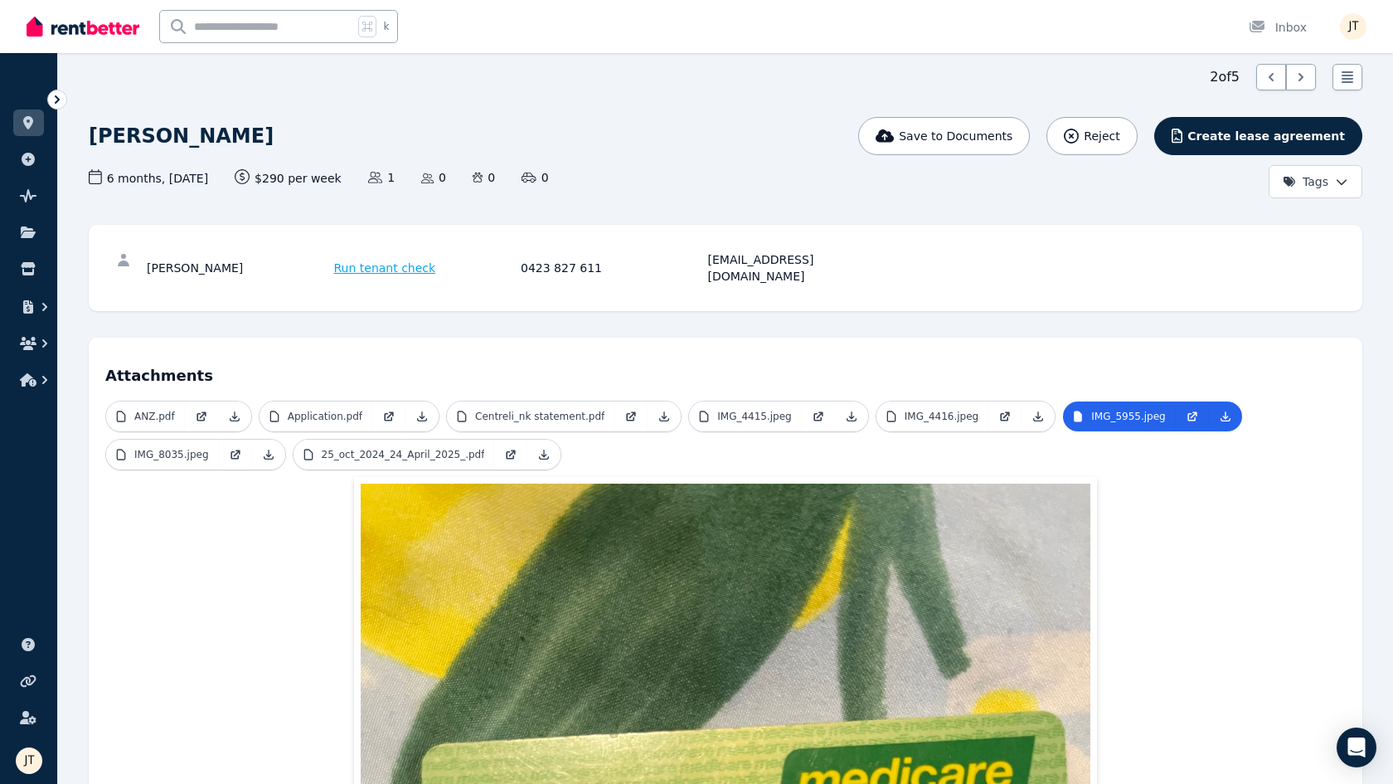
scroll to position [41, 0]
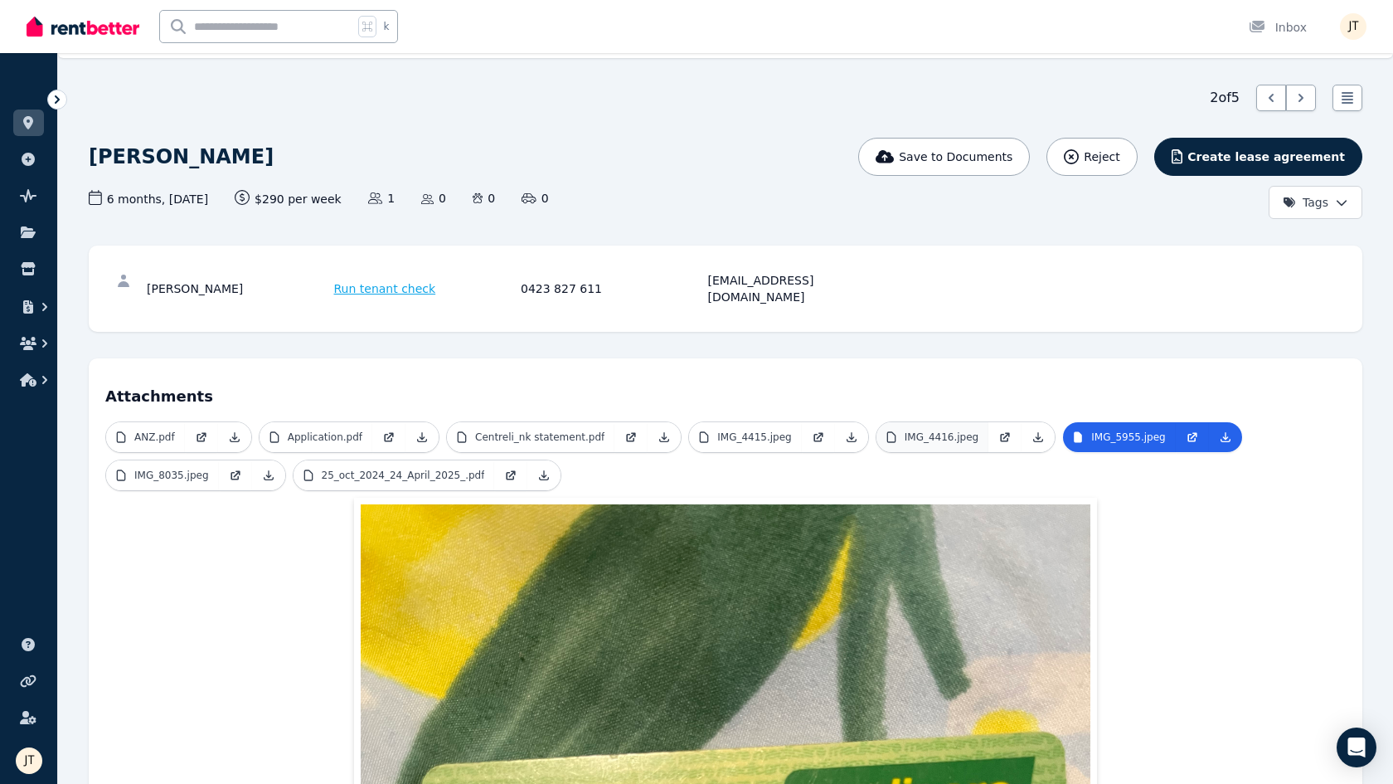
click at [926, 427] on link "IMG_4416.jpeg" at bounding box center [933, 437] width 113 height 30
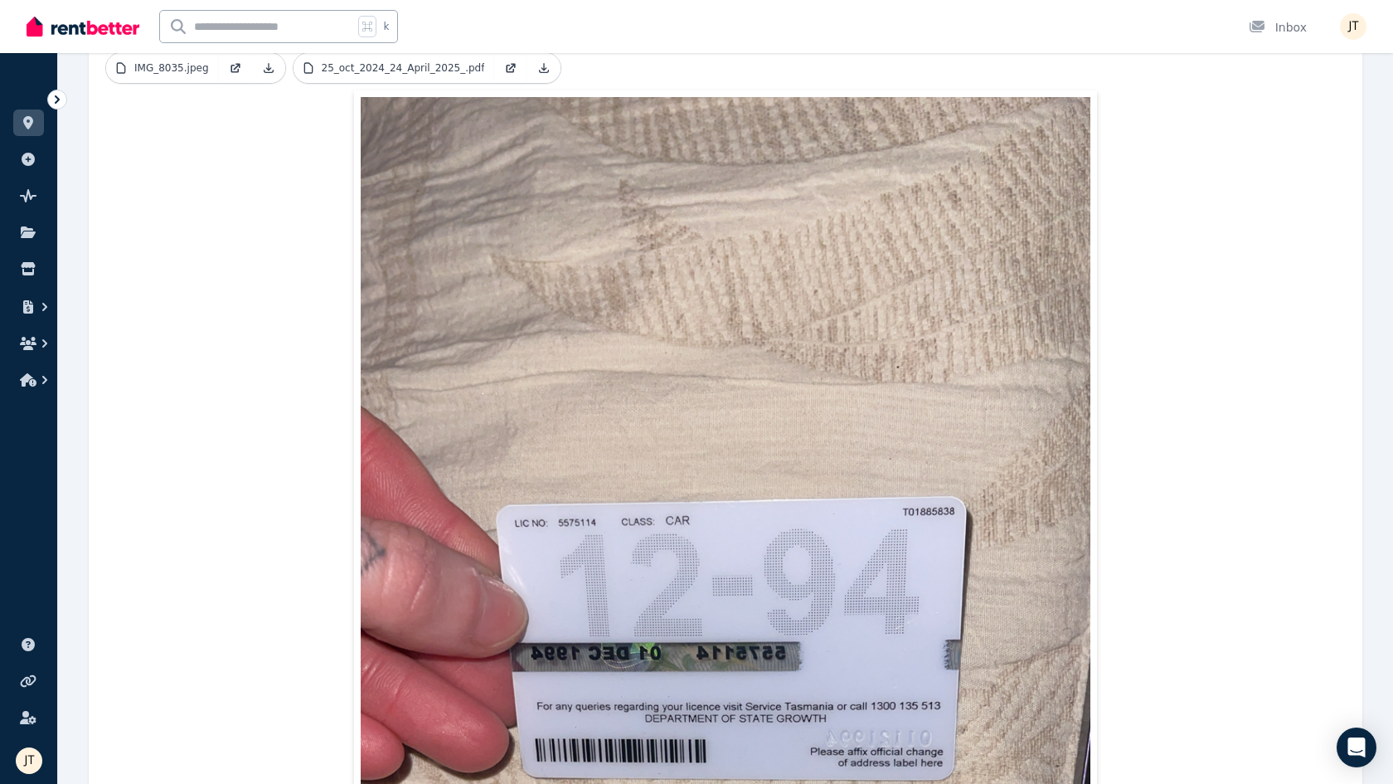
scroll to position [180, 0]
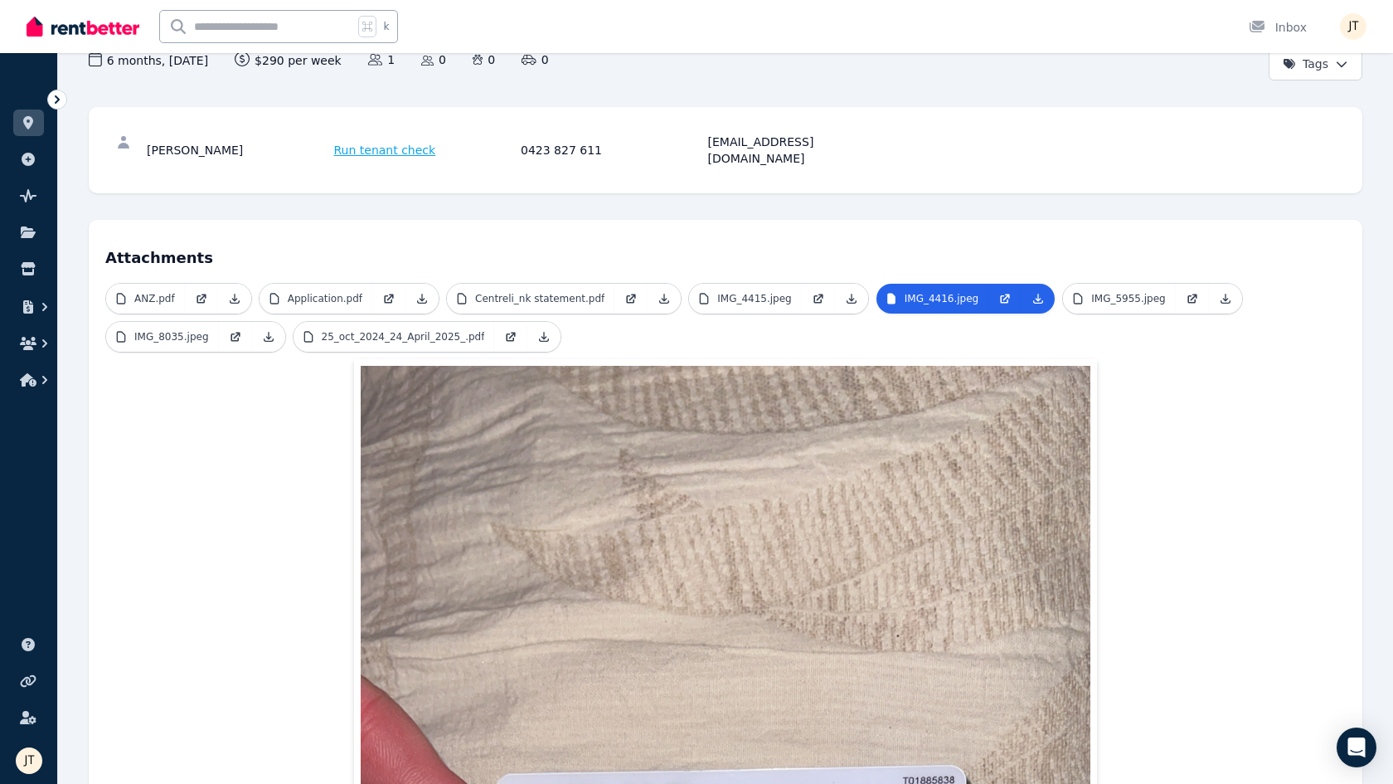
click at [764, 297] on span "IMG_4415.jpeg" at bounding box center [778, 299] width 181 height 32
click at [773, 283] on span "IMG_4415.jpeg" at bounding box center [778, 299] width 181 height 32
click at [766, 292] on p "IMG_4415.jpeg" at bounding box center [754, 298] width 75 height 13
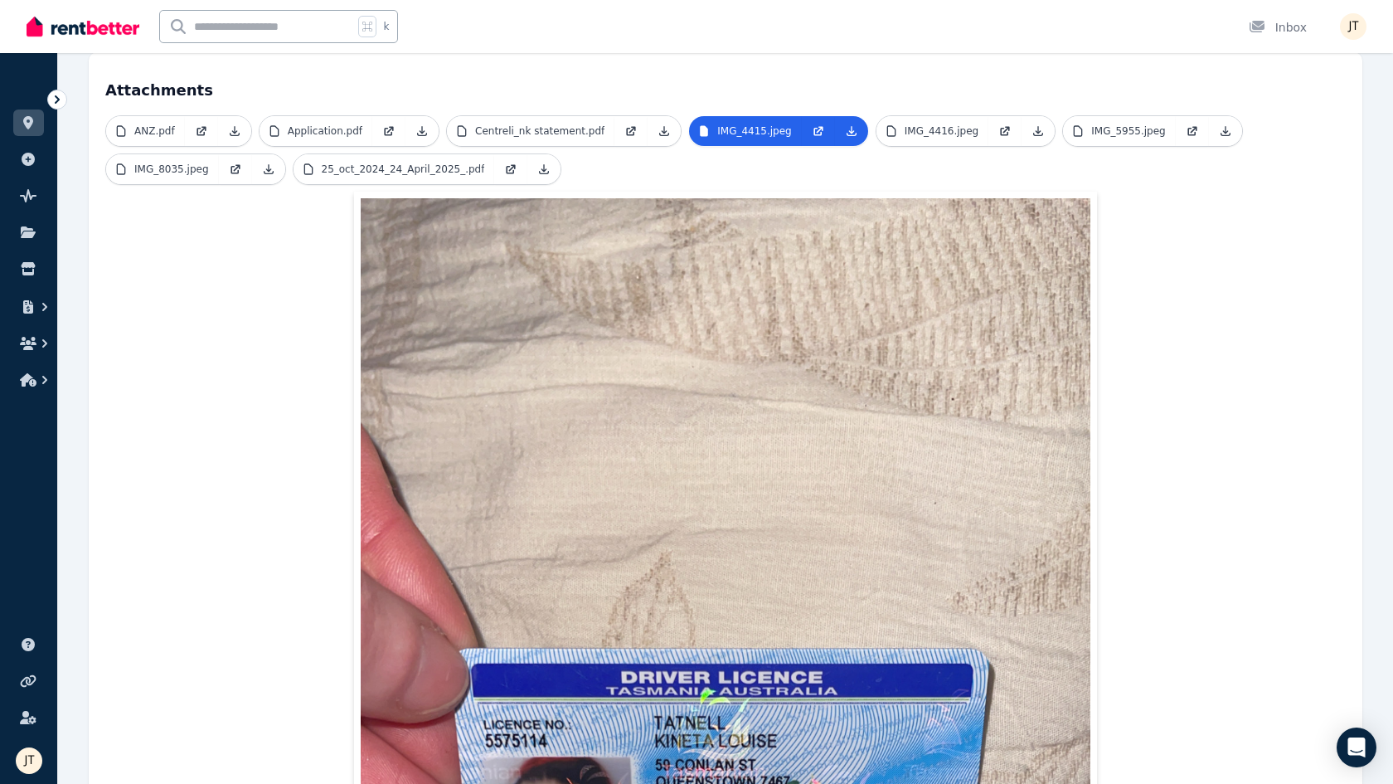
scroll to position [259, 0]
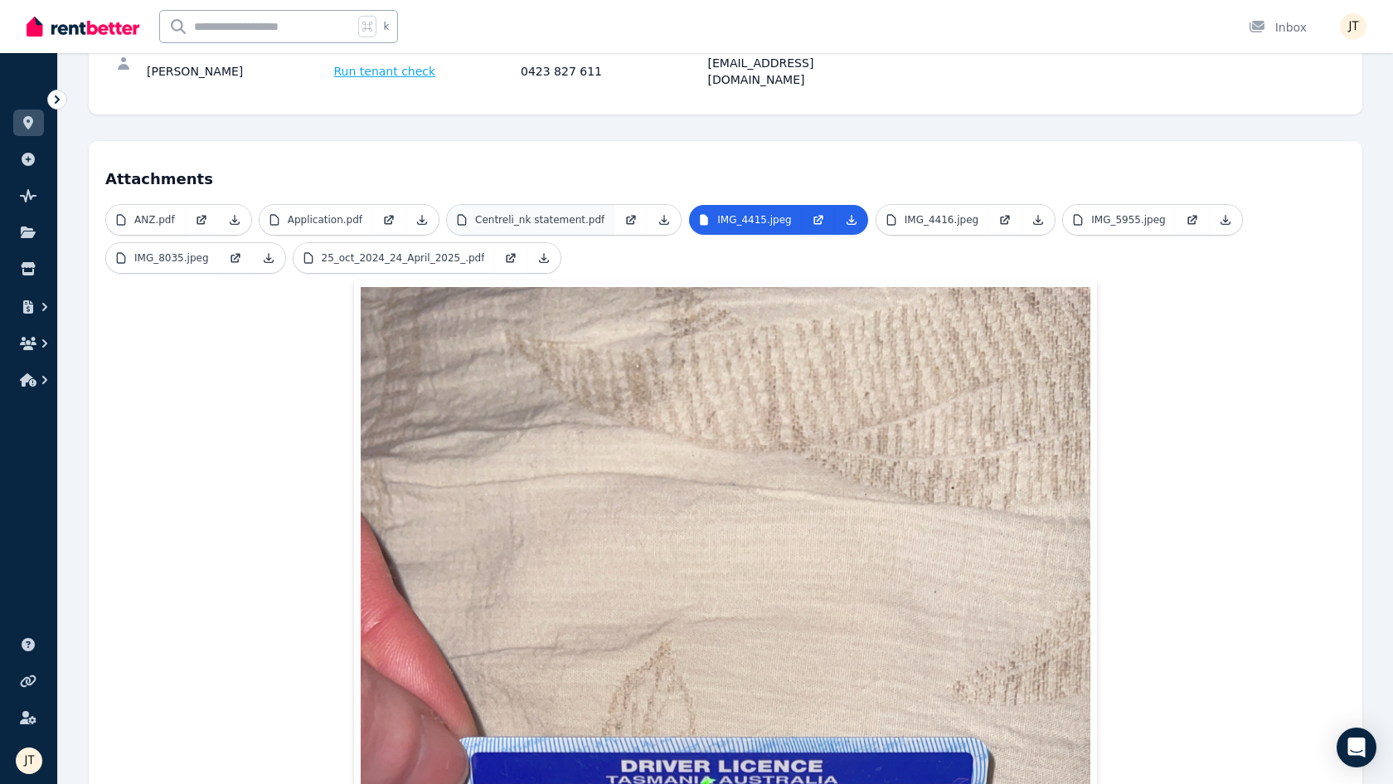
click at [582, 212] on link "Centreli_nk statement.pdf" at bounding box center [531, 220] width 168 height 30
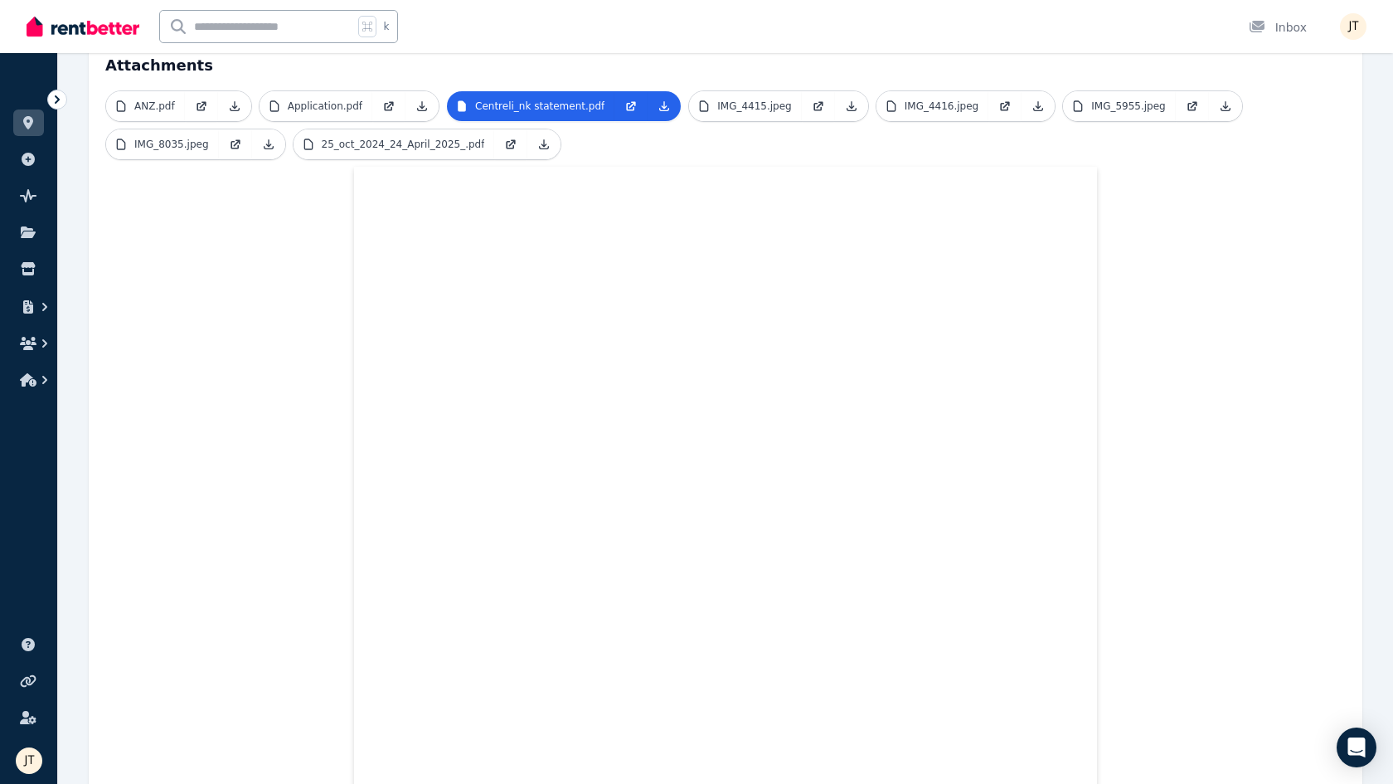
scroll to position [236, 0]
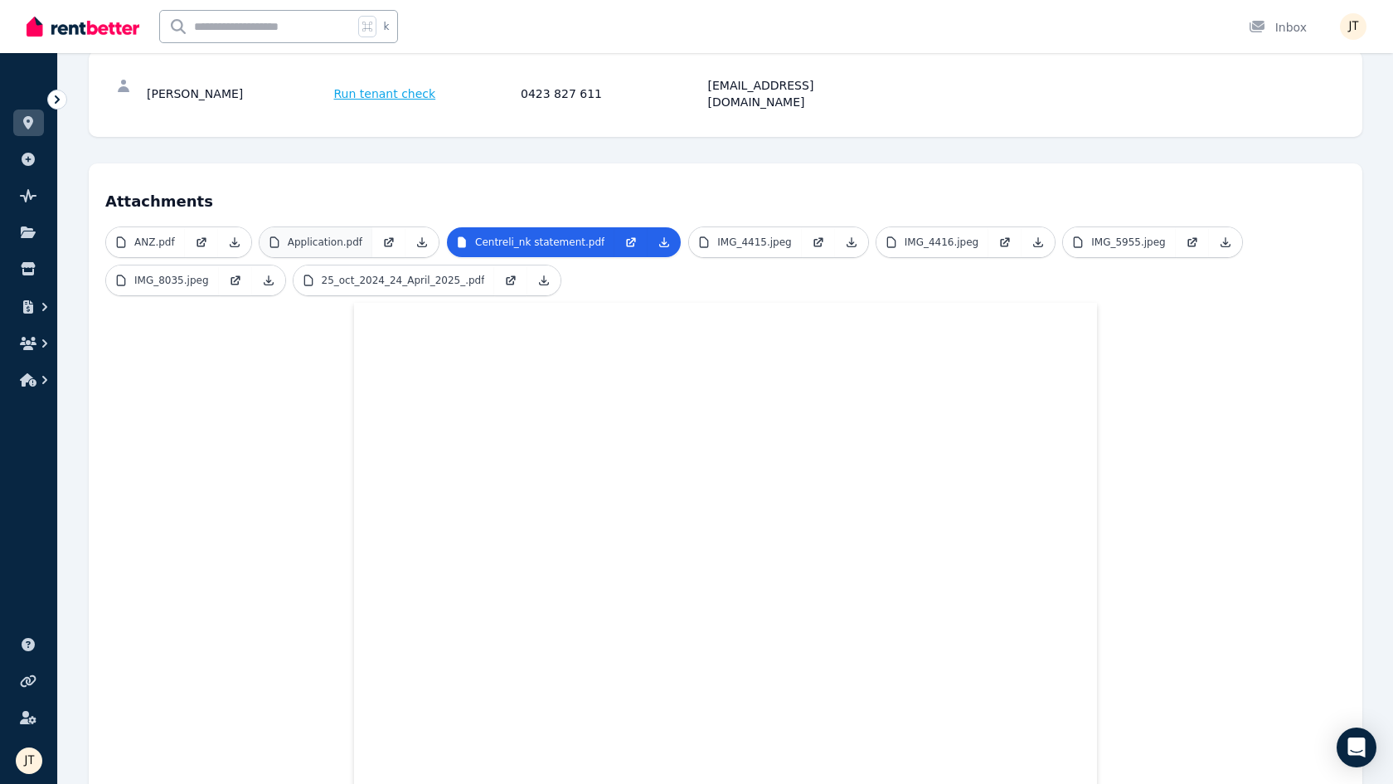
click at [354, 236] on p "Application.pdf" at bounding box center [325, 242] width 75 height 13
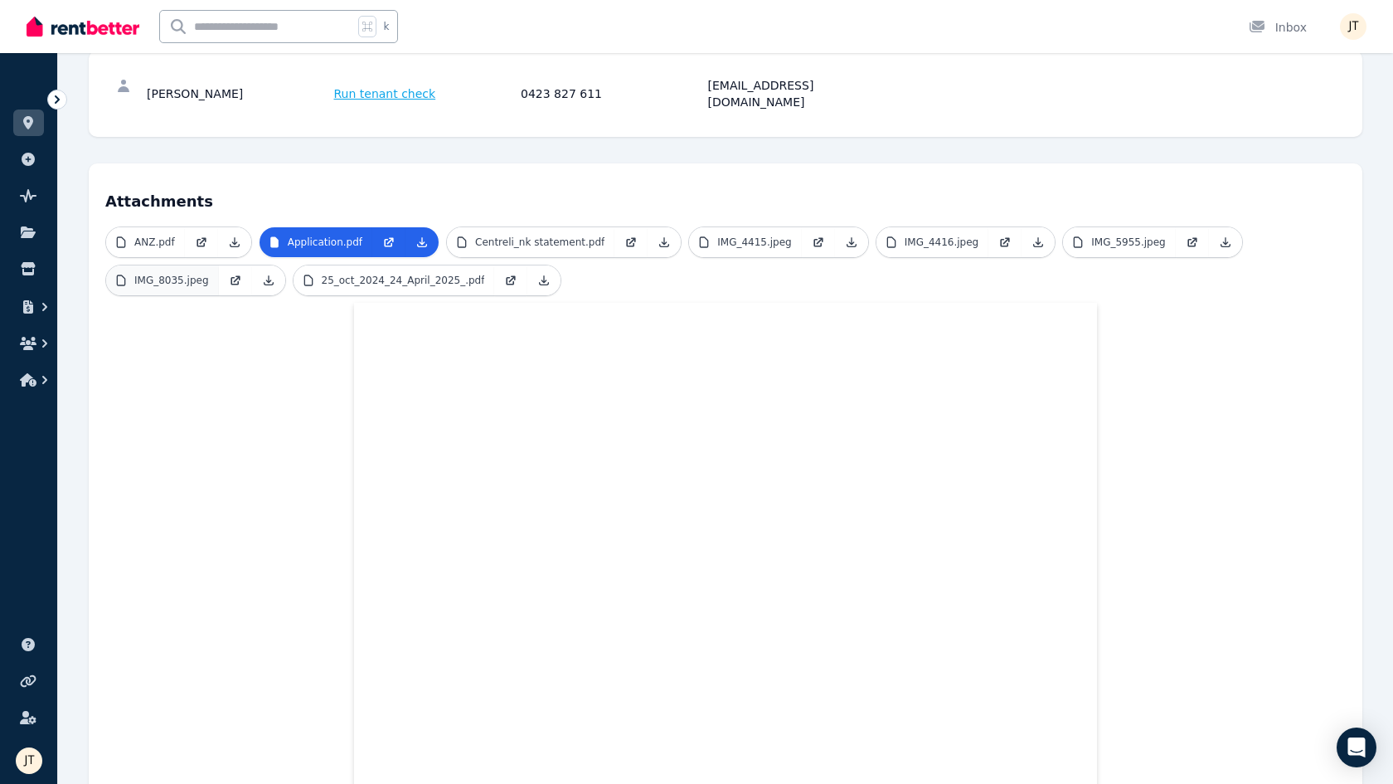
click at [176, 274] on p "IMG_8035.jpeg" at bounding box center [171, 280] width 75 height 13
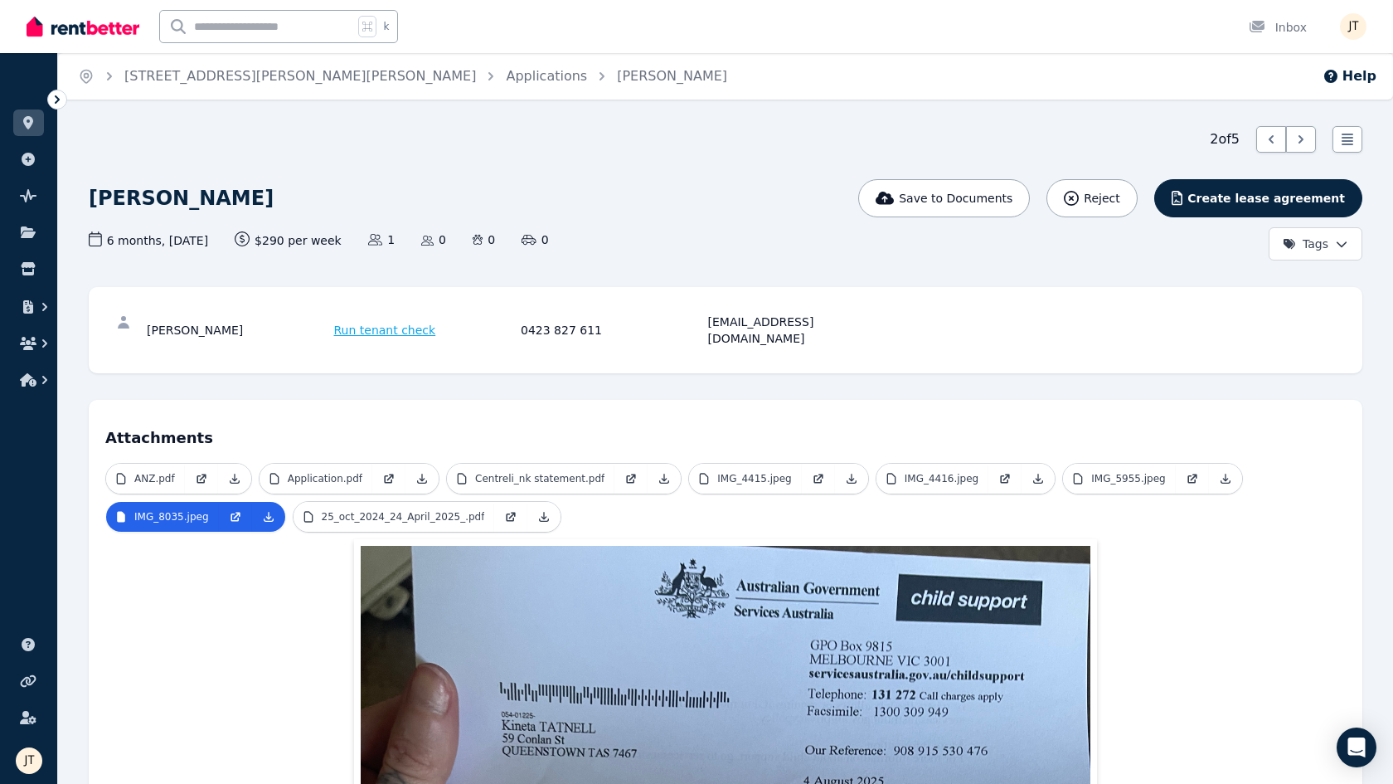
scroll to position [0, 0]
click at [349, 472] on p "Application.pdf" at bounding box center [325, 478] width 75 height 13
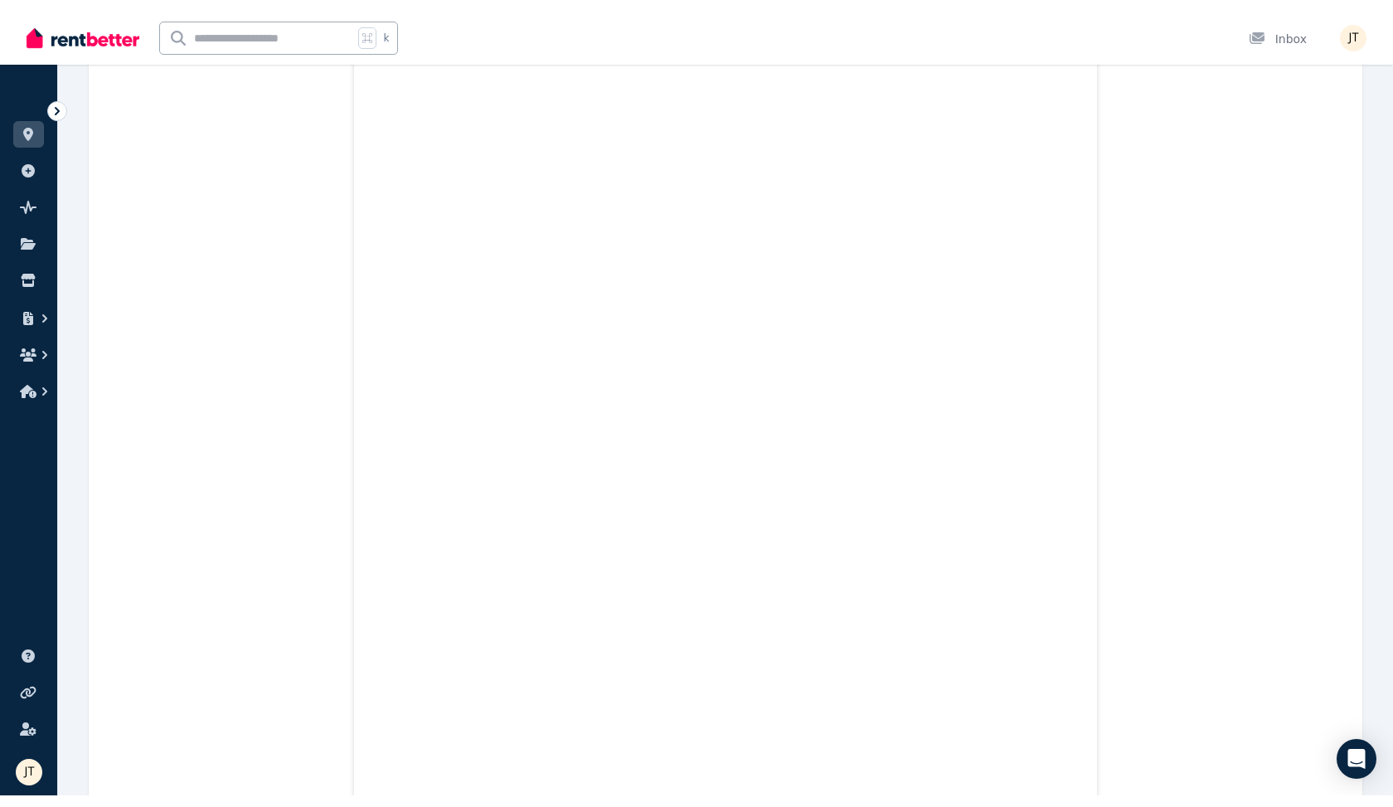
scroll to position [2571, 0]
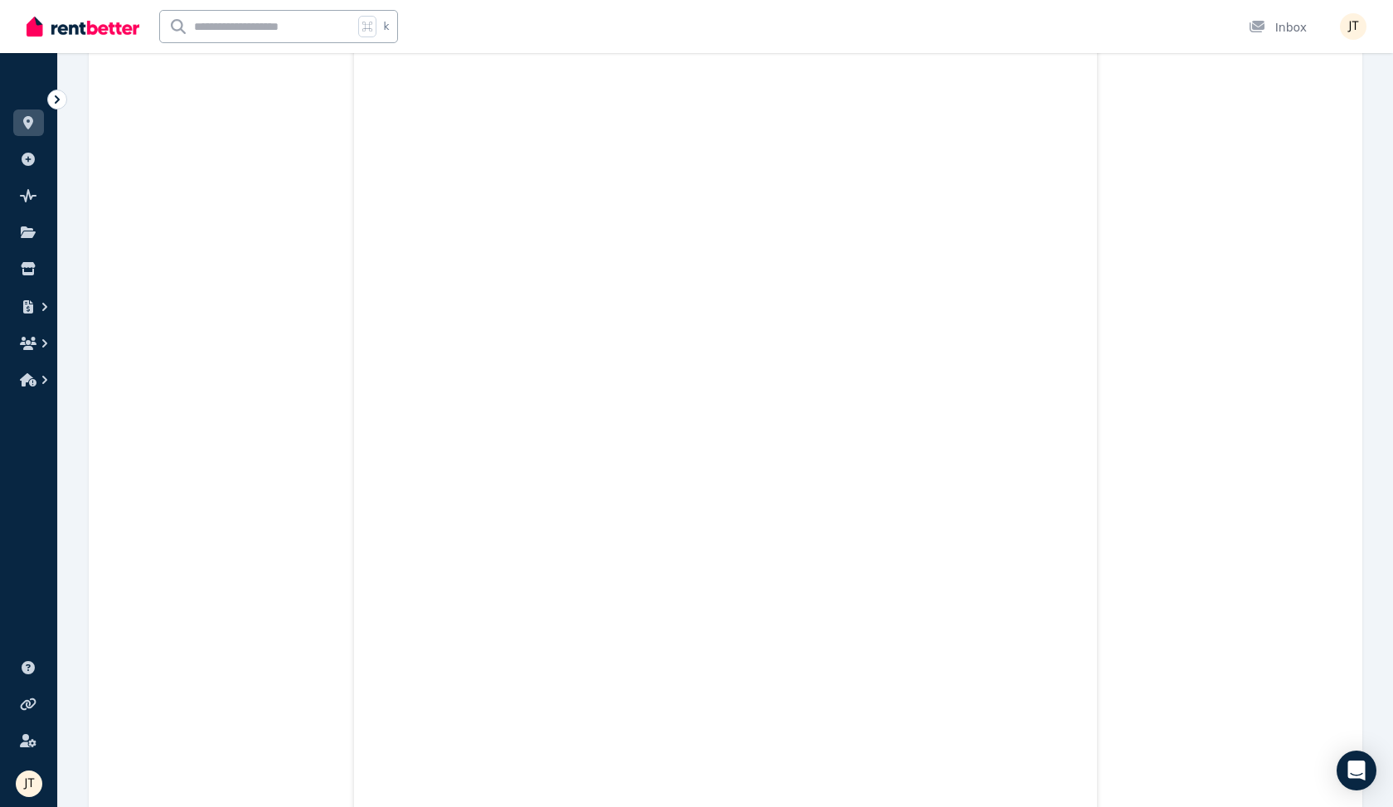
click at [46, 125] on ul "ORGANISE Properties Add property Pulse BETA Documents Marketplace" at bounding box center [28, 234] width 57 height 328
click at [35, 125] on icon at bounding box center [28, 122] width 17 height 13
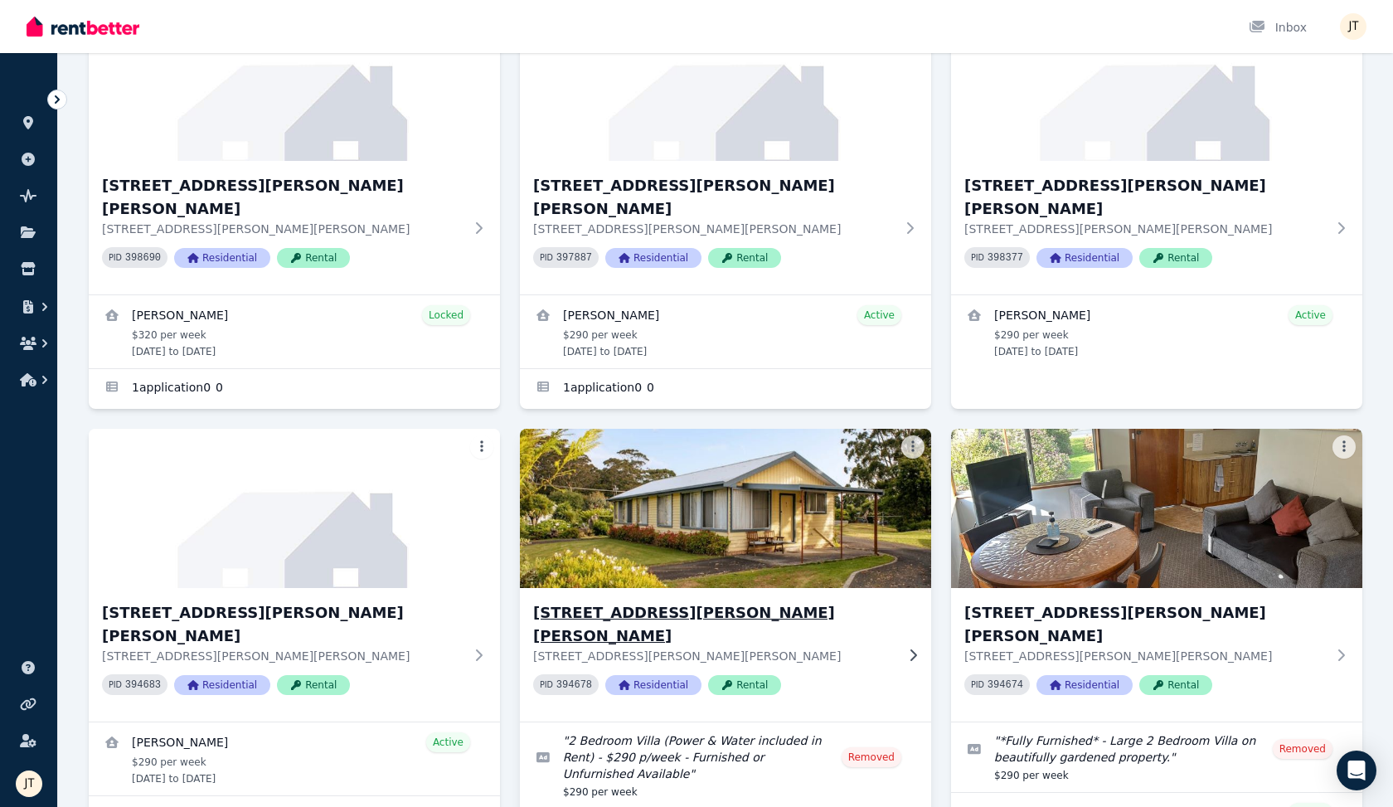
scroll to position [260, 0]
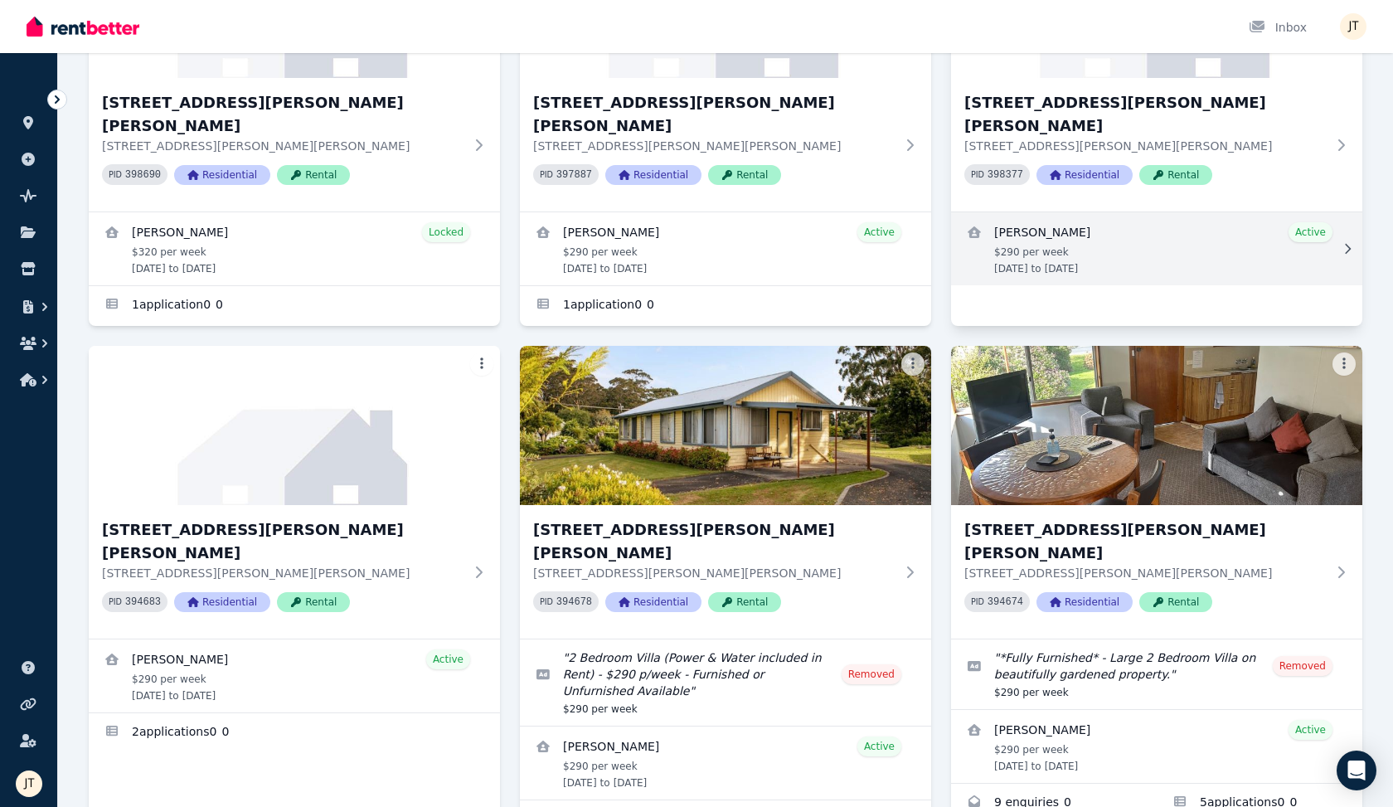
click at [1053, 219] on link "View details for Kineta Tatnell" at bounding box center [1156, 248] width 411 height 73
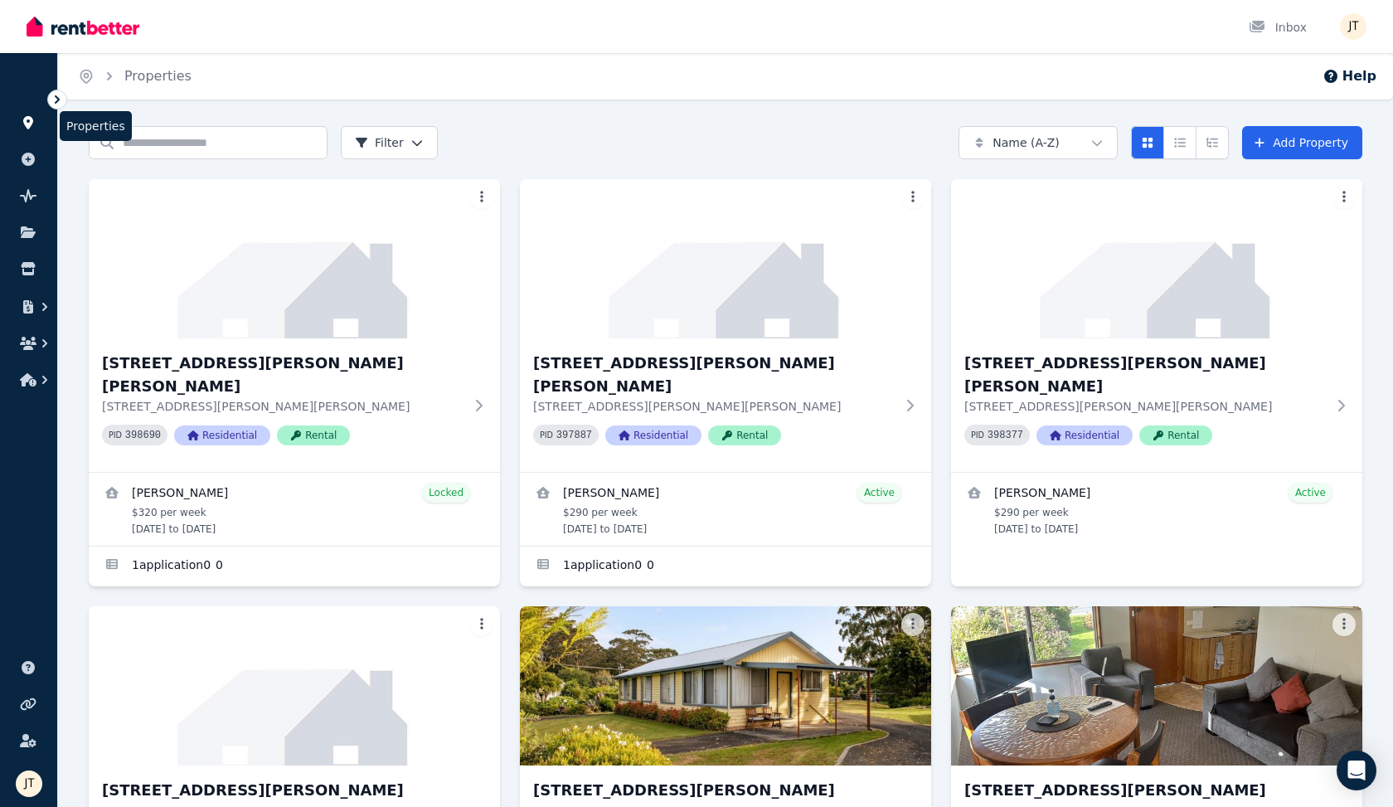
click at [31, 132] on link at bounding box center [28, 122] width 31 height 27
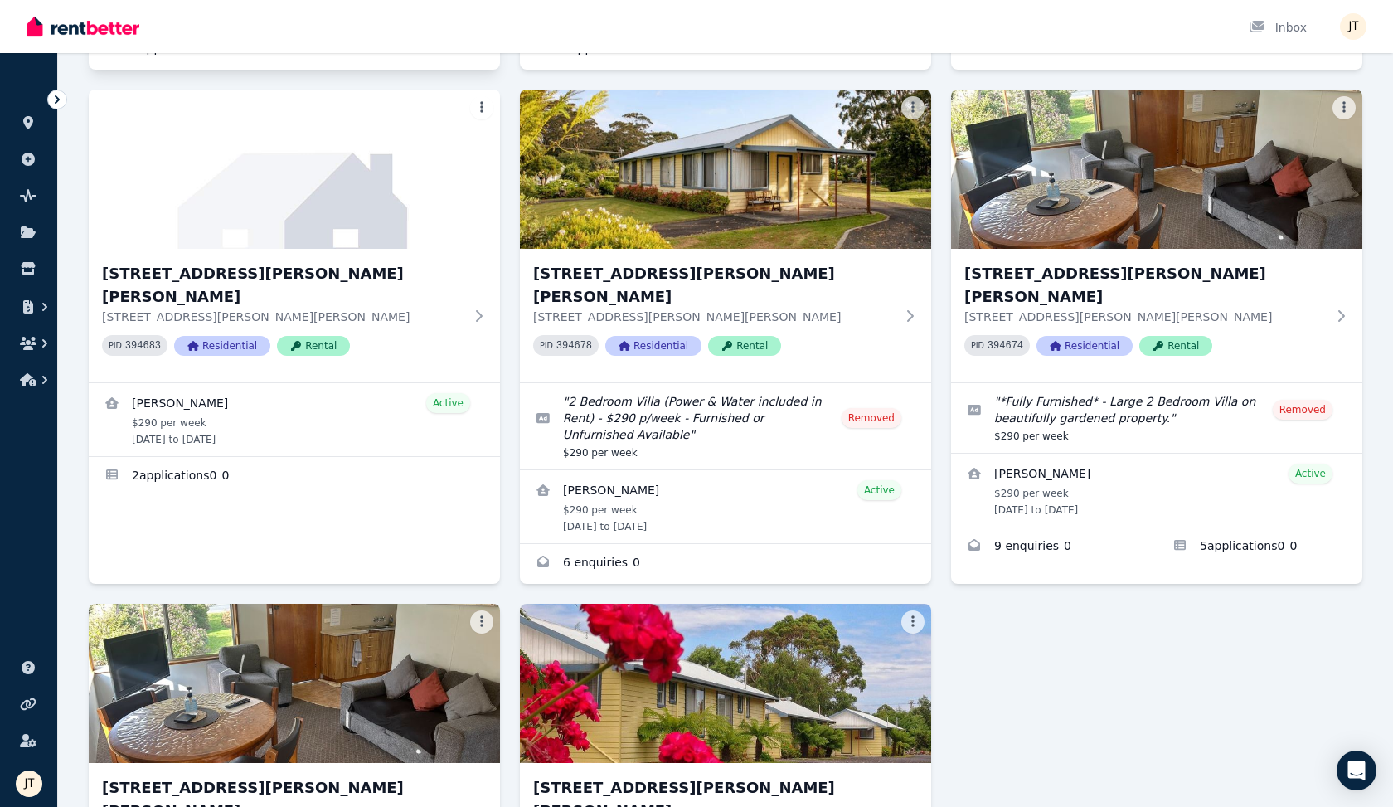
scroll to position [553, 0]
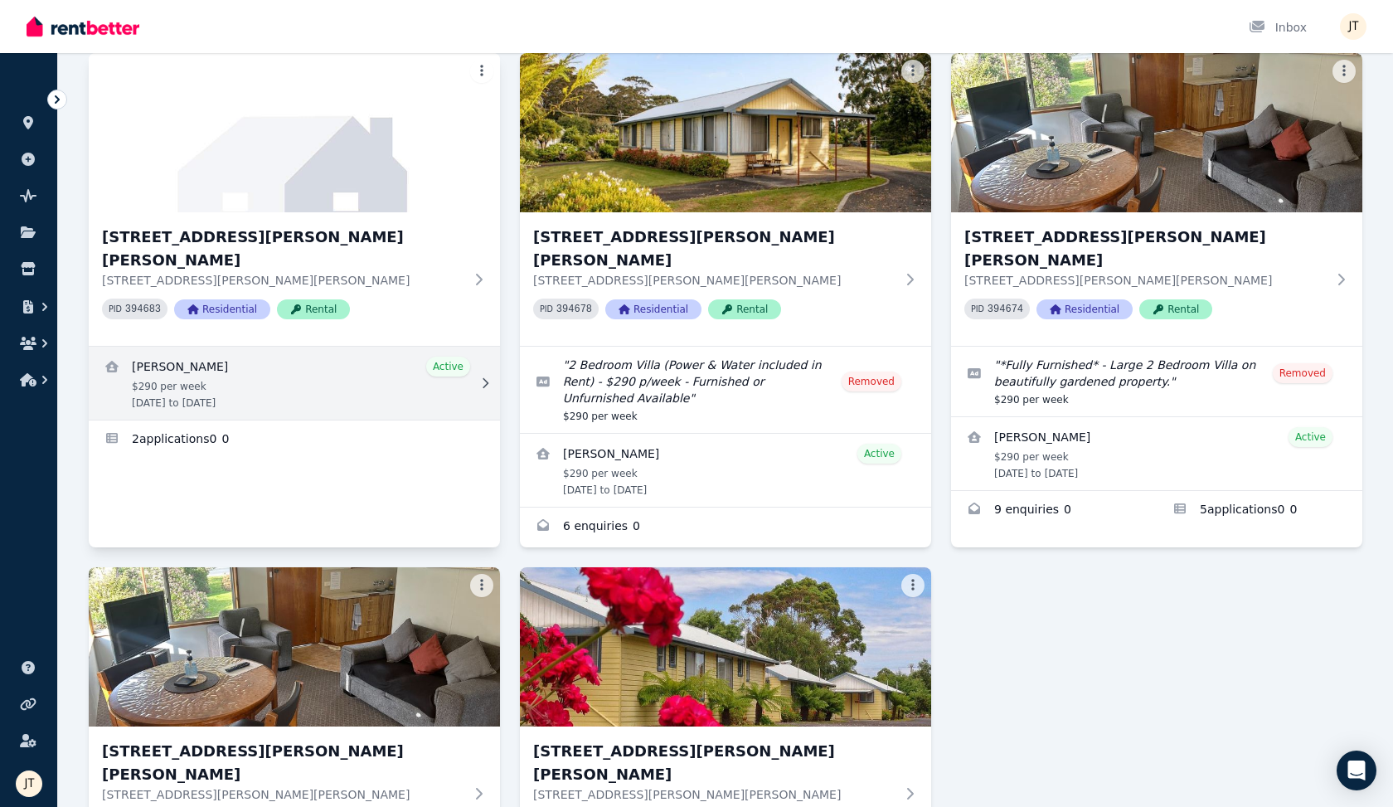
click at [344, 347] on link "View details for Dimity Williams" at bounding box center [294, 383] width 411 height 73
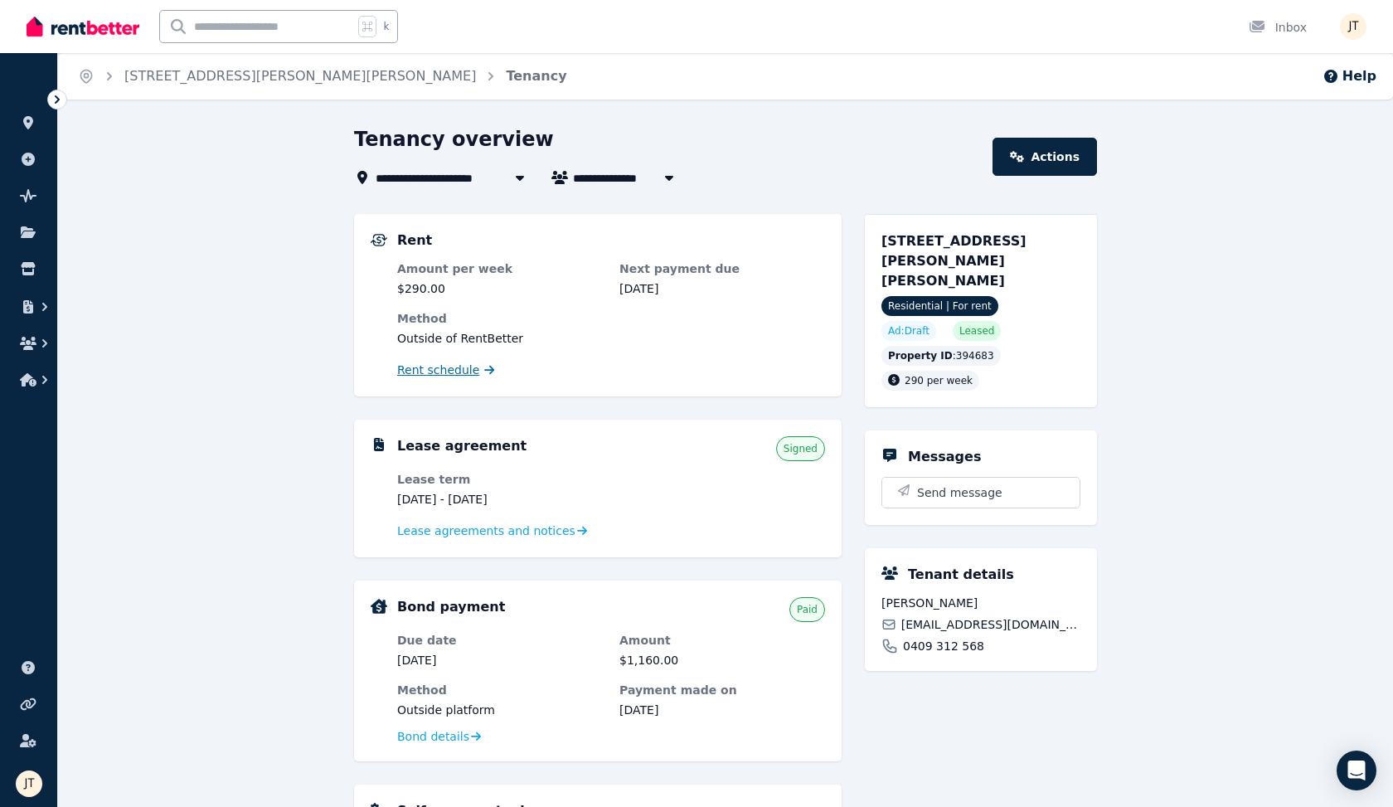
click at [454, 370] on span "Rent schedule" at bounding box center [438, 370] width 82 height 17
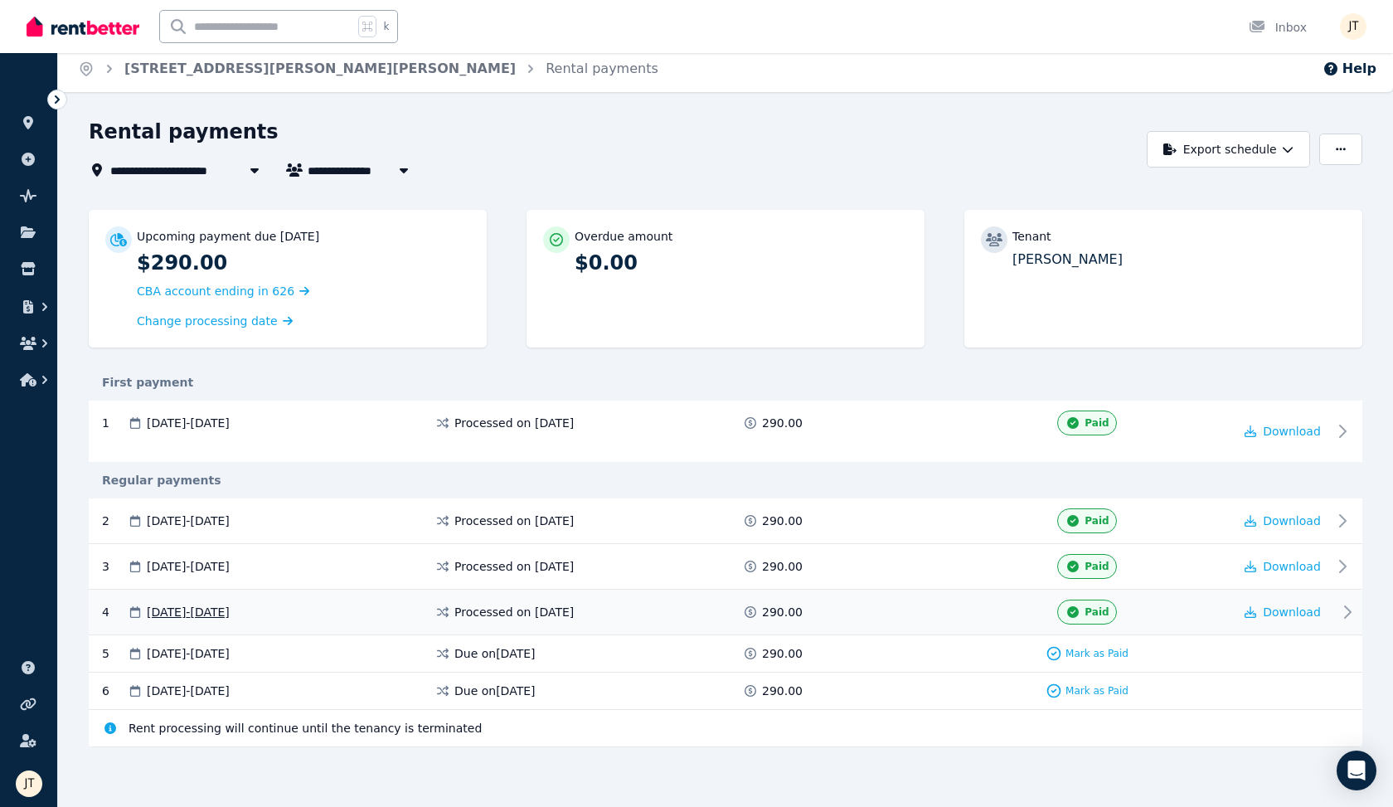
scroll to position [7, 0]
click at [1053, 656] on span "Mark as Paid" at bounding box center [1097, 654] width 63 height 13
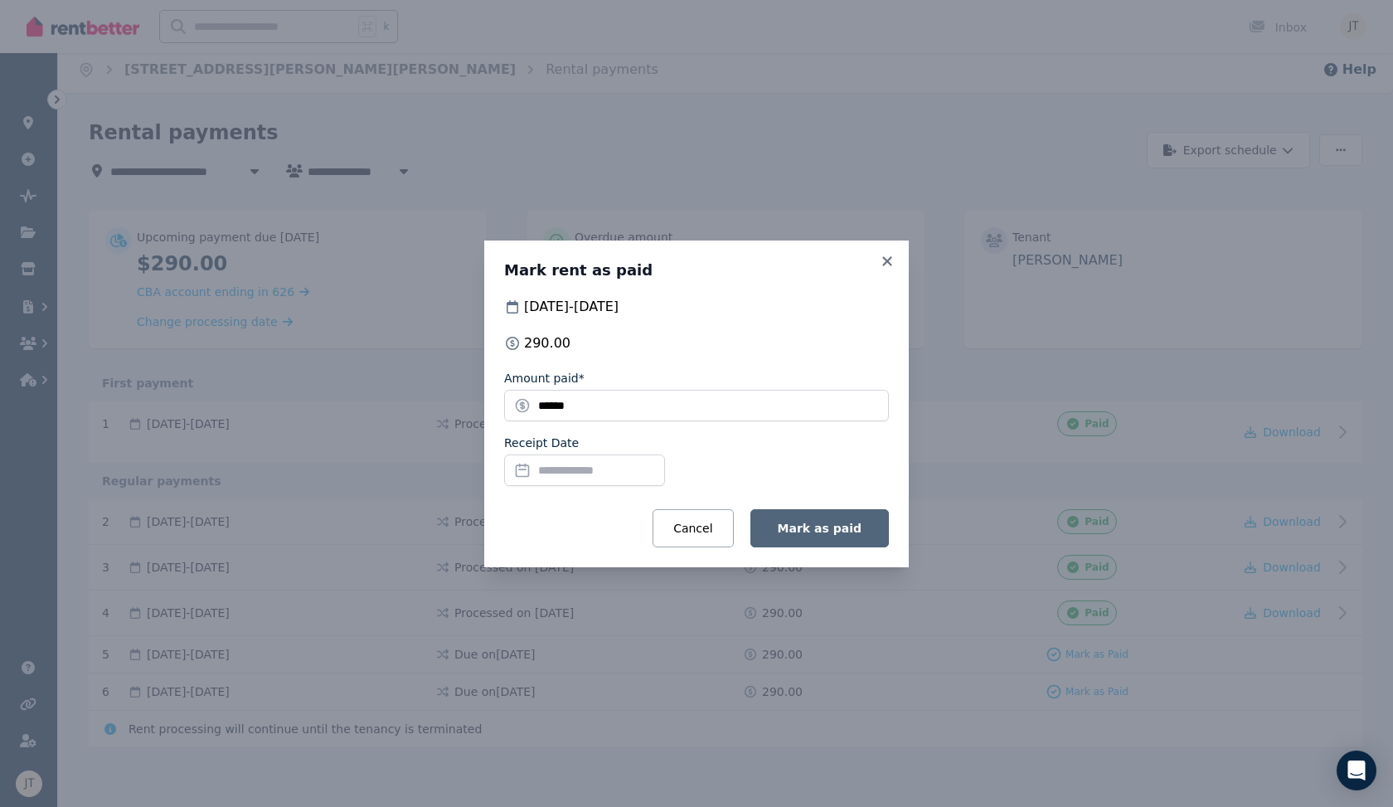
click at [833, 522] on span "Mark as paid" at bounding box center [820, 528] width 84 height 13
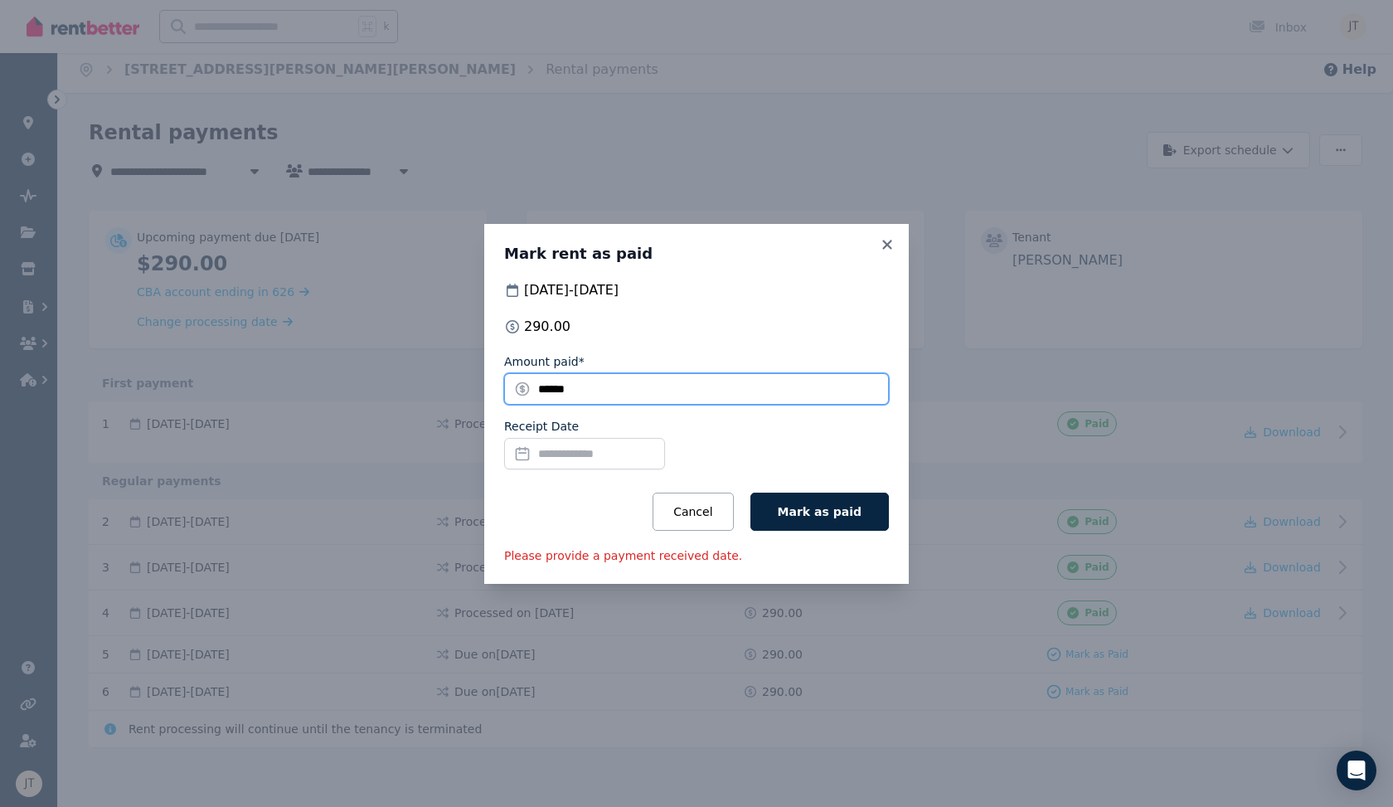
click at [702, 393] on input "******" at bounding box center [696, 389] width 385 height 32
click at [603, 467] on input "Receipt Date" at bounding box center [584, 454] width 161 height 32
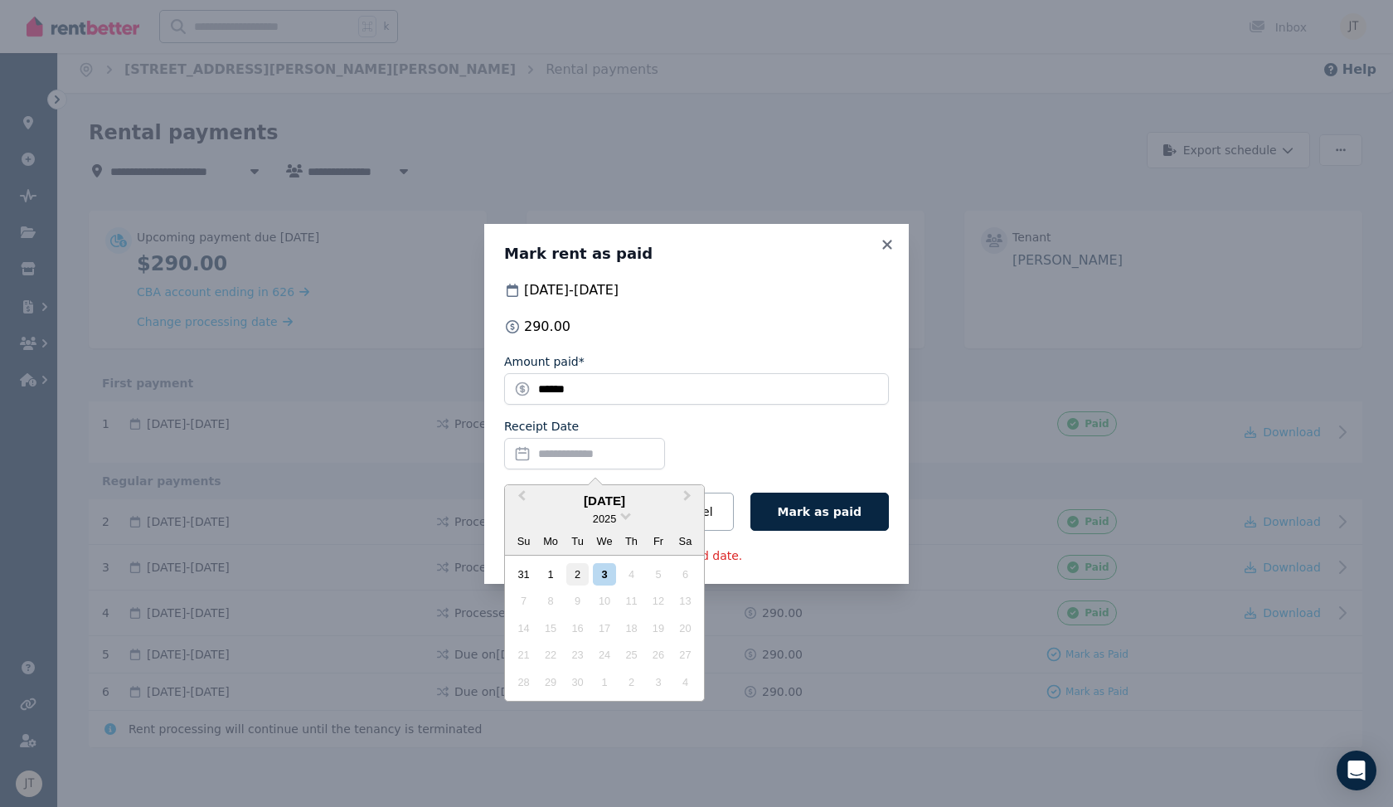
click at [577, 570] on div "2" at bounding box center [577, 574] width 22 height 22
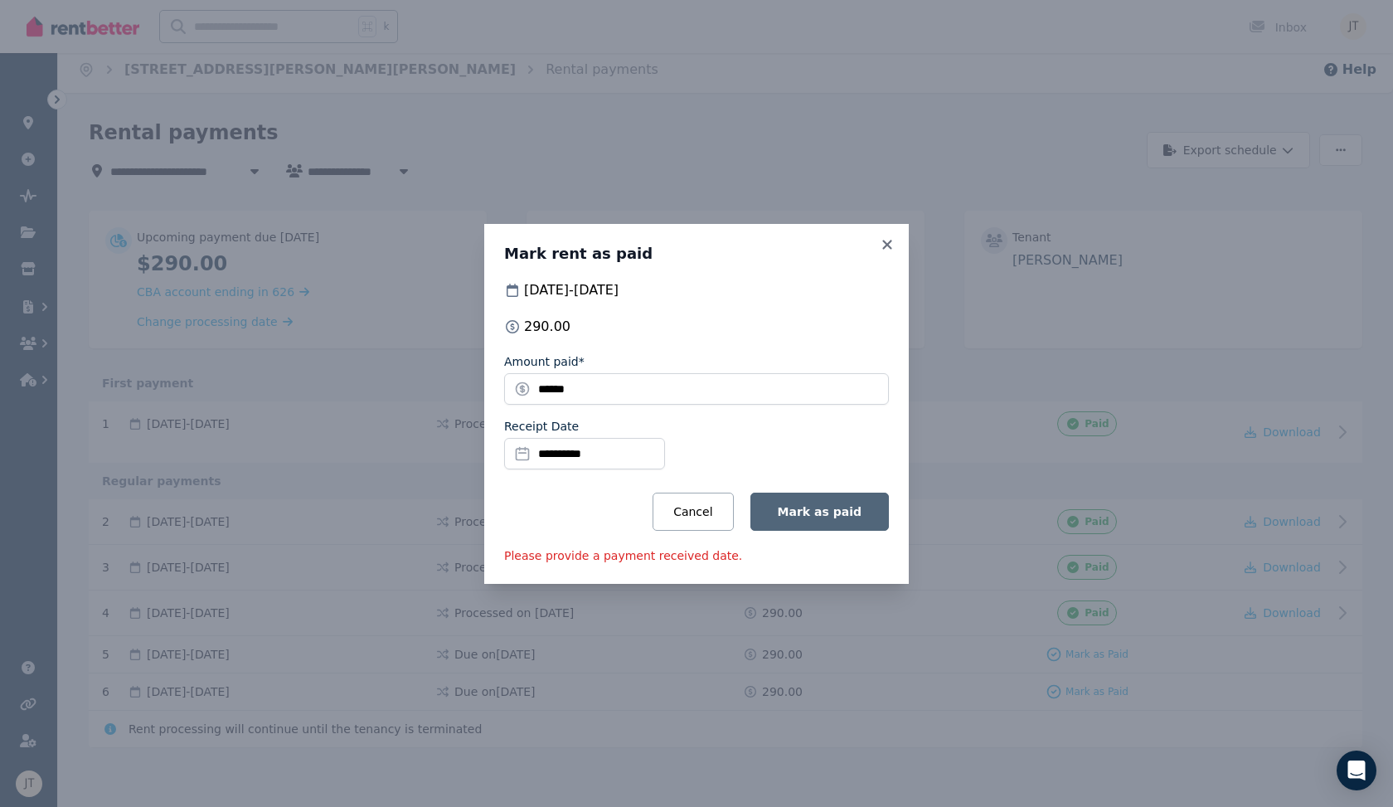
click at [809, 514] on span "Mark as paid" at bounding box center [820, 511] width 84 height 13
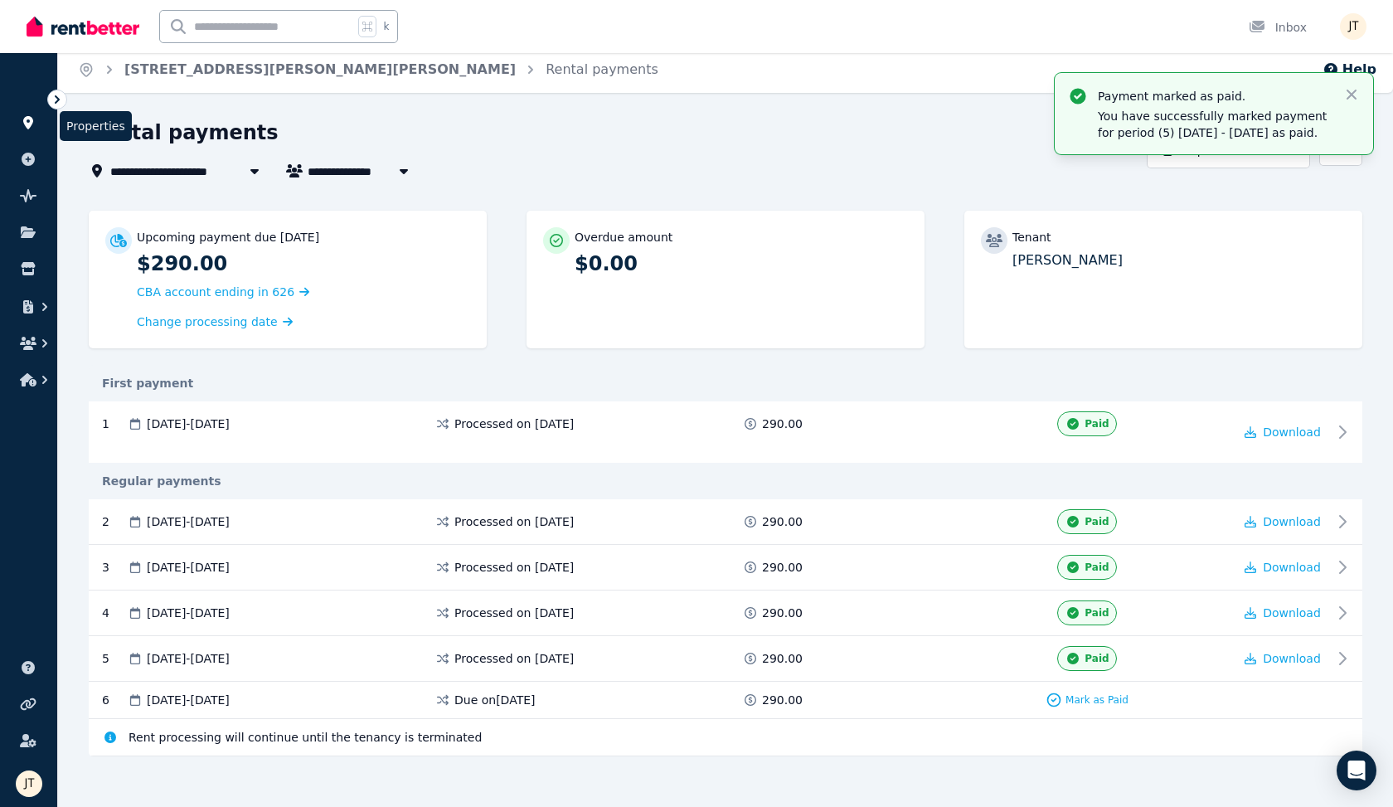
click at [21, 121] on icon at bounding box center [28, 122] width 17 height 13
